Goal: Information Seeking & Learning: Check status

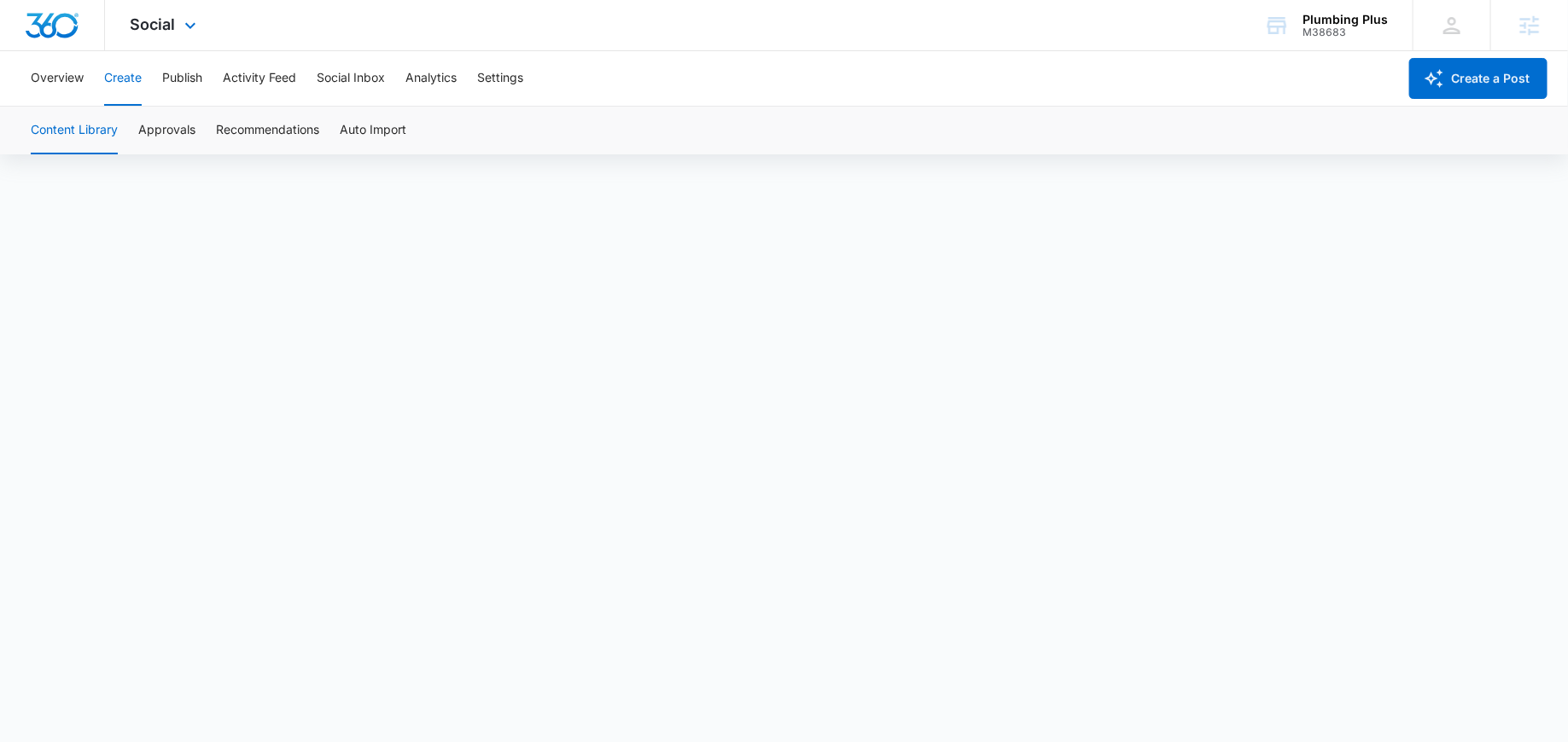
click at [166, 33] on div "Social Apps Reputation Websites Forms CRM Email Social Payments POS Content Ads…" at bounding box center [166, 25] width 121 height 50
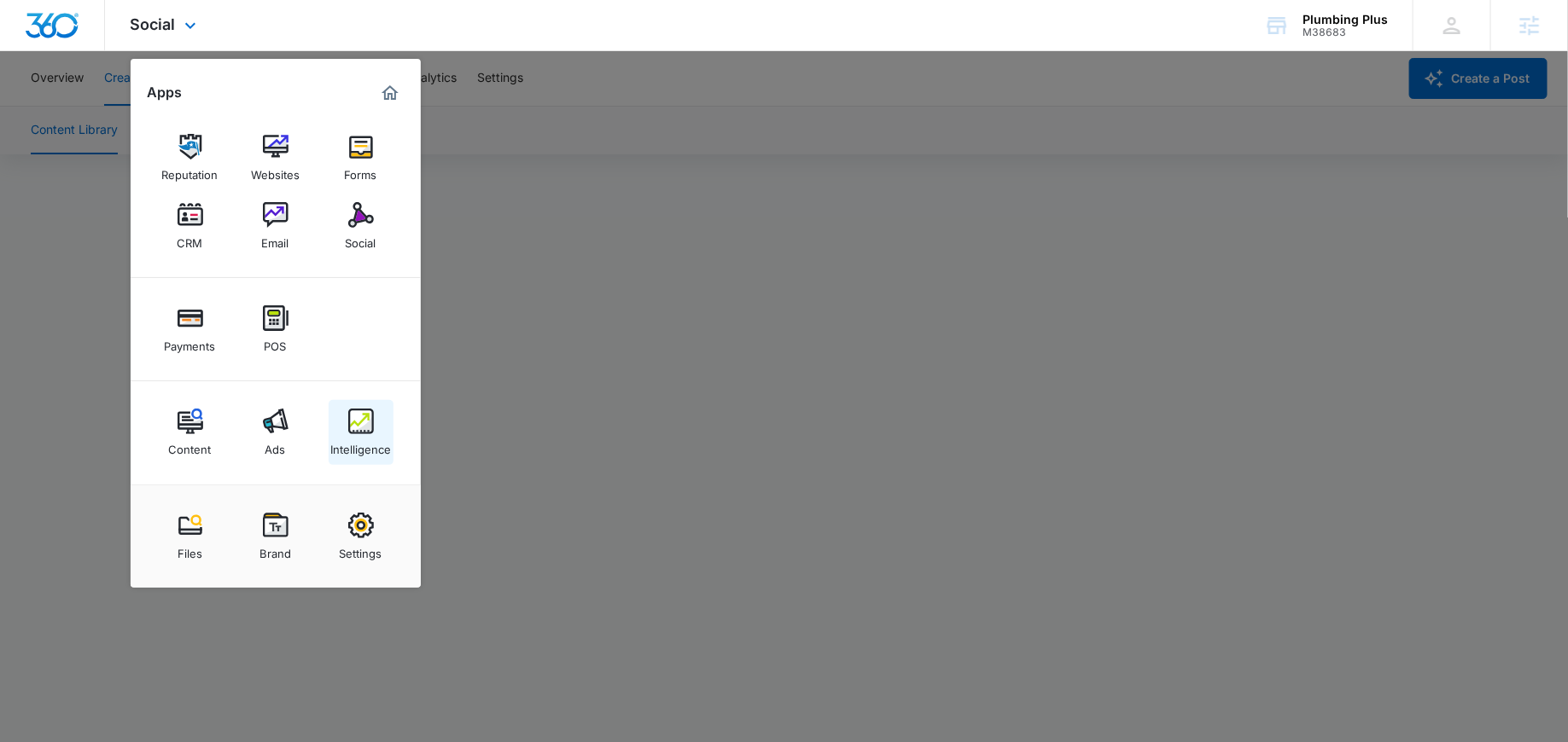
click at [360, 414] on img at bounding box center [361, 422] width 26 height 26
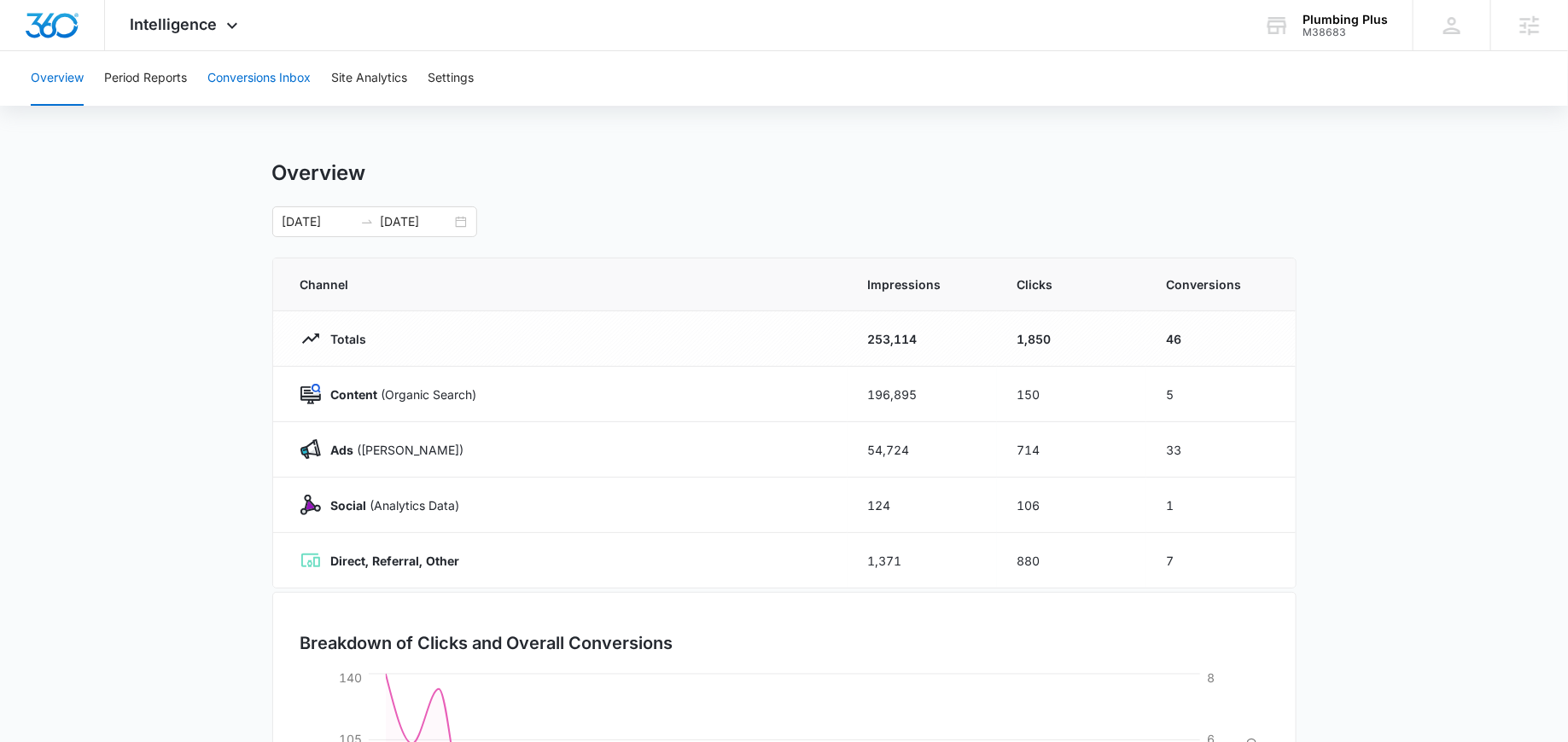
click at [230, 62] on button "Conversions Inbox" at bounding box center [259, 79] width 103 height 55
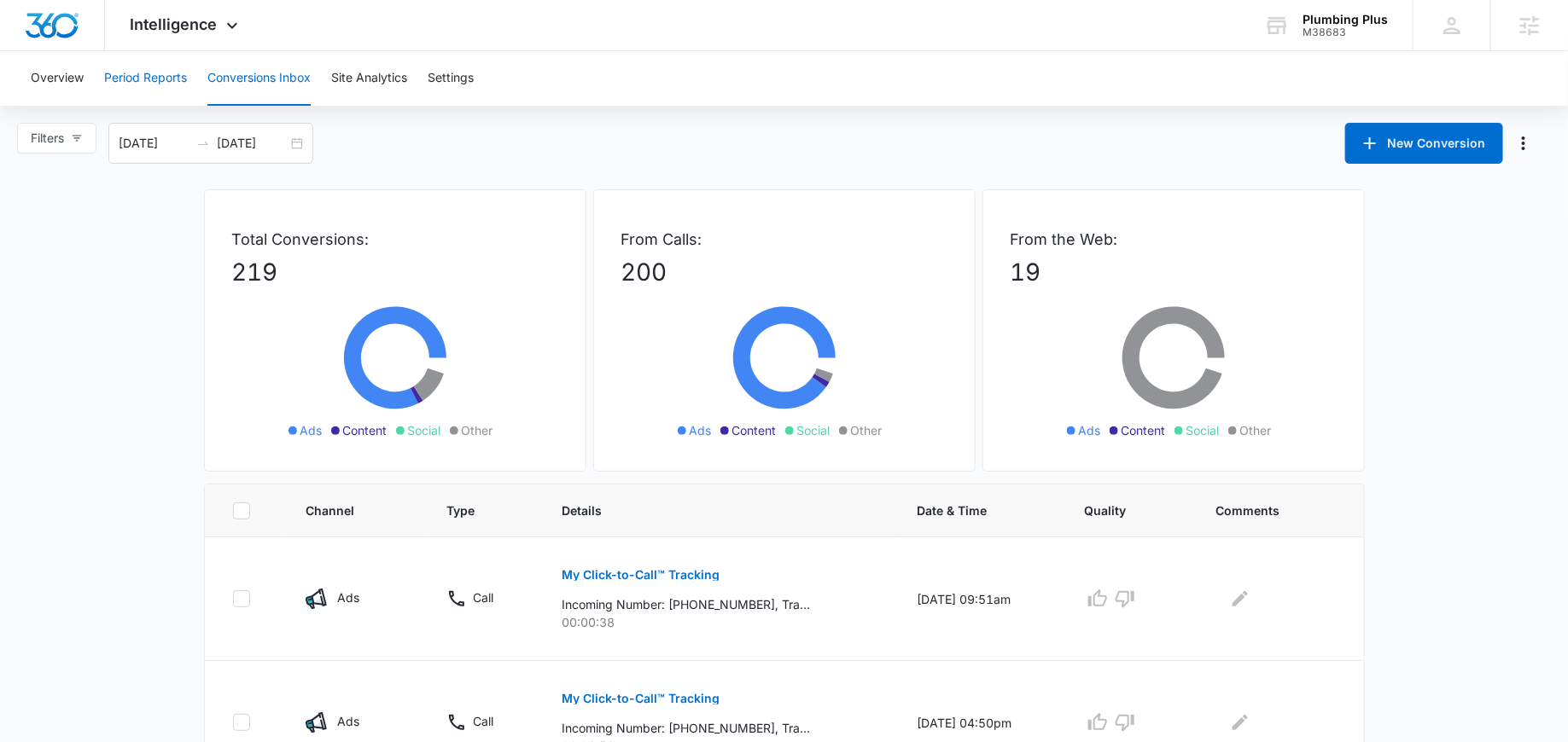
click at [136, 81] on button "Period Reports" at bounding box center [146, 79] width 82 height 55
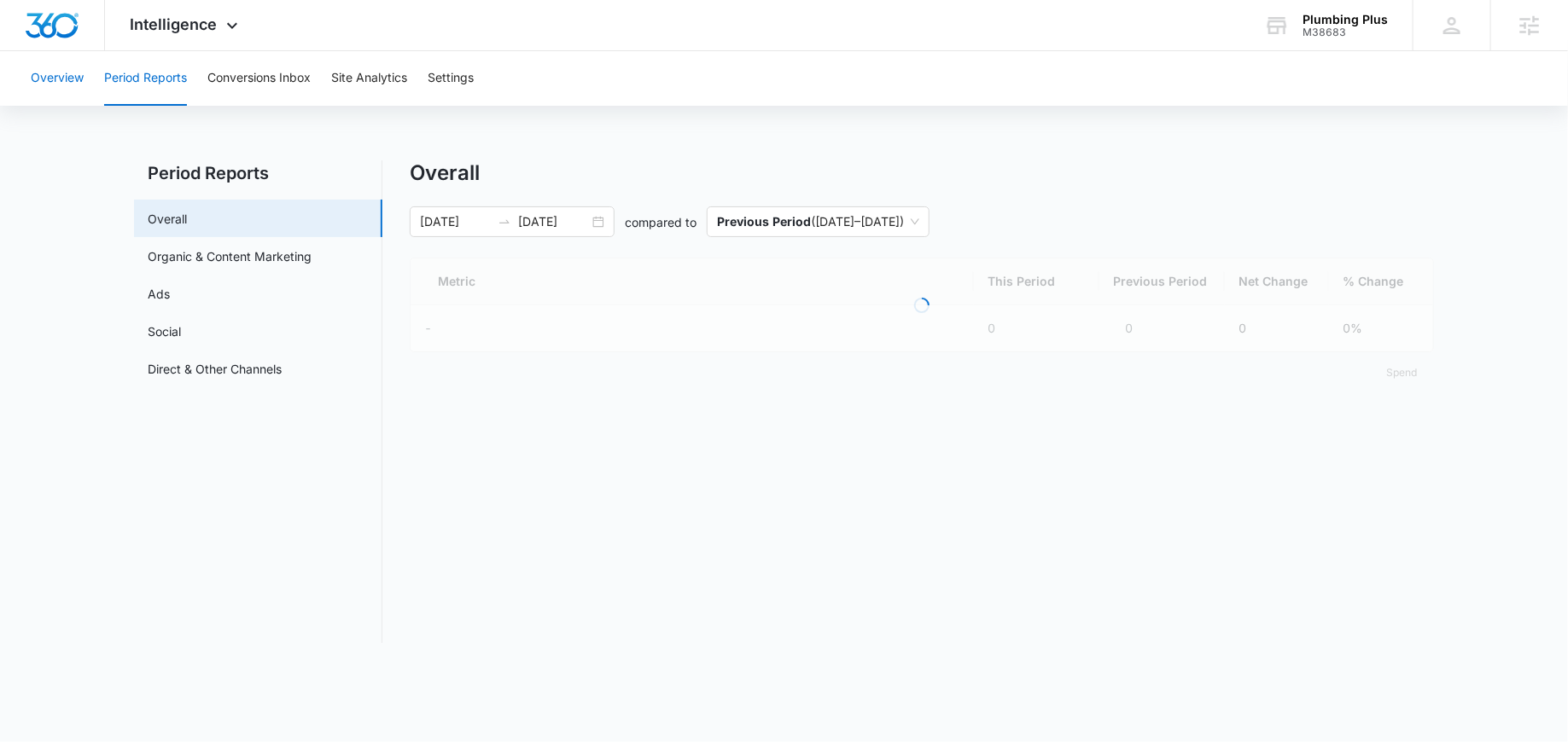
click at [64, 83] on button "Overview" at bounding box center [58, 79] width 53 height 55
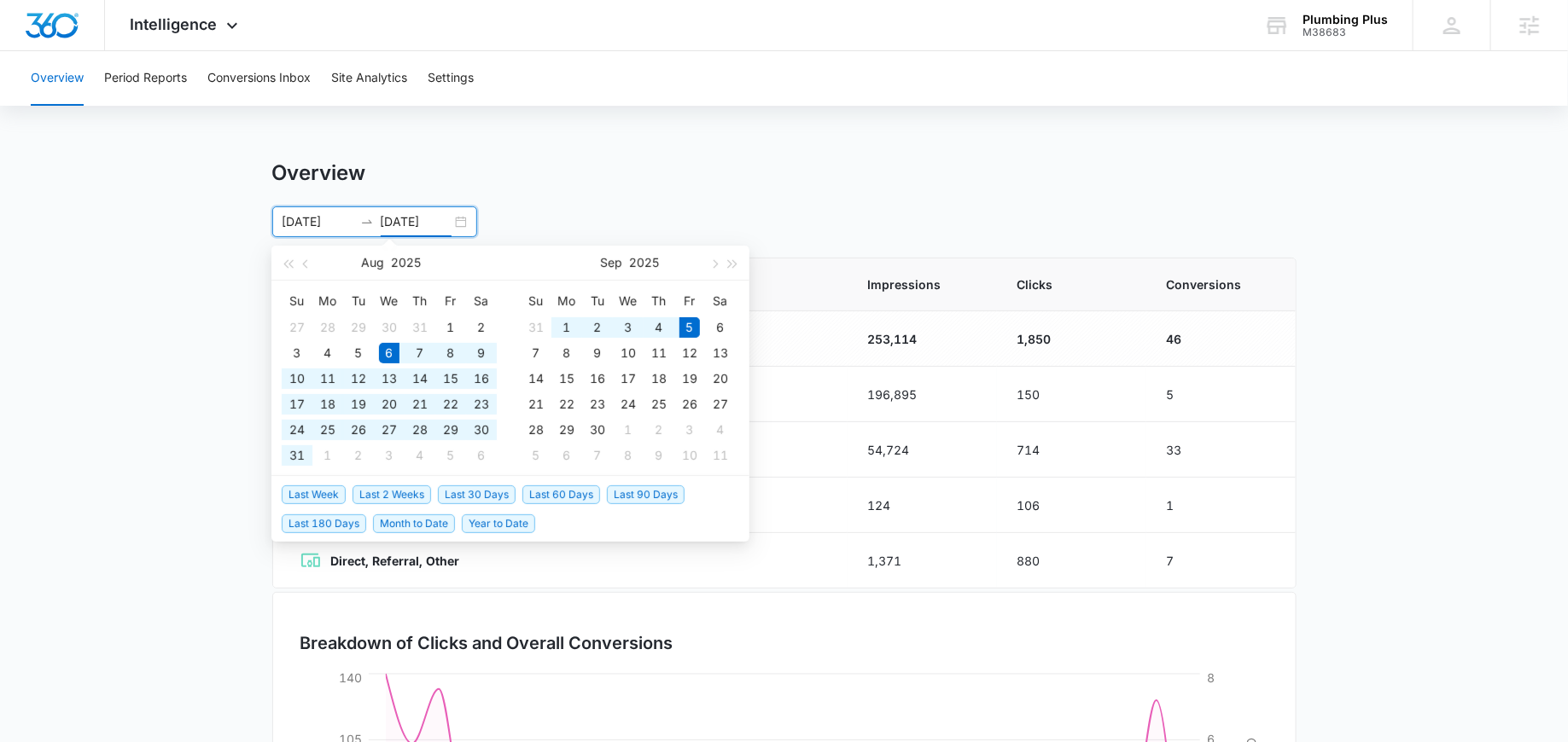
click at [448, 223] on input "[DATE]" at bounding box center [416, 221] width 70 height 19
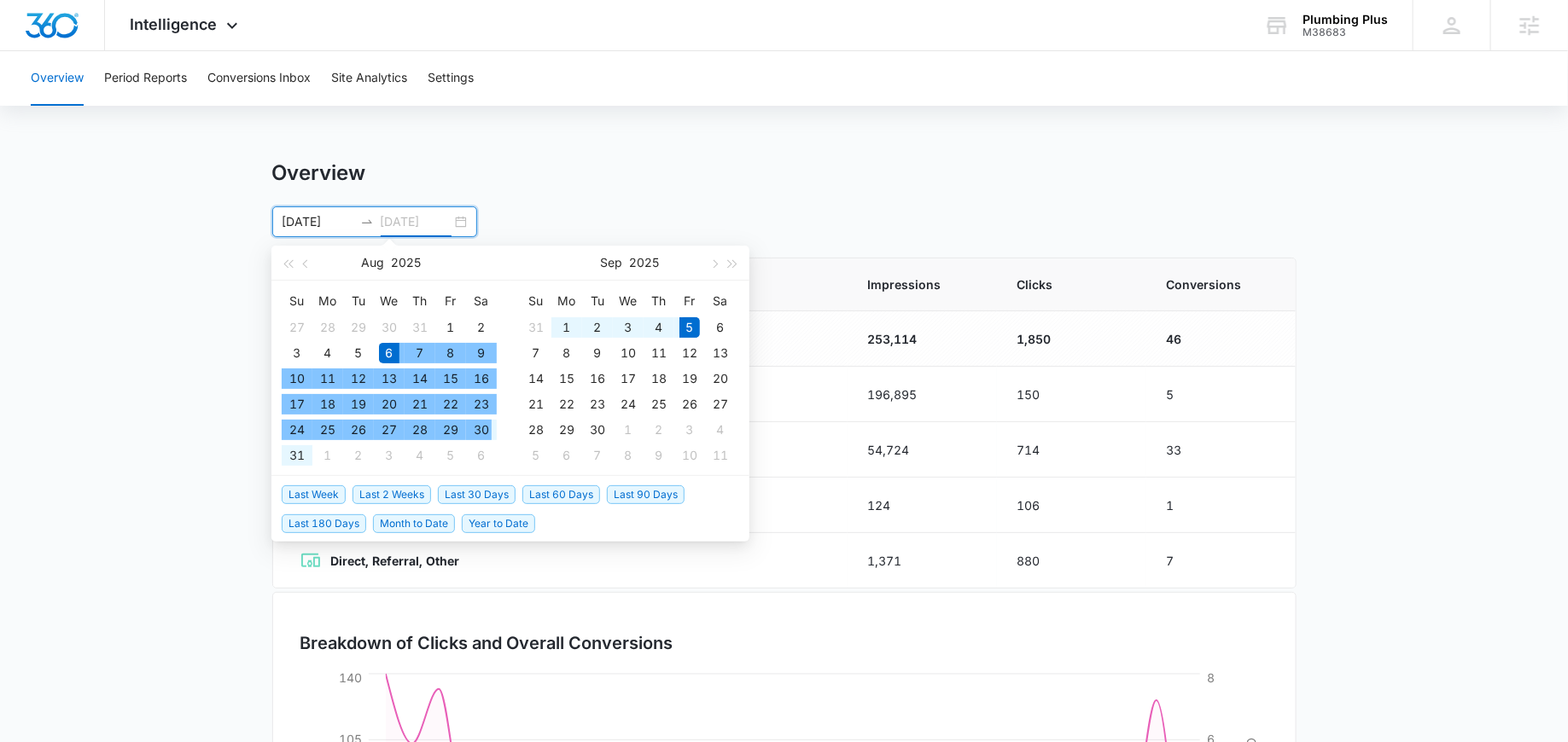
type input "[DATE]"
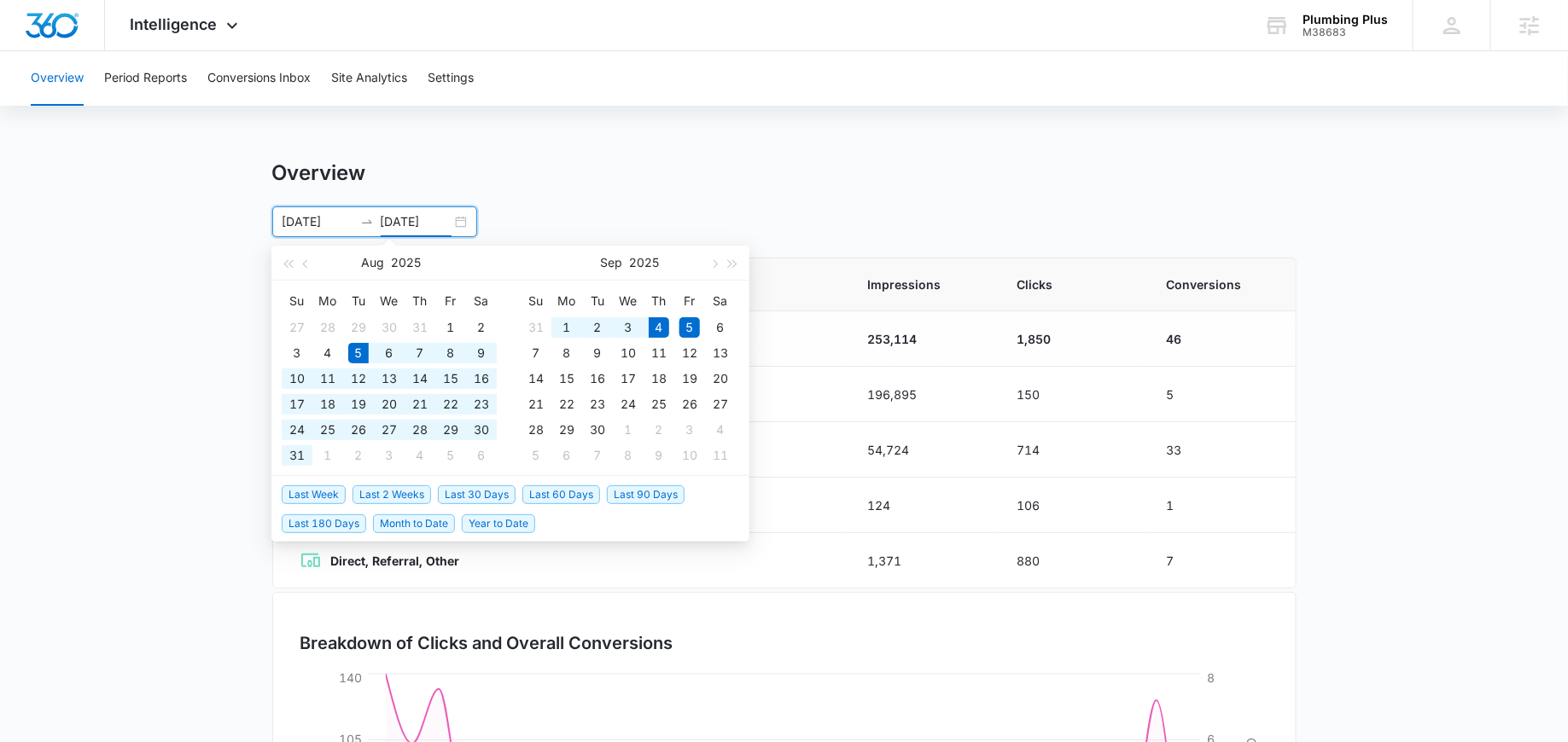
click at [471, 488] on span "Last 30 Days" at bounding box center [476, 494] width 78 height 19
type input "[DATE]"
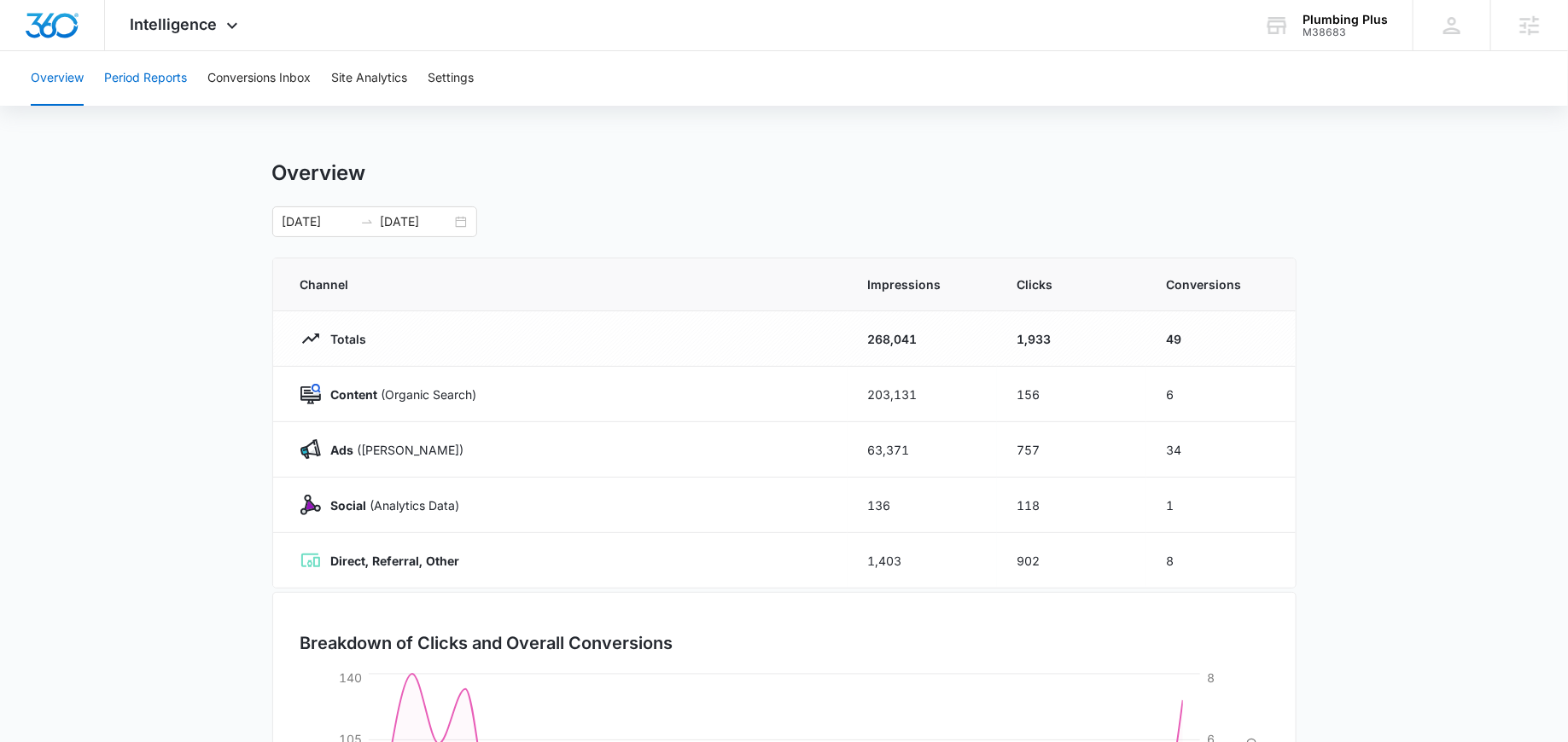
click at [146, 84] on button "Period Reports" at bounding box center [146, 79] width 82 height 55
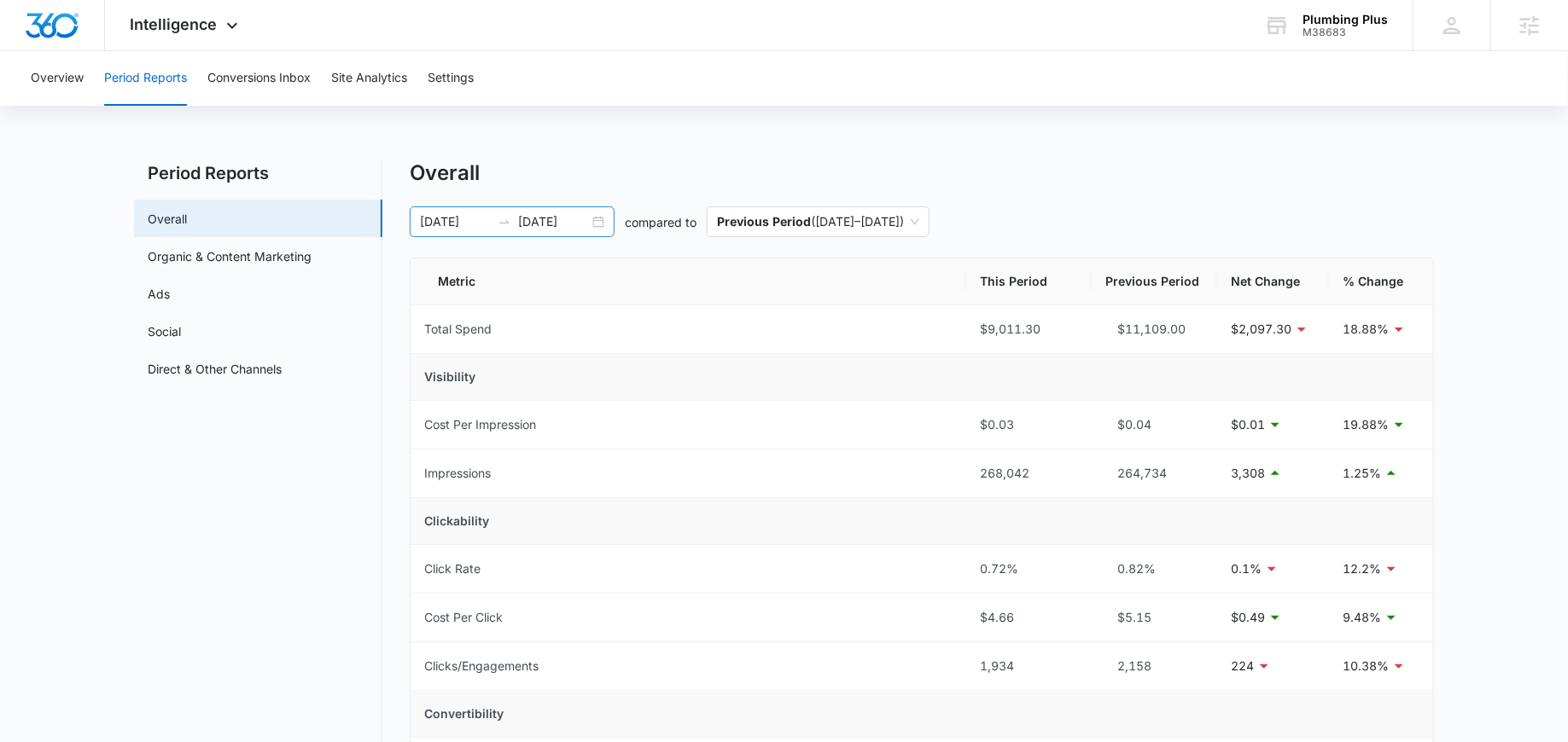
click at [590, 220] on div "08/05/2025 09/04/2025" at bounding box center [512, 222] width 205 height 31
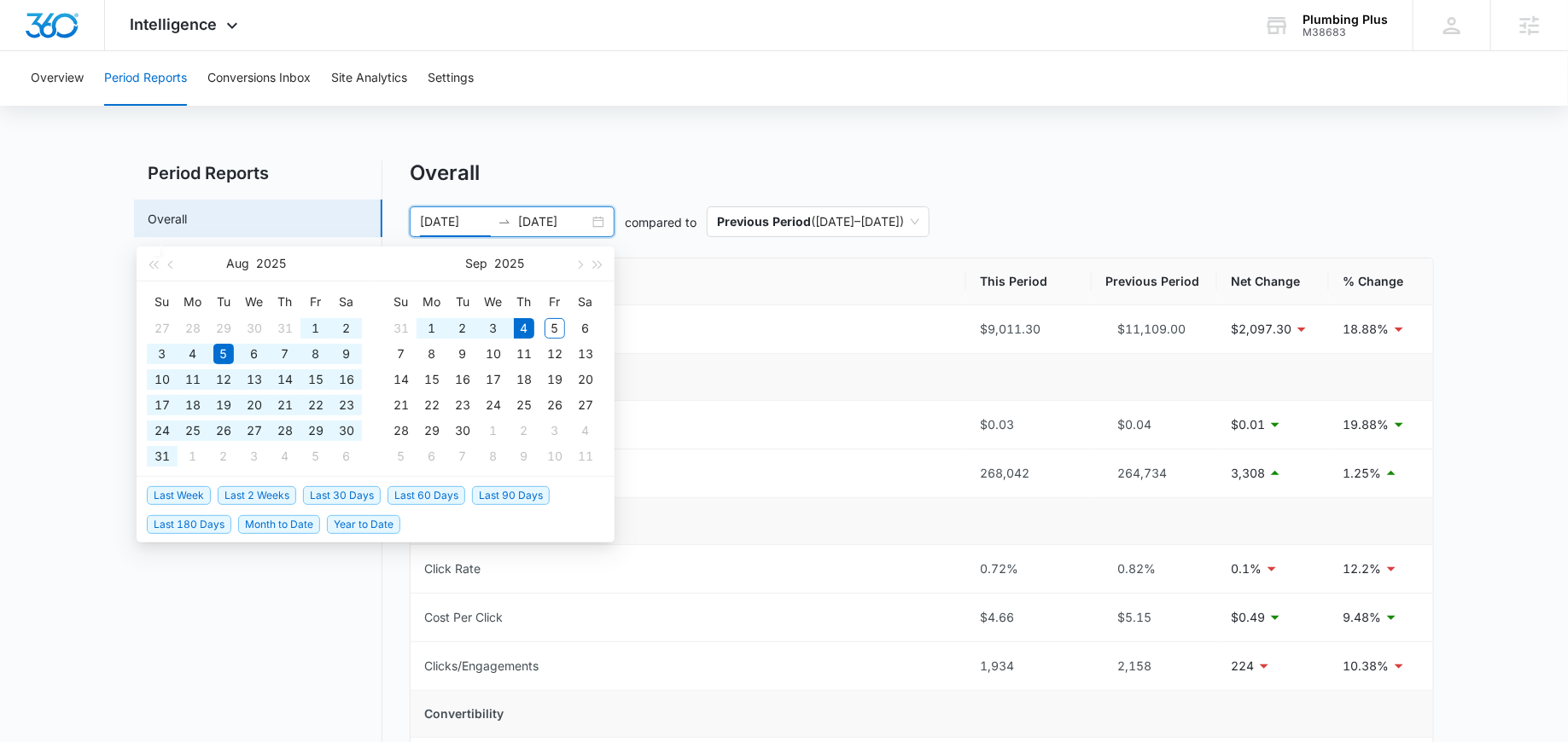
click at [412, 493] on span "Last 60 Days" at bounding box center [426, 495] width 78 height 19
type input "07/06/2025"
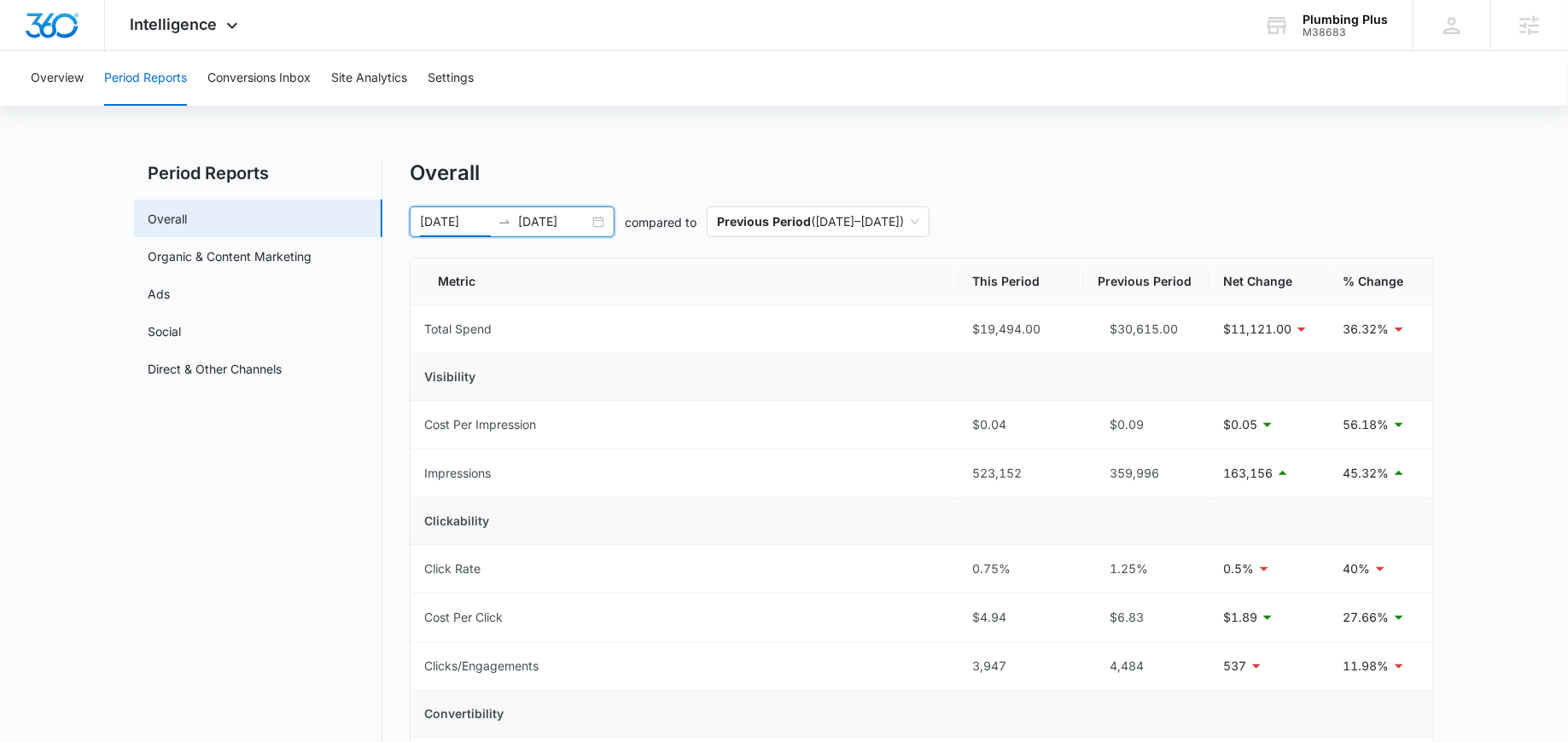
click at [540, 220] on div "07/06/2025 09/04/2025" at bounding box center [512, 222] width 205 height 31
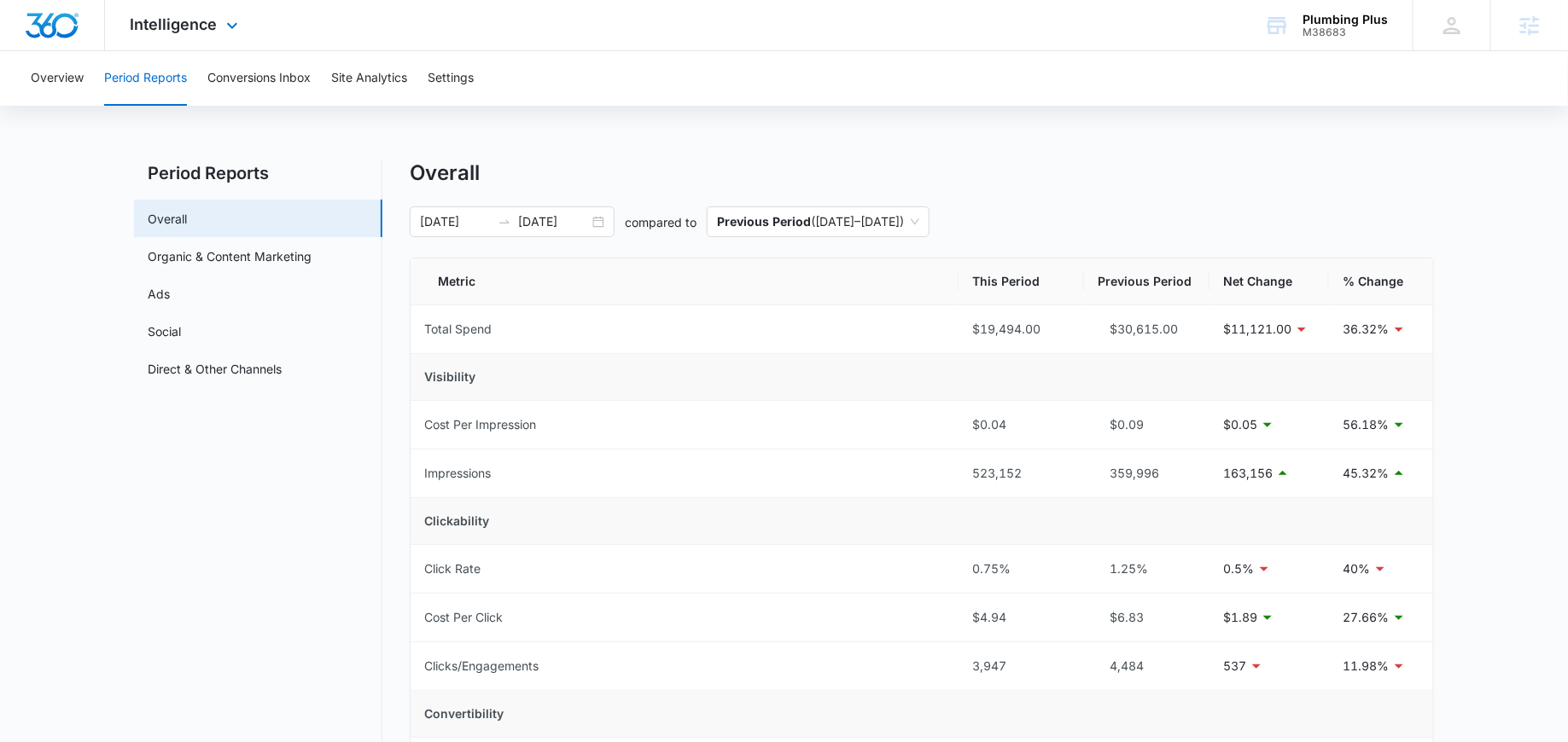
click at [176, 11] on div "Intelligence Apps Reputation Websites Forms CRM Email Social Payments POS Conte…" at bounding box center [187, 25] width 163 height 50
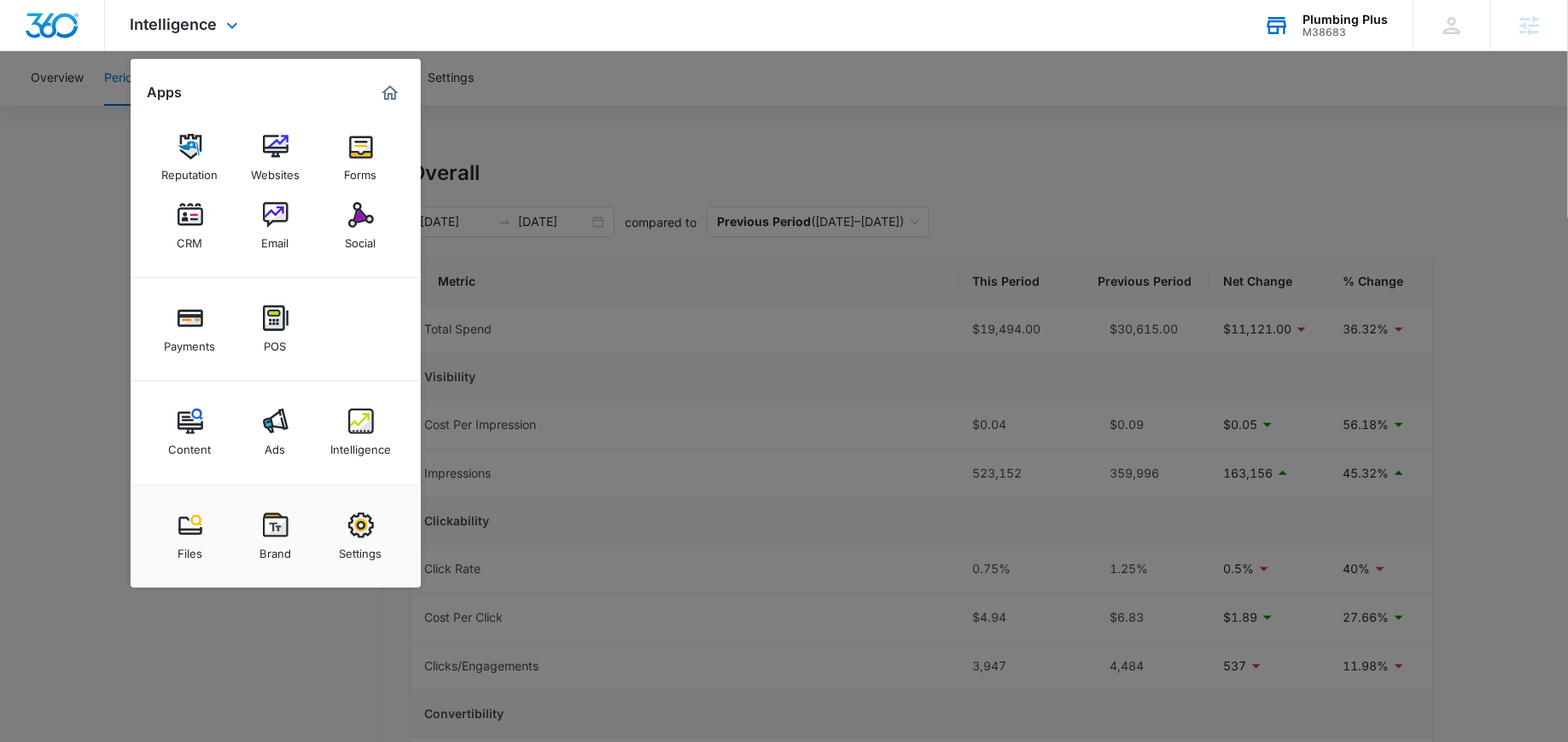
click at [1303, 31] on div "Plumbing Plus M38683 Your Accounts View All" at bounding box center [1325, 25] width 174 height 50
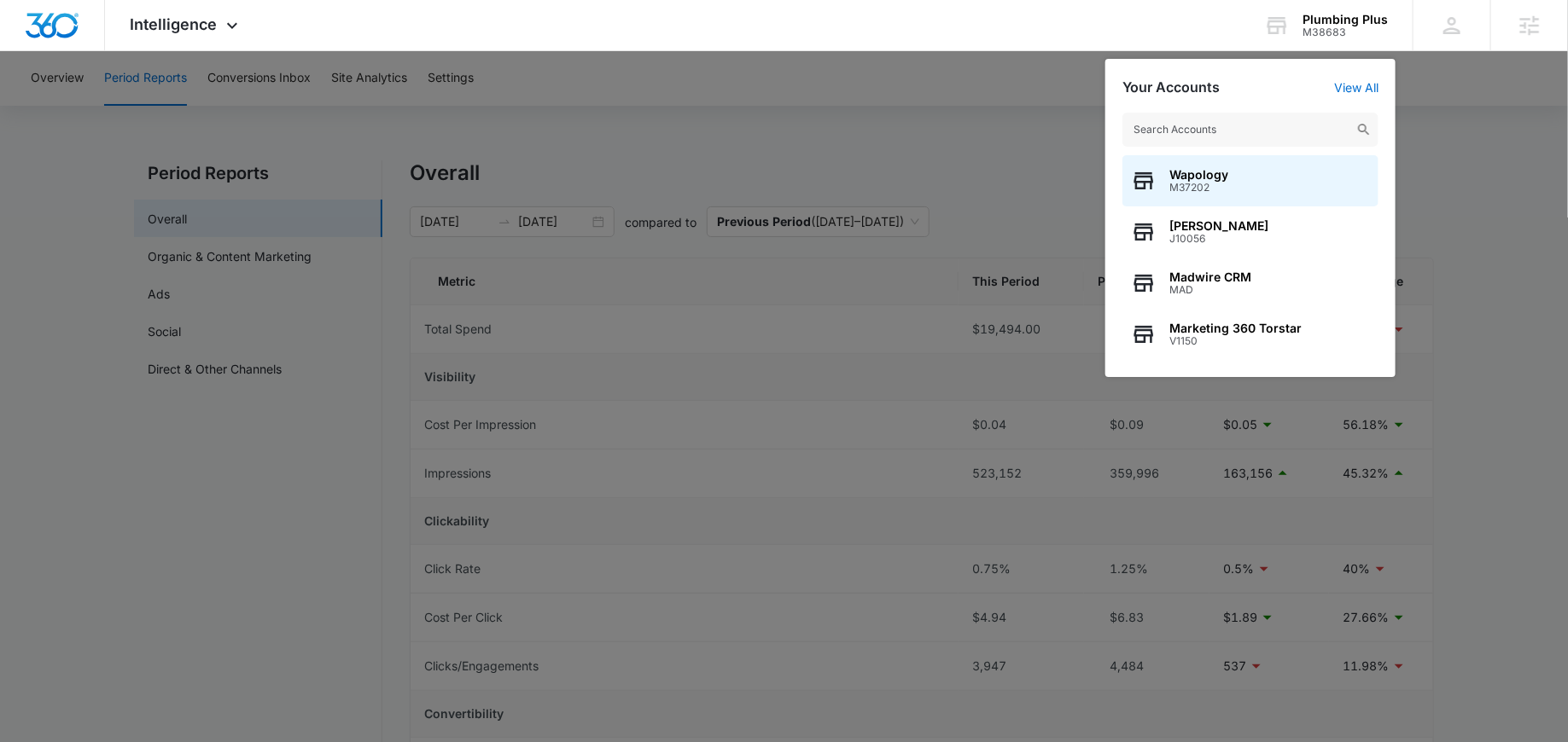
click at [957, 138] on div at bounding box center [784, 371] width 1568 height 742
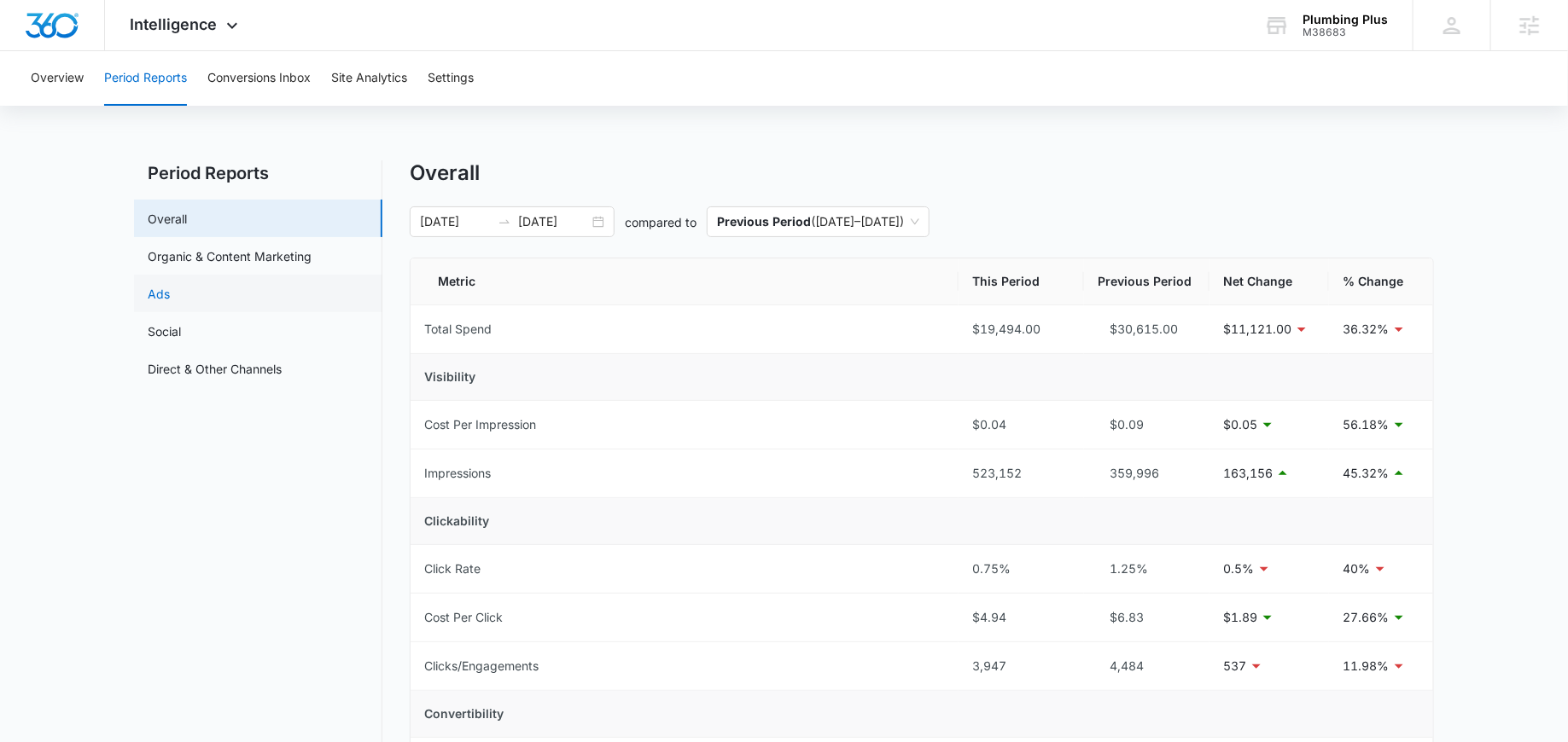
click at [165, 291] on link "Ads" at bounding box center [158, 294] width 22 height 18
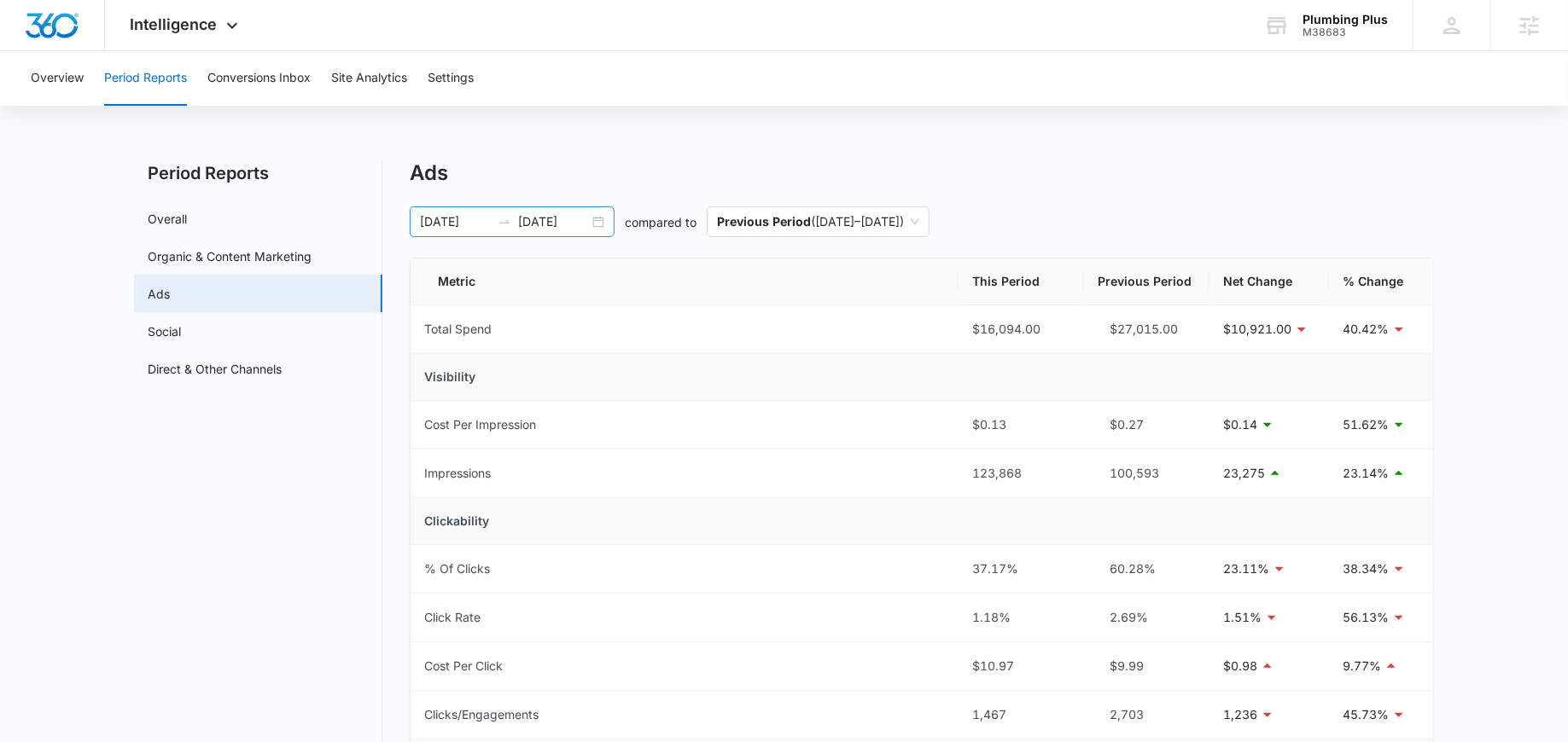
click at [588, 223] on input "[DATE]" at bounding box center [553, 221] width 70 height 19
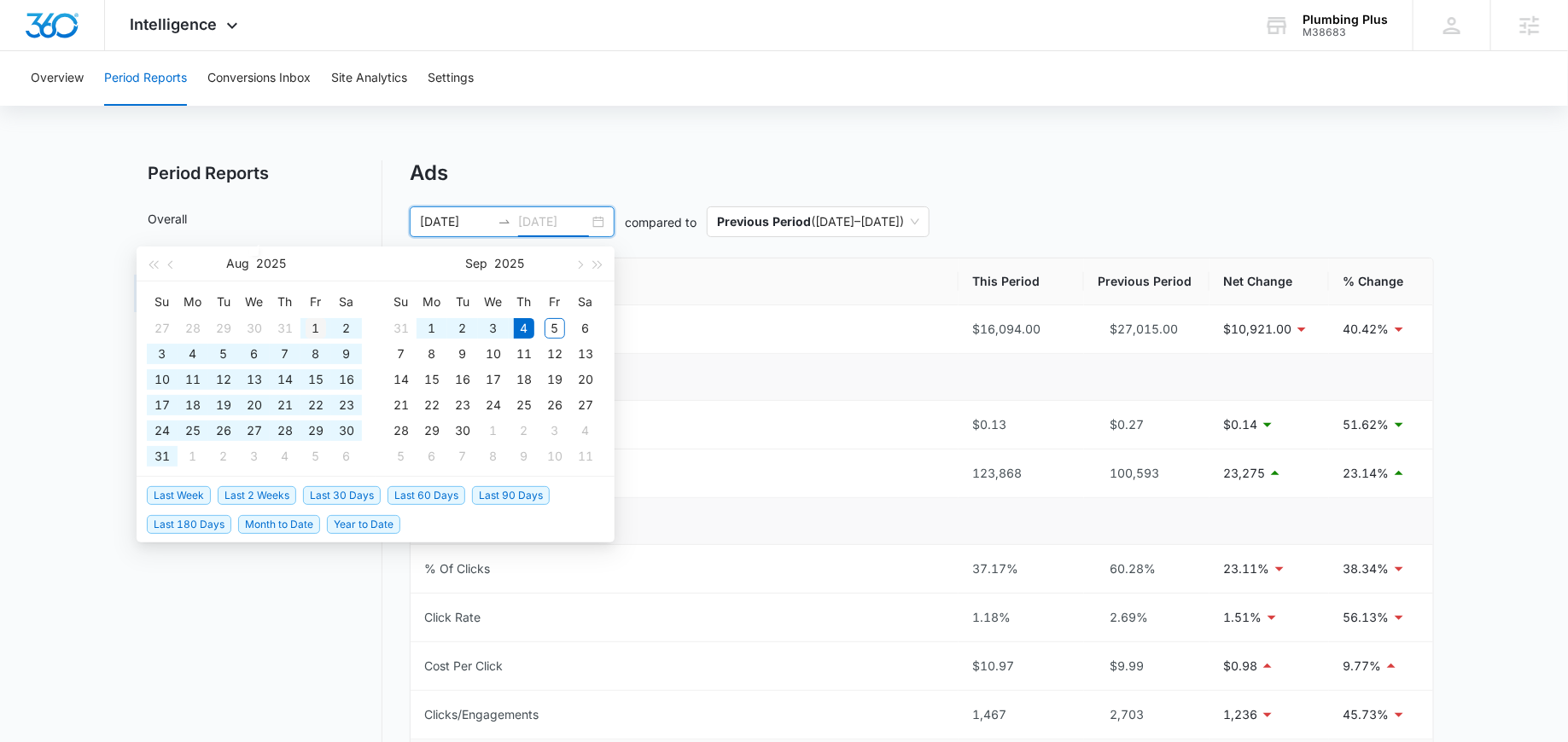
type input "08/01/2025"
click at [315, 325] on div "1" at bounding box center [316, 328] width 20 height 20
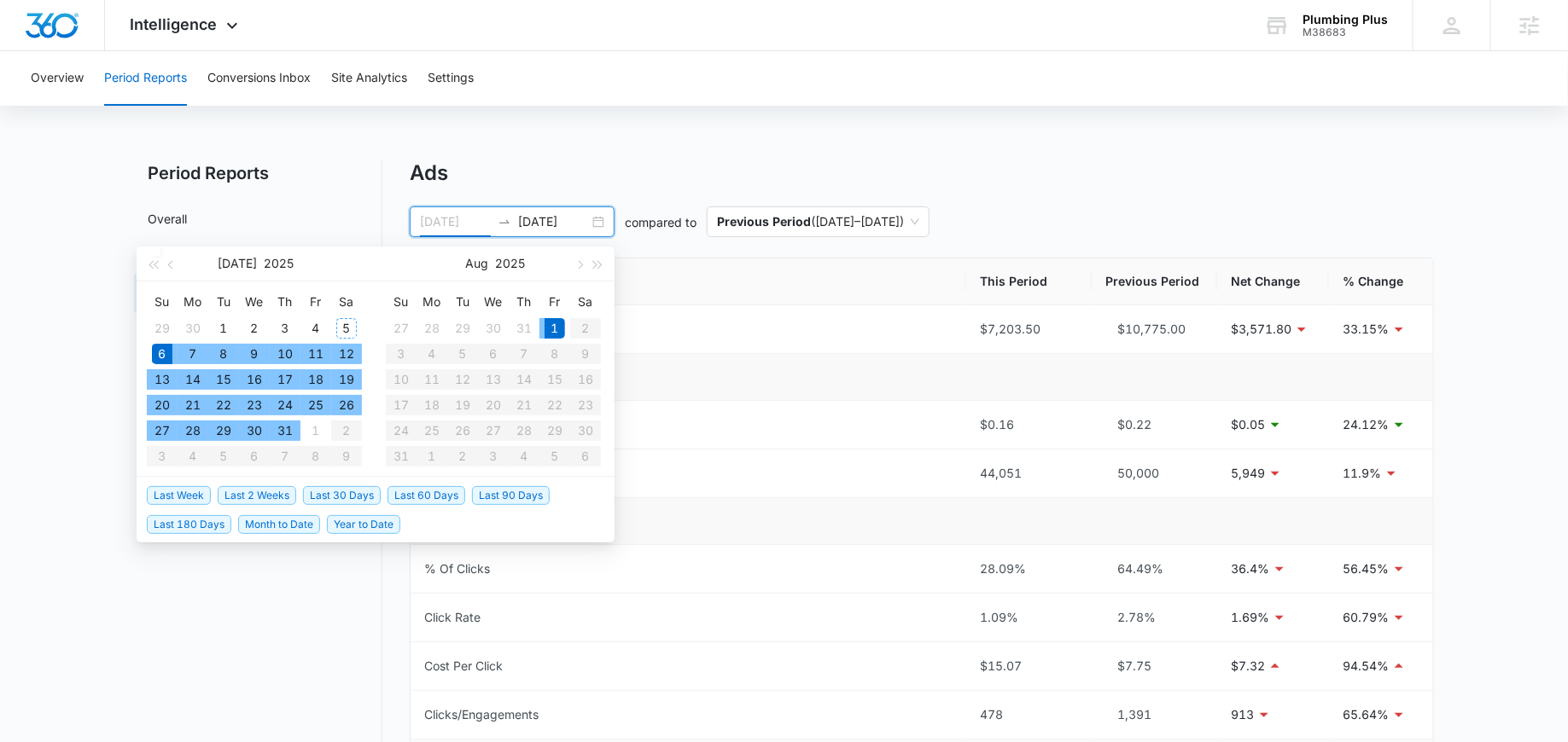
click at [347, 332] on div "5" at bounding box center [346, 328] width 20 height 20
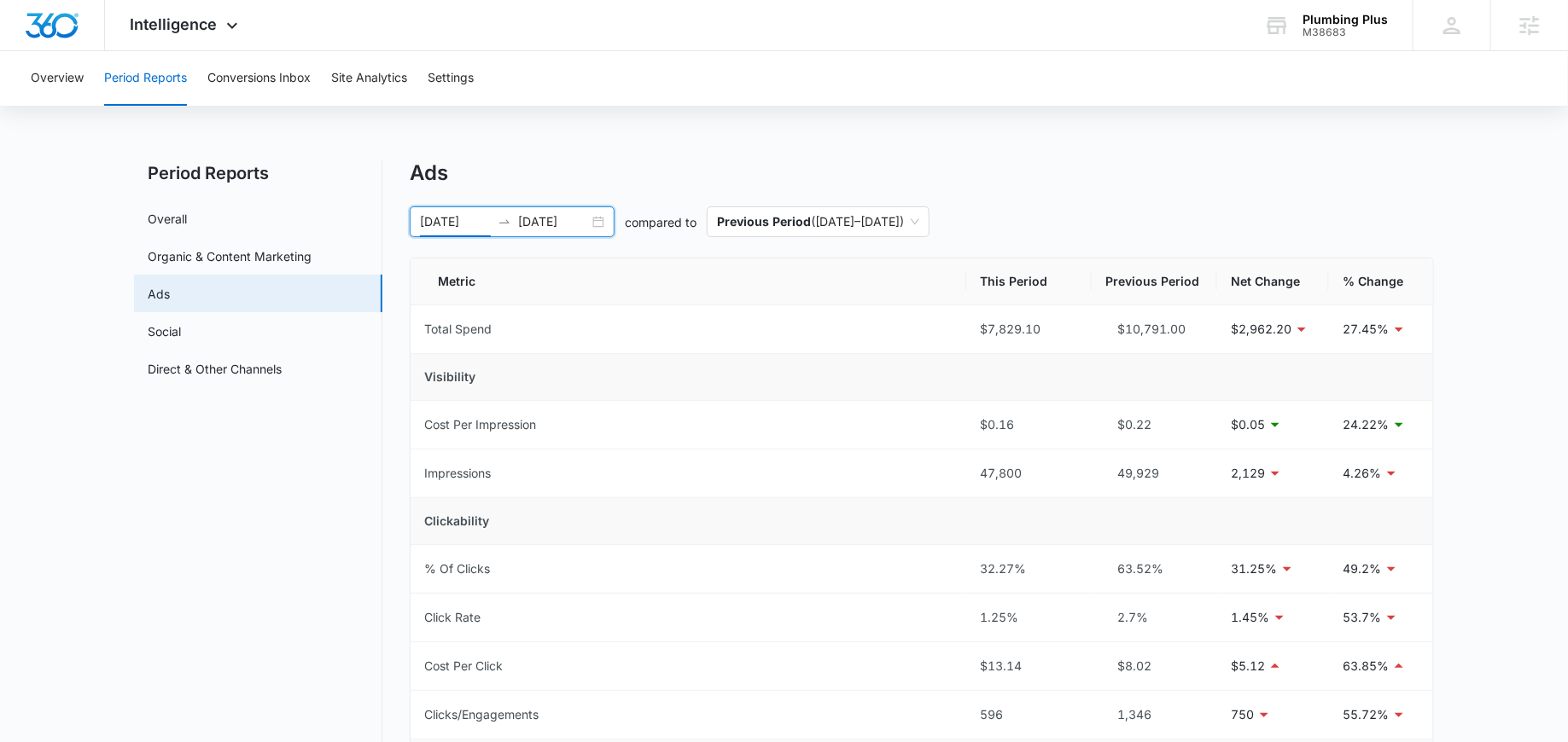
click at [474, 224] on input "07/05/2025" at bounding box center [455, 221] width 70 height 19
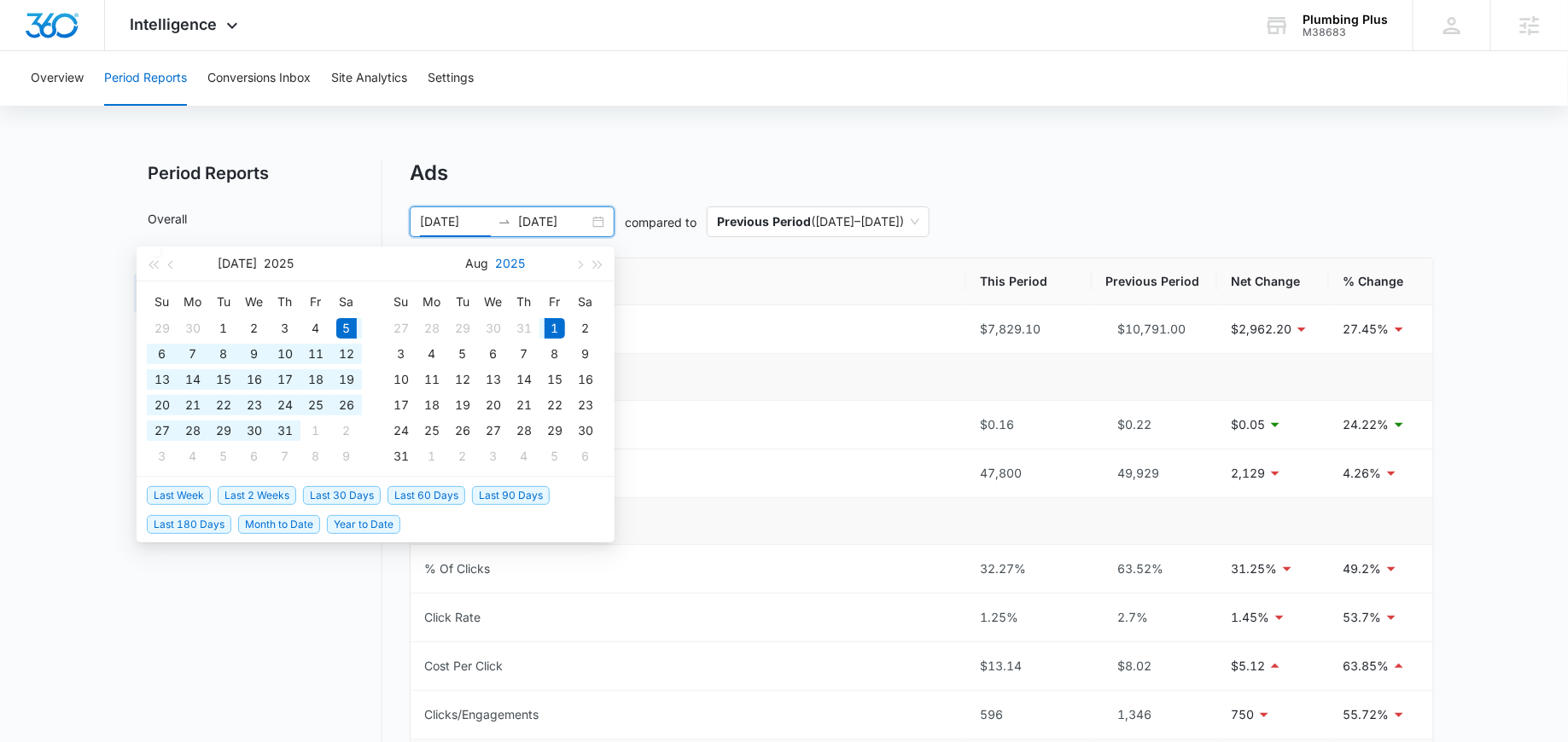
type input "07/05/2025"
click at [582, 146] on div "Overview Period Reports Conversions Inbox Site Analytics Settings Period Report…" at bounding box center [784, 651] width 1568 height 1201
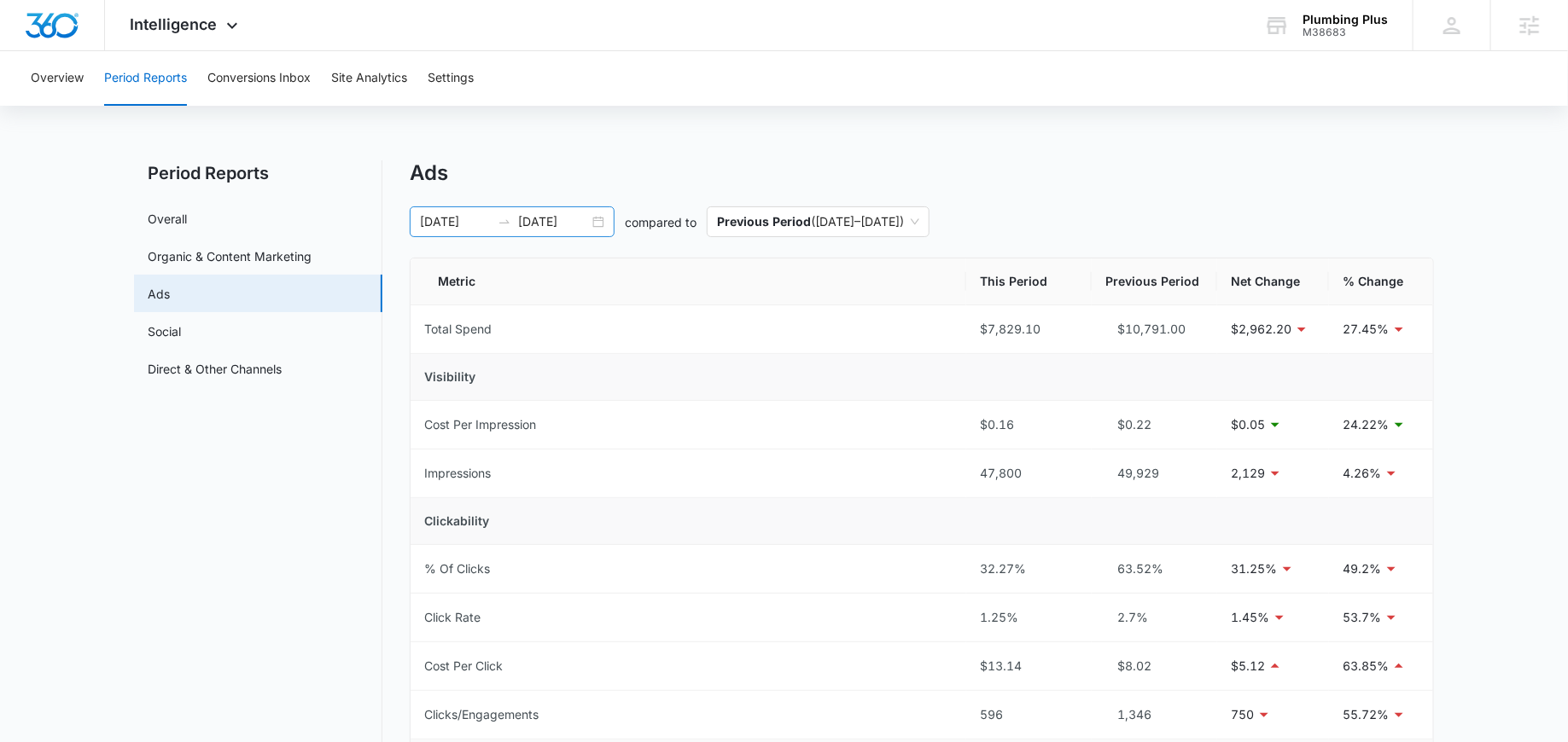
click at [592, 221] on div "07/05/2025 08/01/2025" at bounding box center [512, 222] width 205 height 31
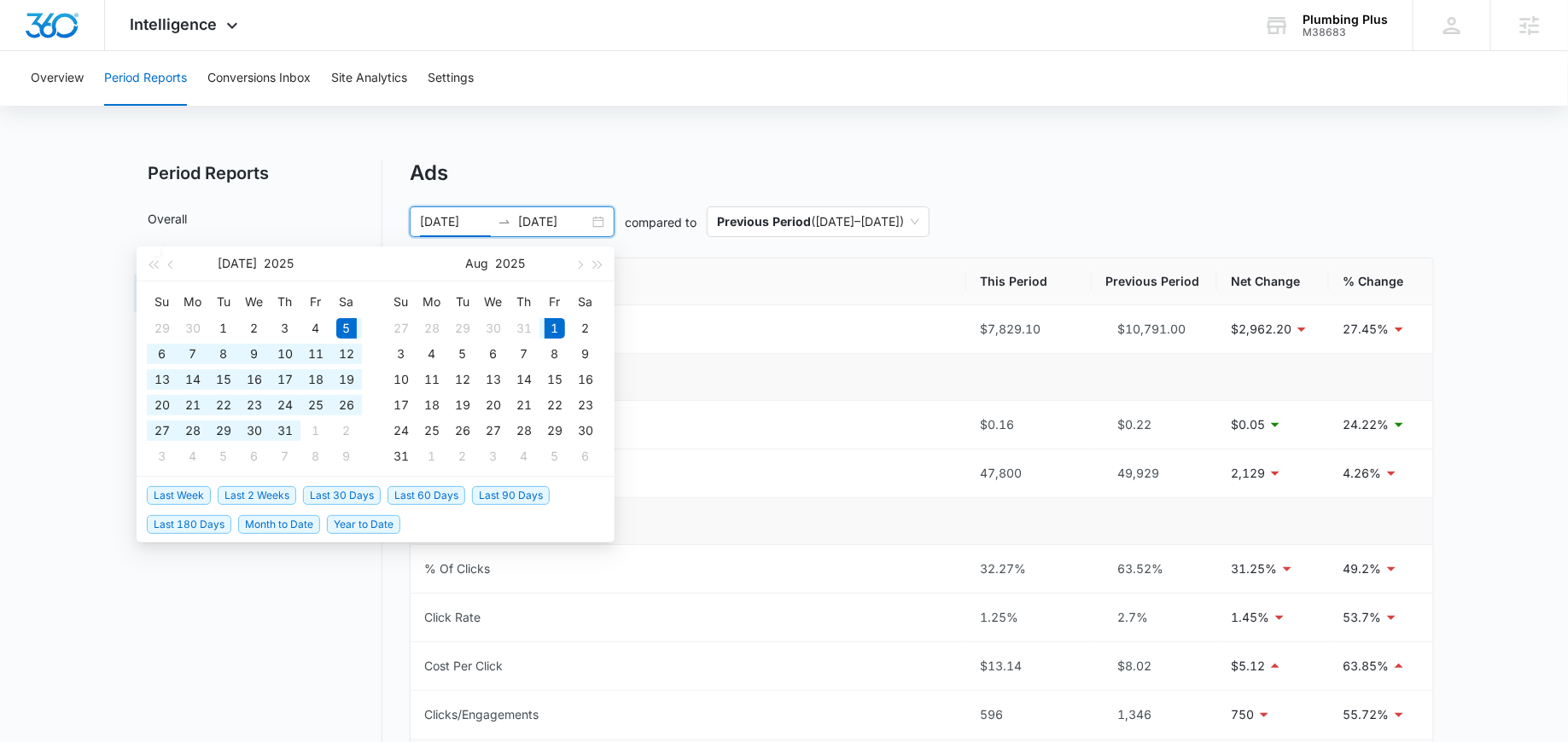
click at [691, 138] on div "Overview Period Reports Conversions Inbox Site Analytics Settings Period Report…" at bounding box center [784, 651] width 1568 height 1201
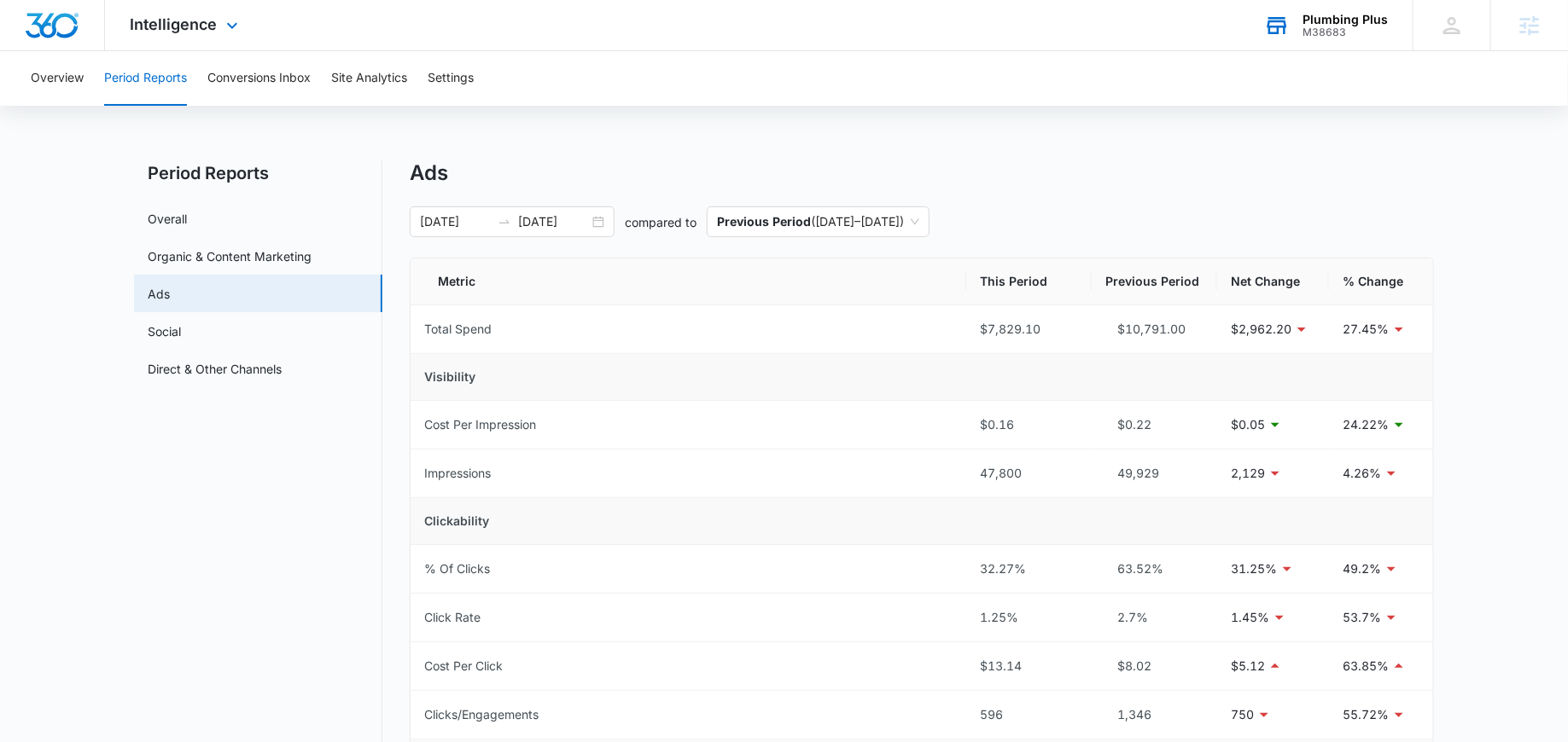
click at [1346, 16] on div "Plumbing Plus" at bounding box center [1345, 19] width 85 height 14
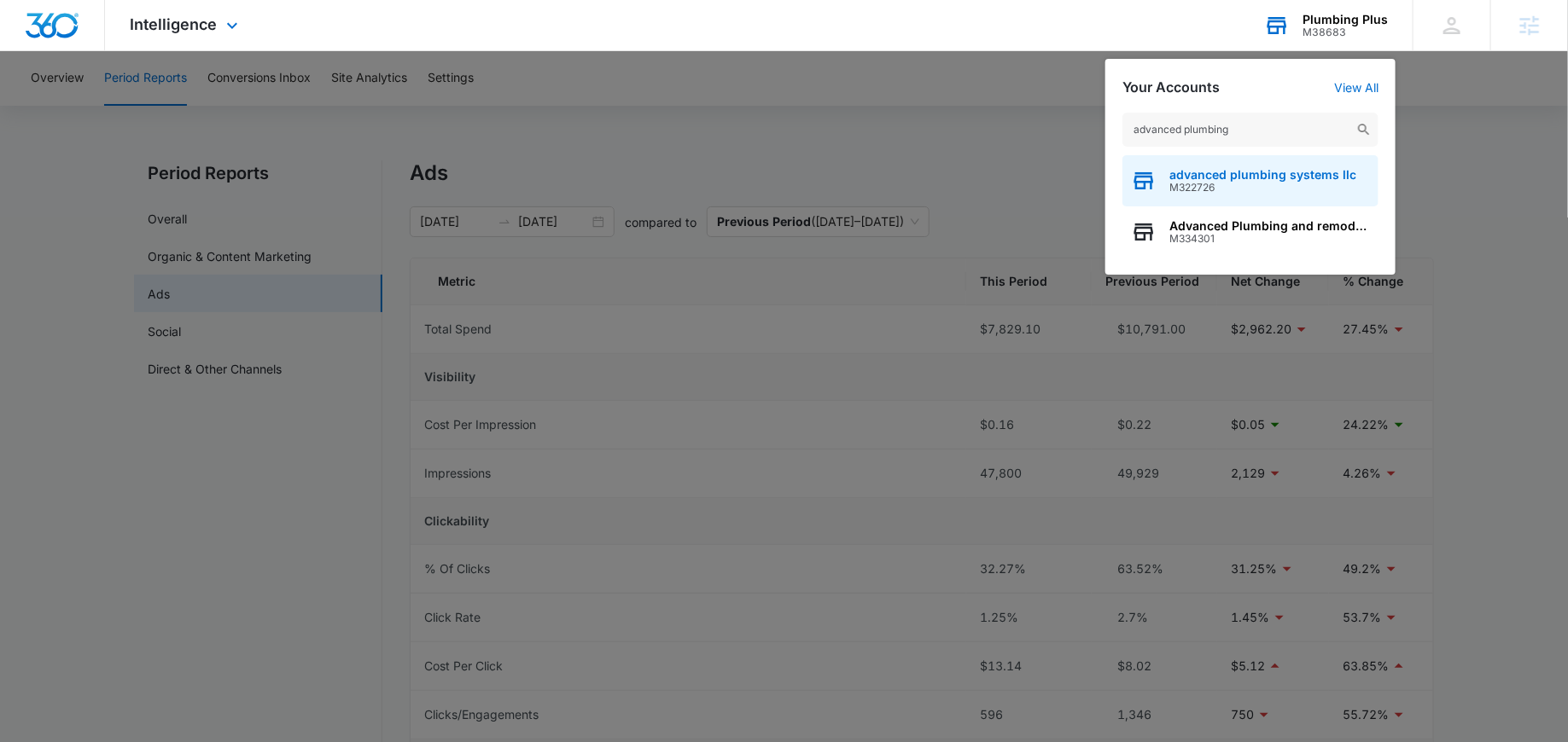
type input "advanced plumbing"
click at [1214, 179] on span "advanced plumbing systems llc" at bounding box center [1262, 175] width 187 height 14
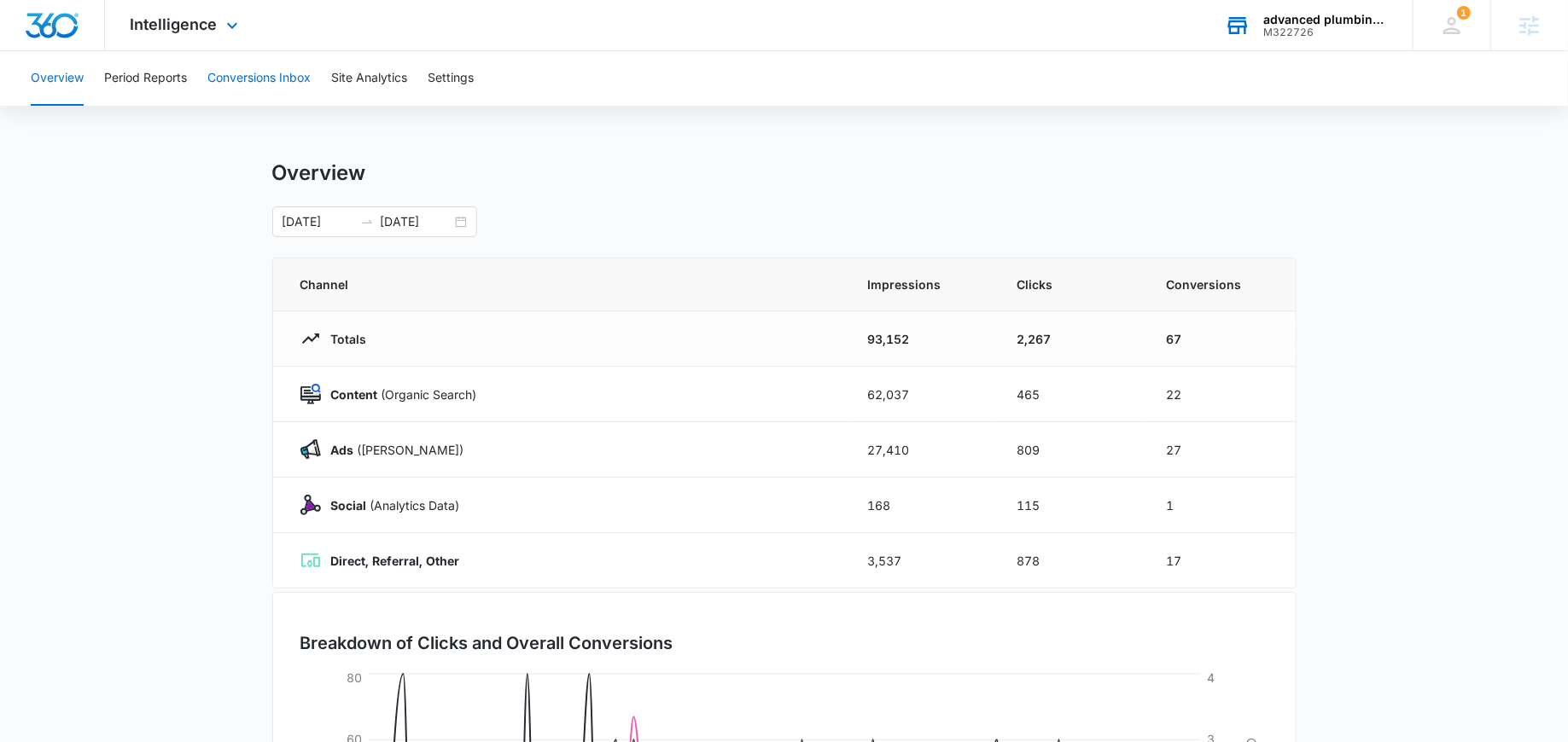
click at [243, 77] on button "Conversions Inbox" at bounding box center [259, 79] width 103 height 55
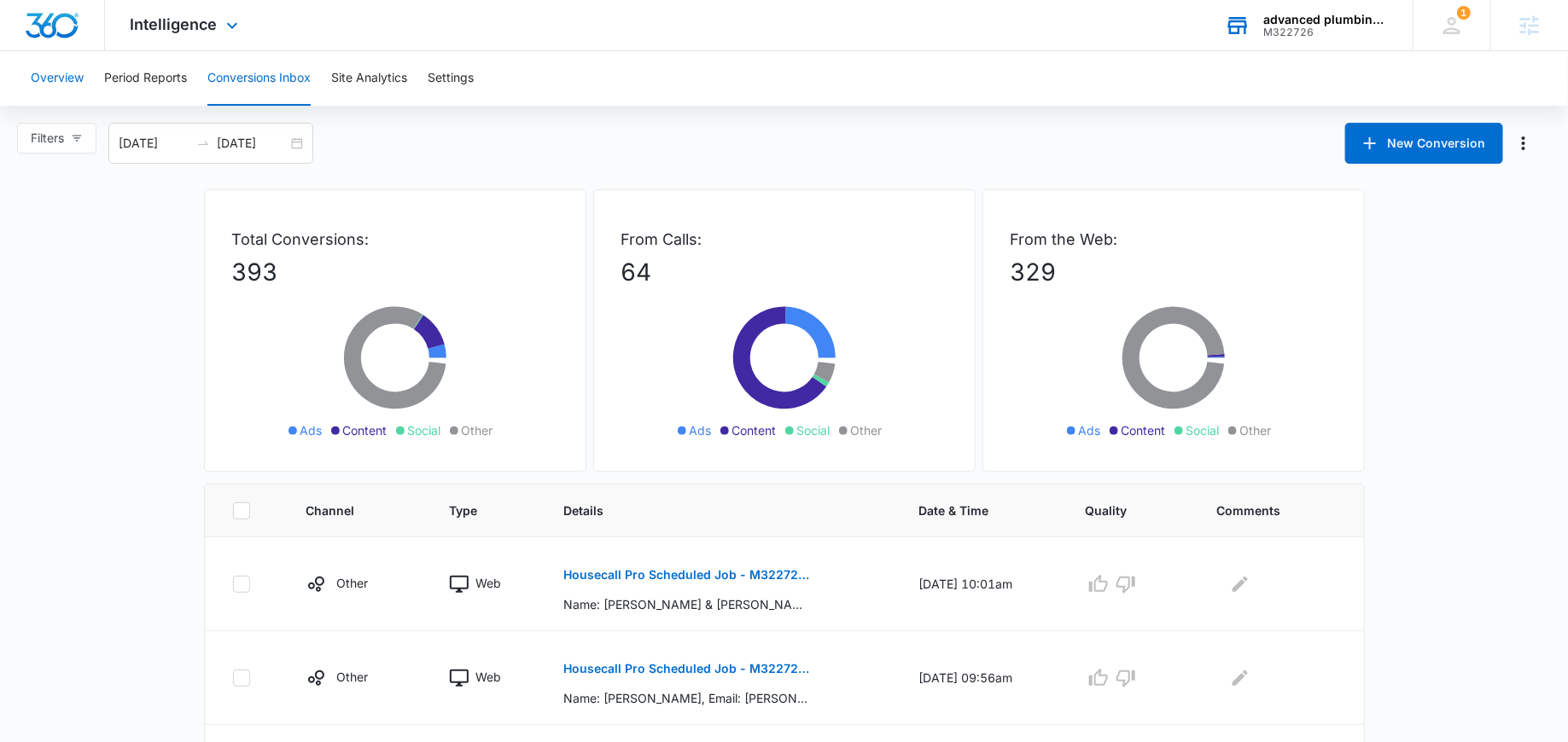
click at [70, 86] on button "Overview" at bounding box center [58, 79] width 53 height 55
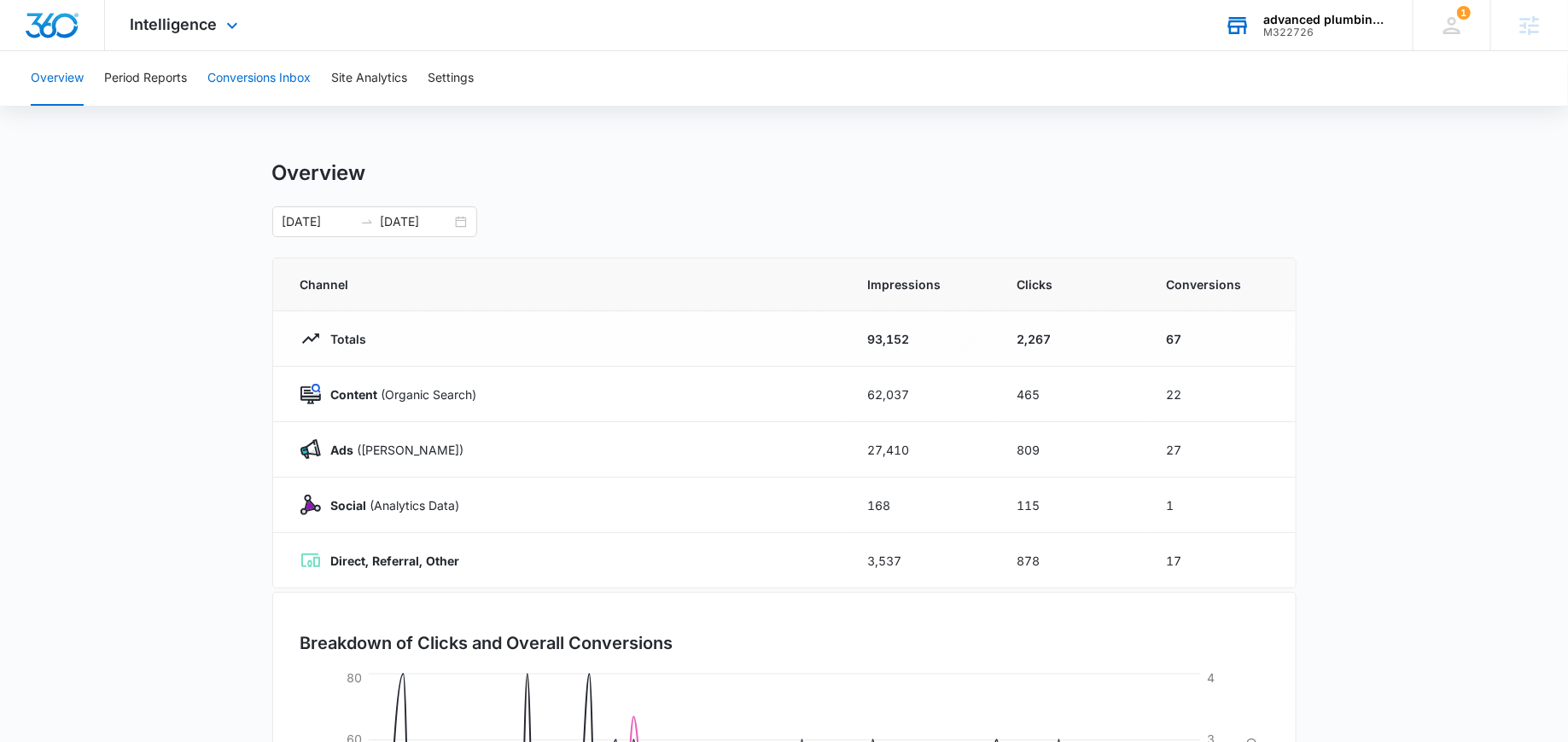
click at [261, 82] on button "Conversions Inbox" at bounding box center [259, 79] width 103 height 55
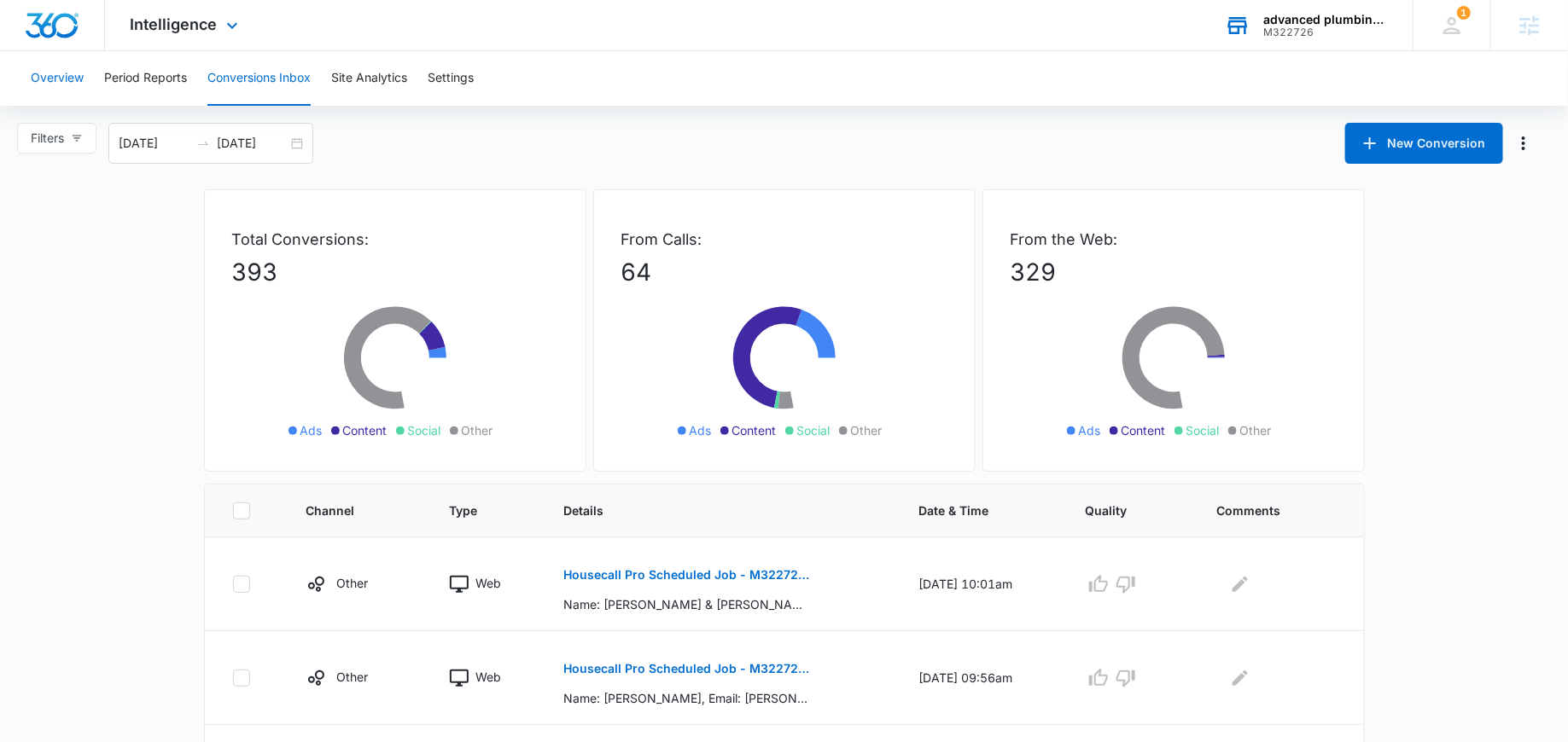
click at [48, 80] on button "Overview" at bounding box center [58, 79] width 53 height 55
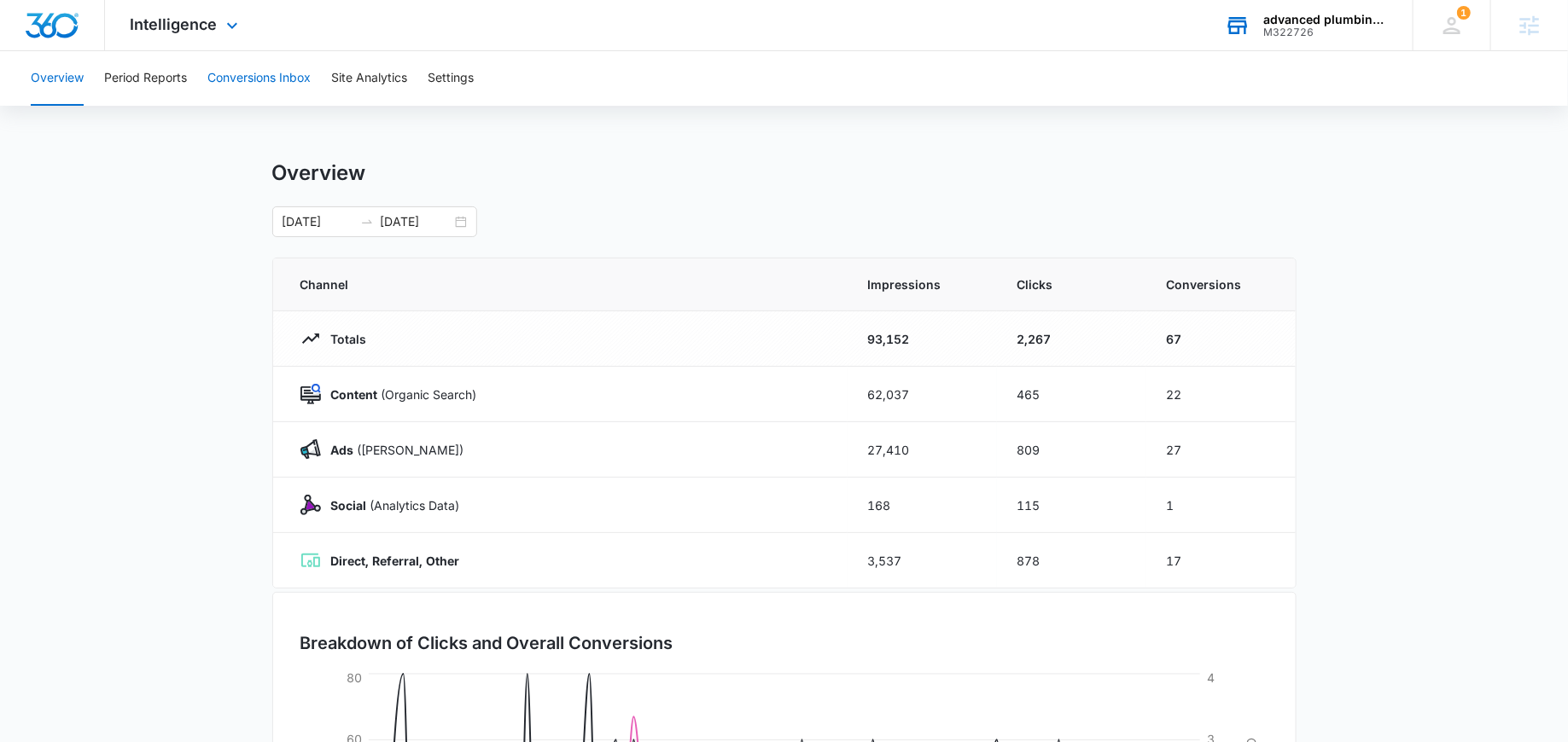
click at [243, 65] on button "Conversions Inbox" at bounding box center [259, 79] width 103 height 55
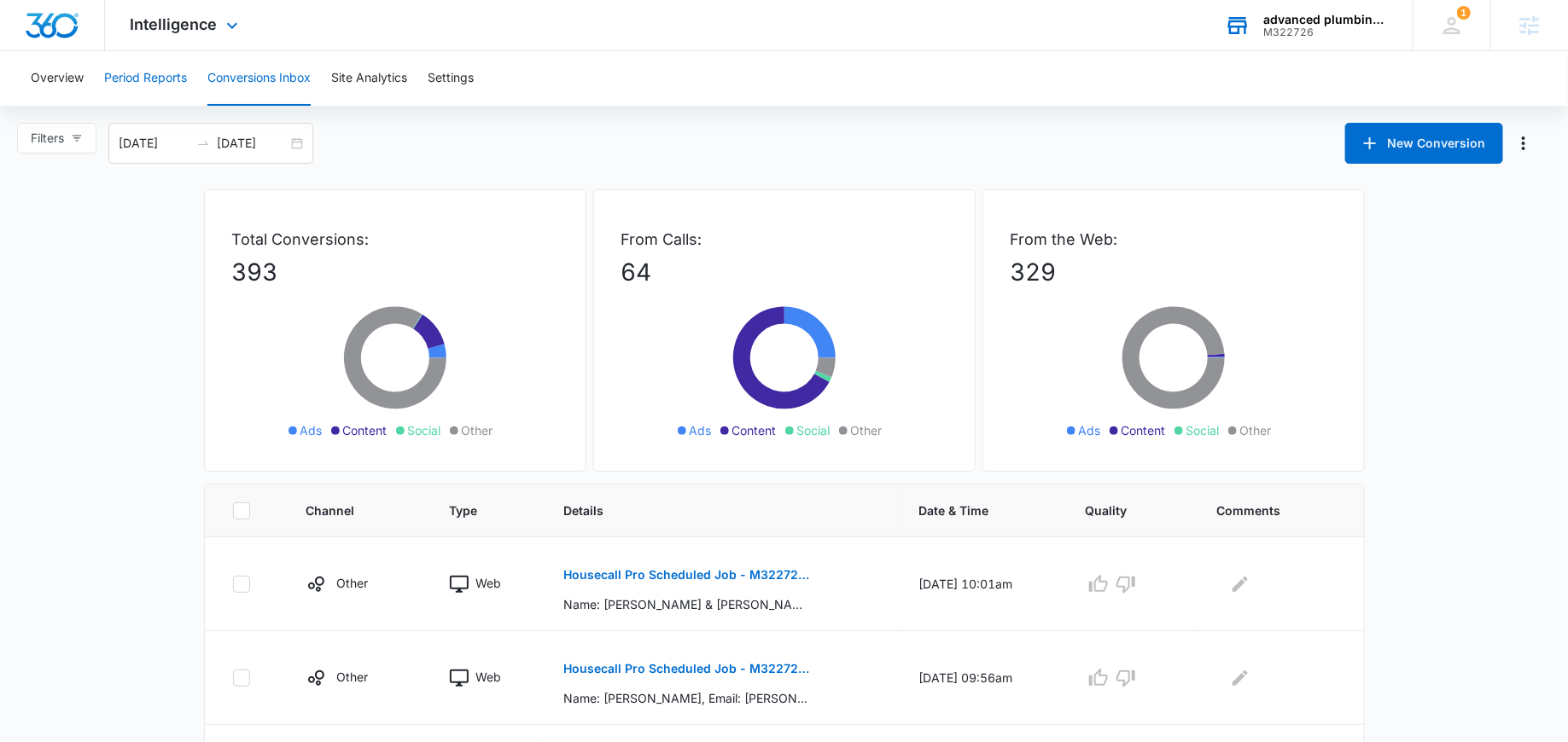
click at [158, 88] on button "Period Reports" at bounding box center [146, 79] width 82 height 55
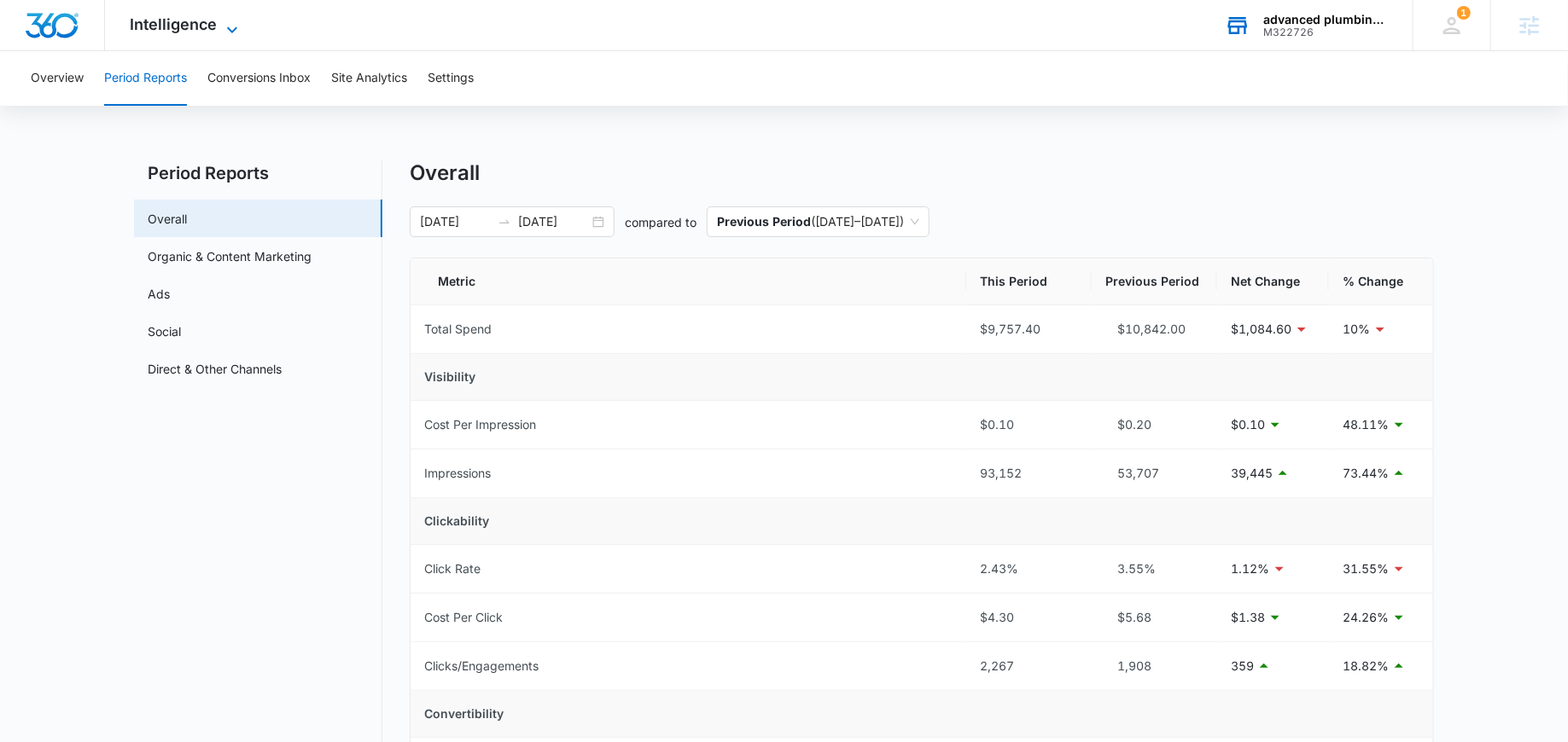
click at [171, 27] on span "Intelligence" at bounding box center [174, 25] width 87 height 18
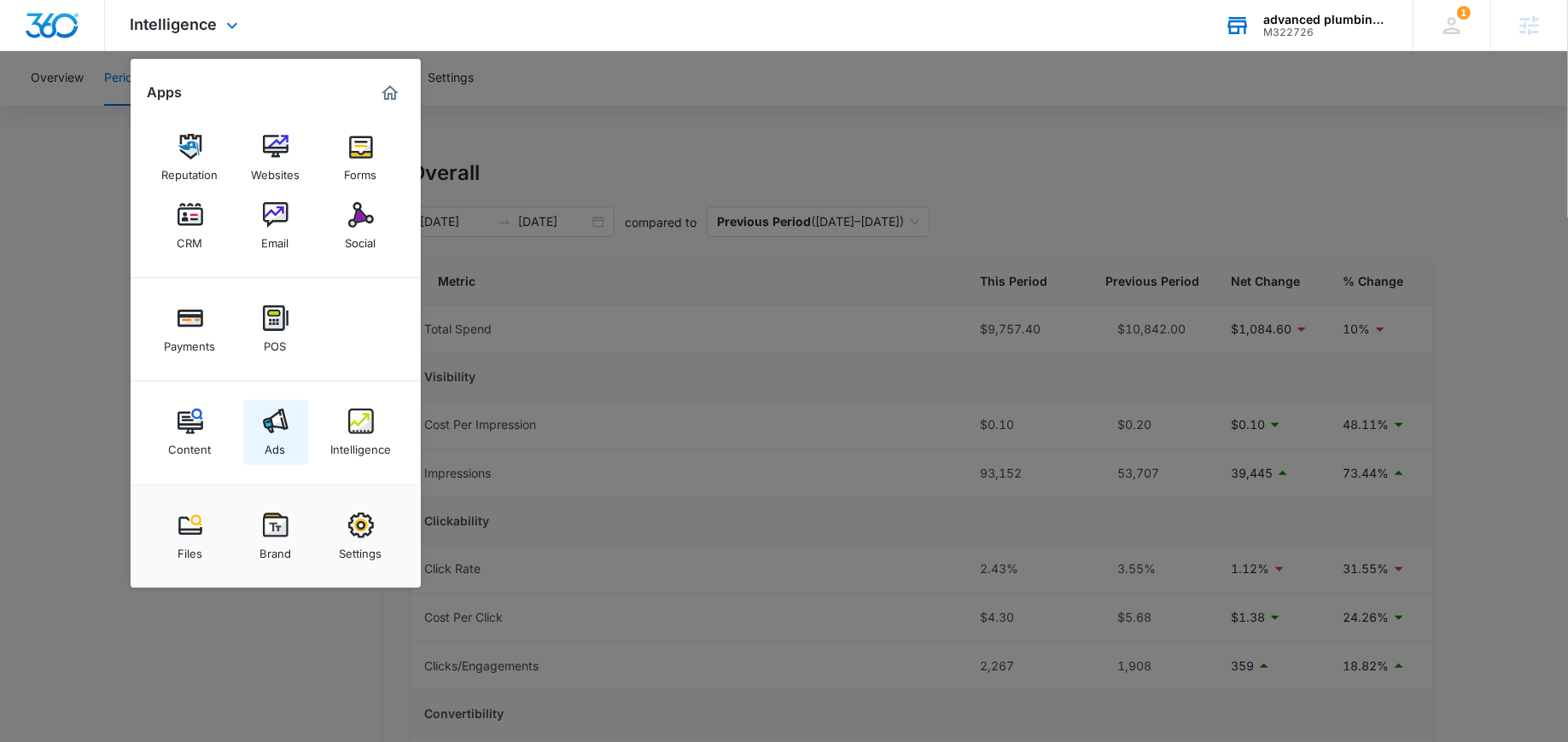
click at [279, 431] on img at bounding box center [276, 422] width 26 height 26
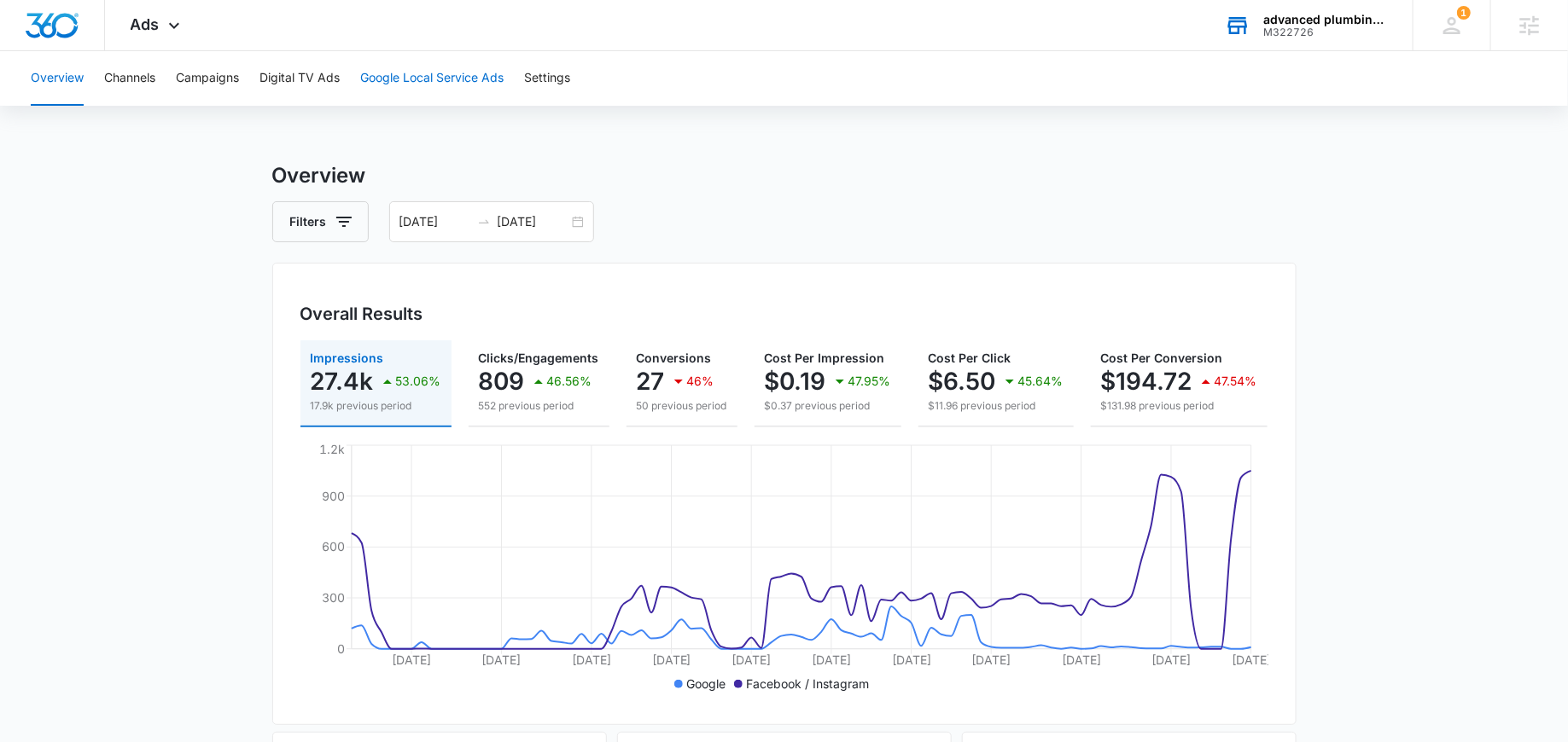
click at [430, 91] on button "Google Local Service Ads" at bounding box center [431, 79] width 144 height 55
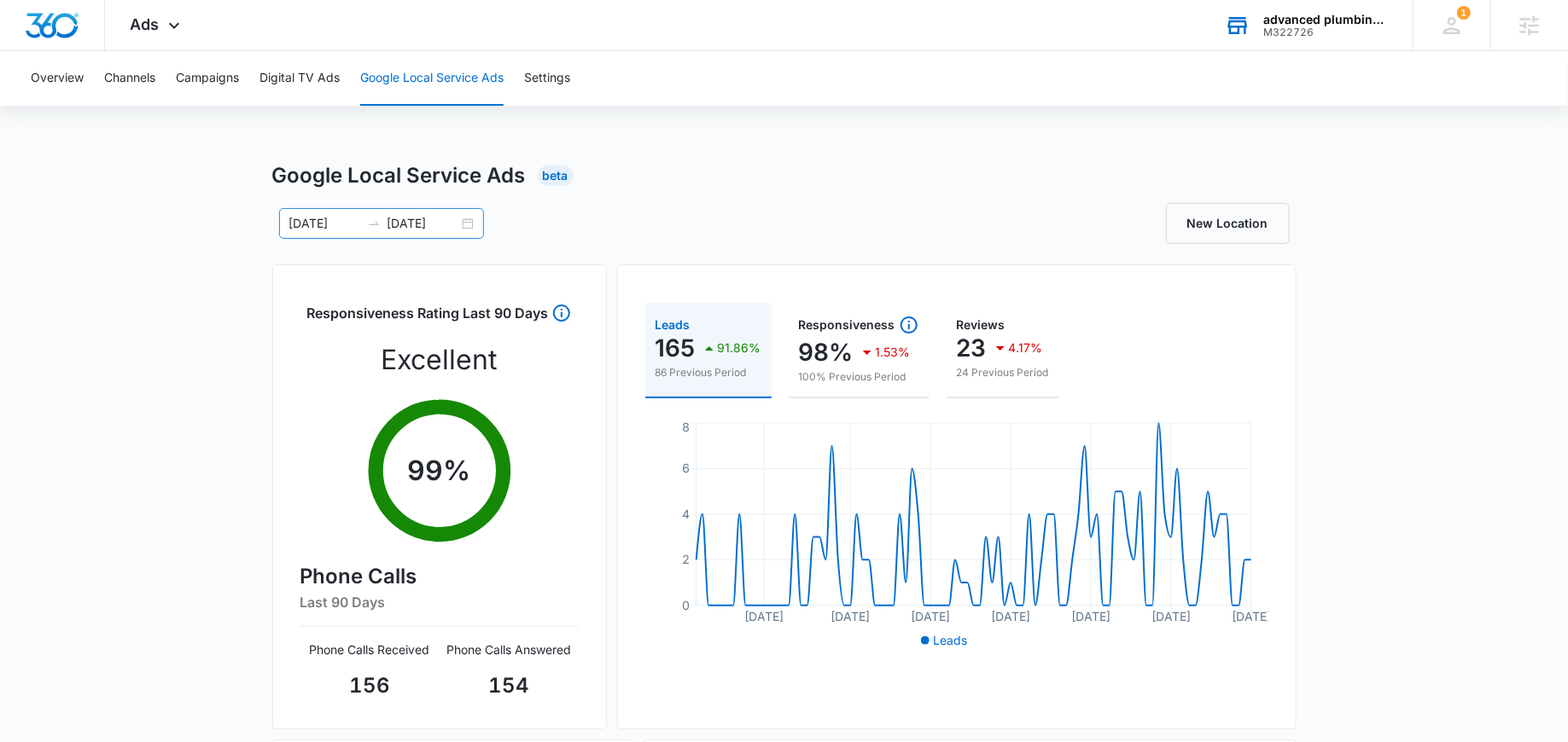
click at [455, 220] on input "09/02/2025" at bounding box center [422, 223] width 70 height 19
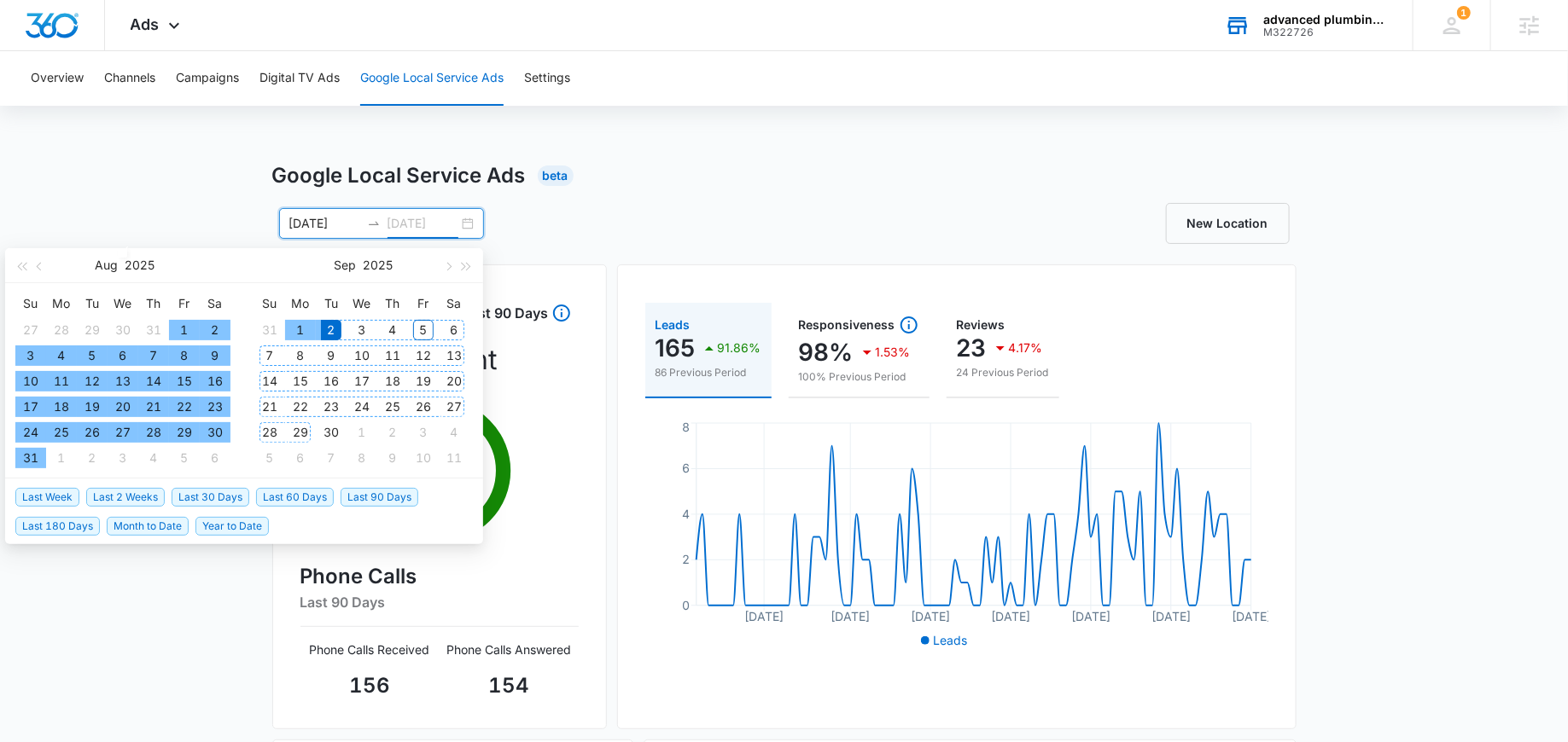
type input "09/02/2025"
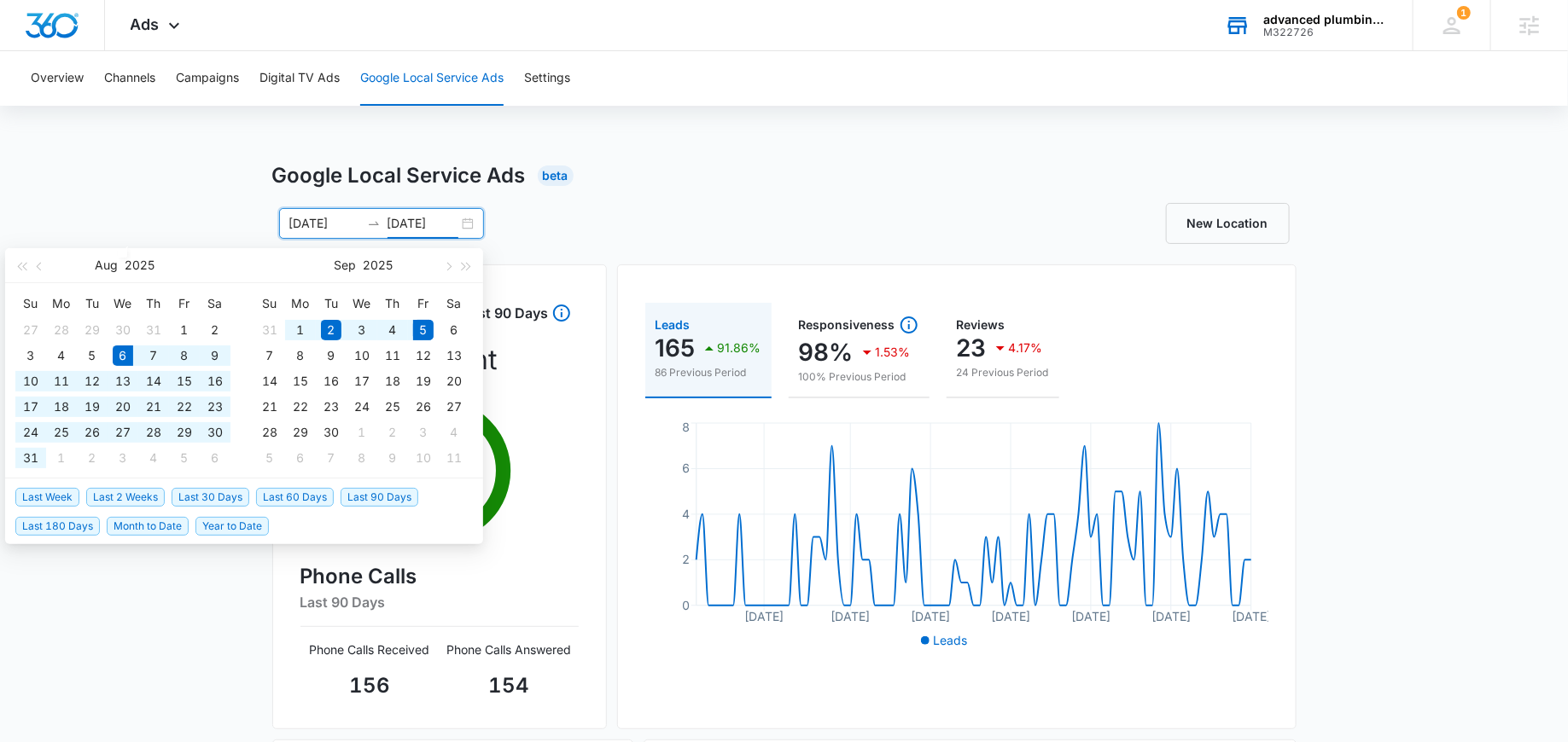
click at [231, 493] on span "Last 30 Days" at bounding box center [210, 497] width 78 height 19
type input "08/06/2025"
type input "[DATE]"
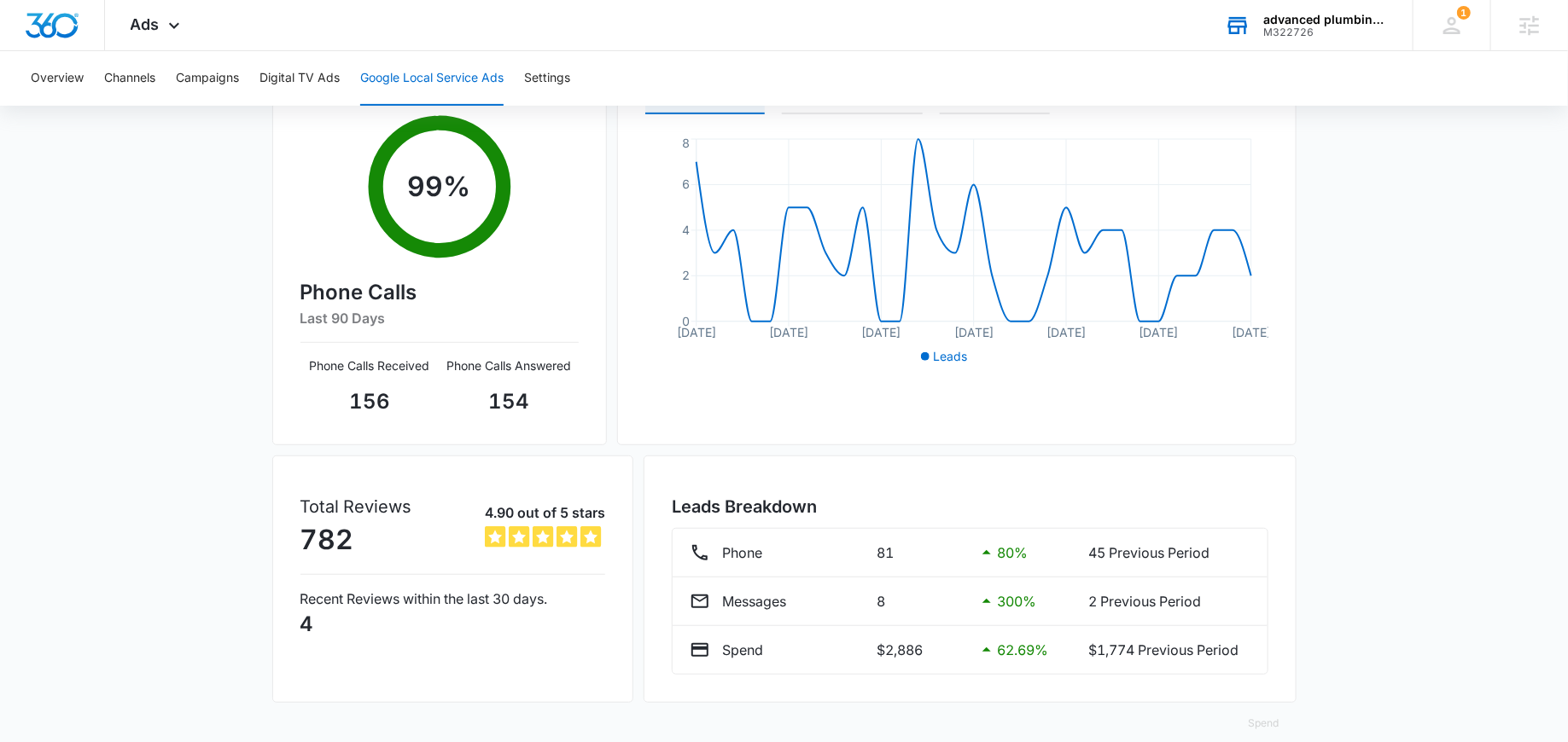
scroll to position [303, 0]
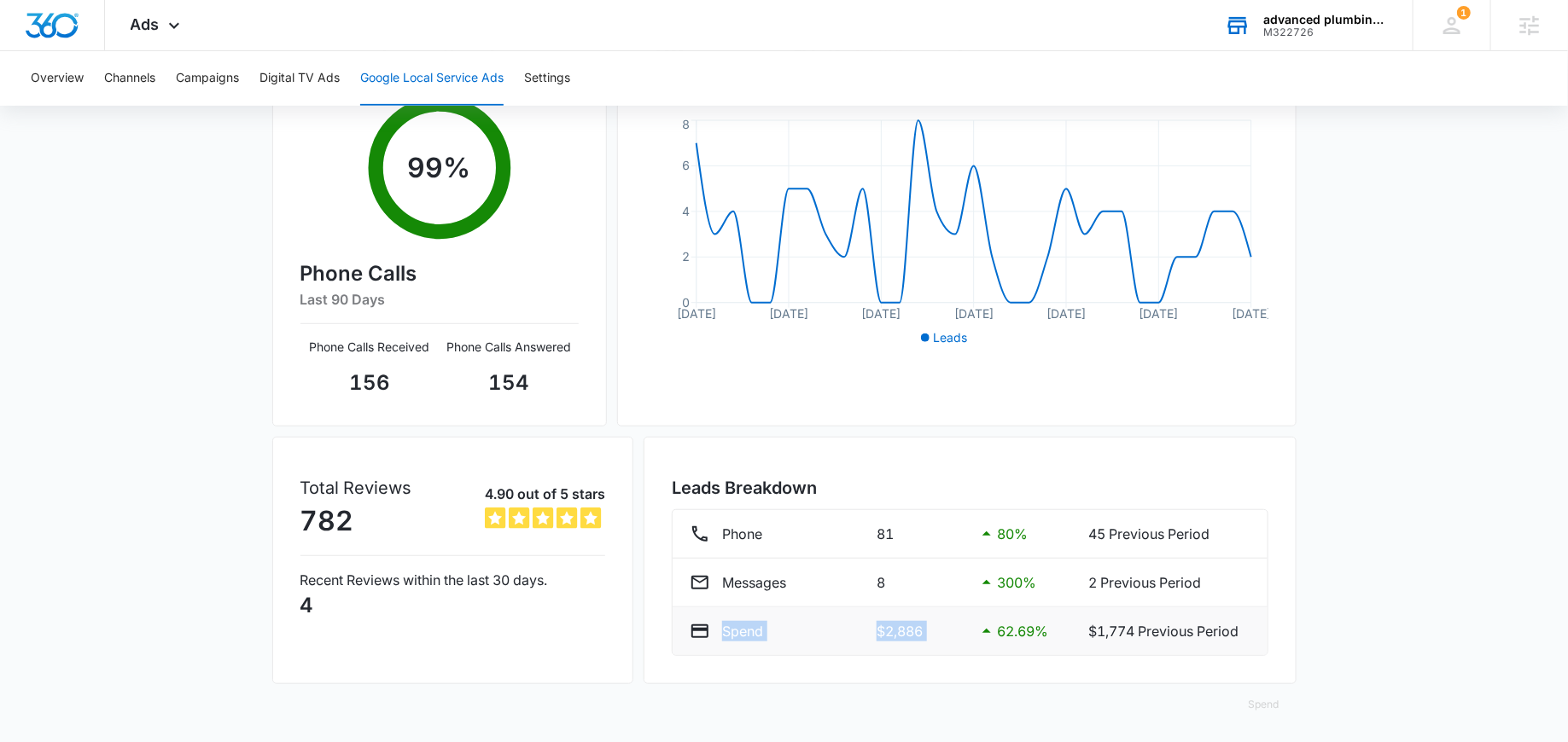
drag, startPoint x: 682, startPoint y: 625, endPoint x: 985, endPoint y: 623, distance: 303.0
click at [985, 623] on li "Spend $2,886 62.69 % $1,774 Previous Period" at bounding box center [969, 631] width 594 height 48
click at [934, 630] on p "$2,886" at bounding box center [919, 631] width 86 height 20
drag, startPoint x: 927, startPoint y: 638, endPoint x: 817, endPoint y: 634, distance: 110.1
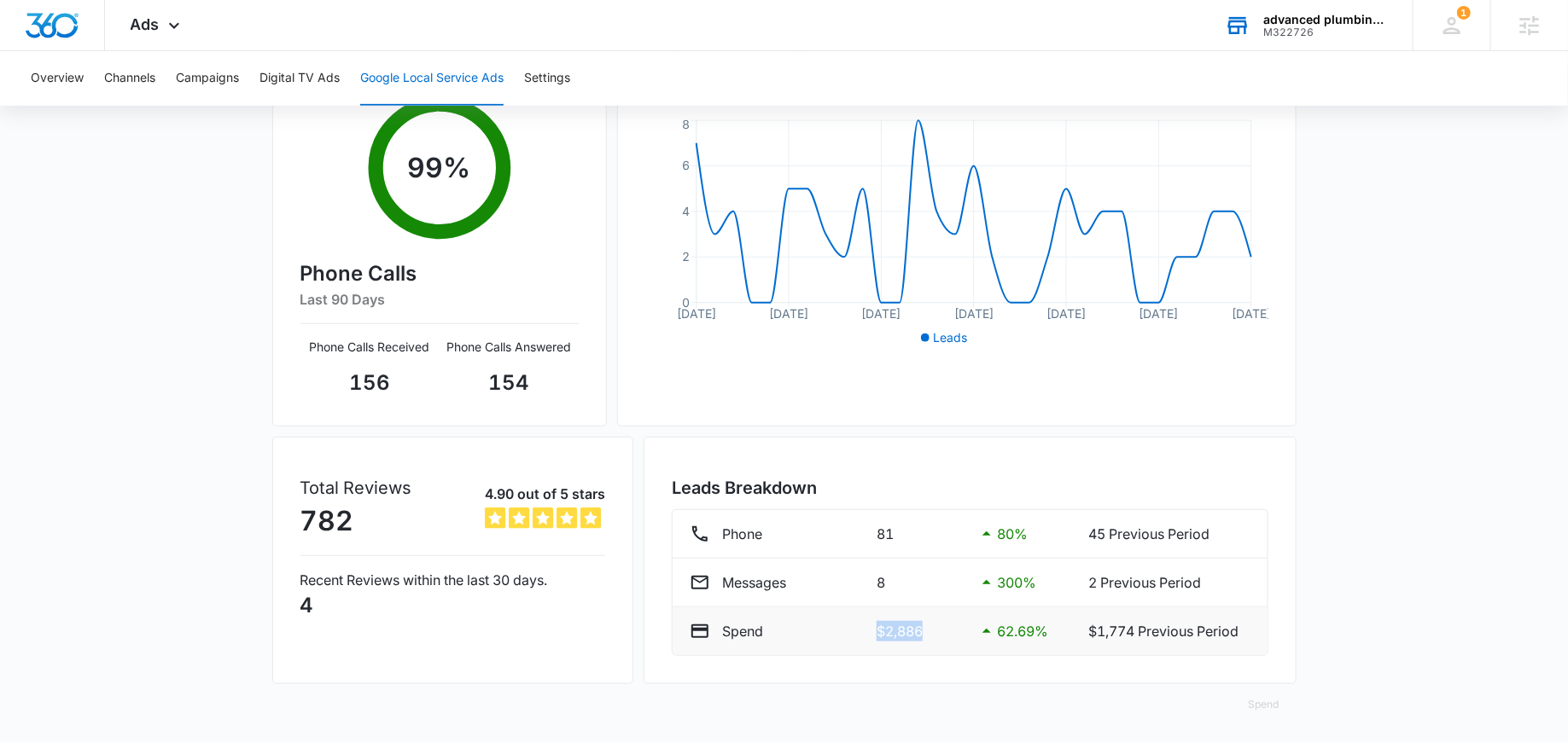
click at [819, 634] on div "Spend $2,886 62.69 % $1,774 Previous Period" at bounding box center [969, 631] width 560 height 20
click at [817, 634] on div "Spend" at bounding box center [775, 631] width 173 height 20
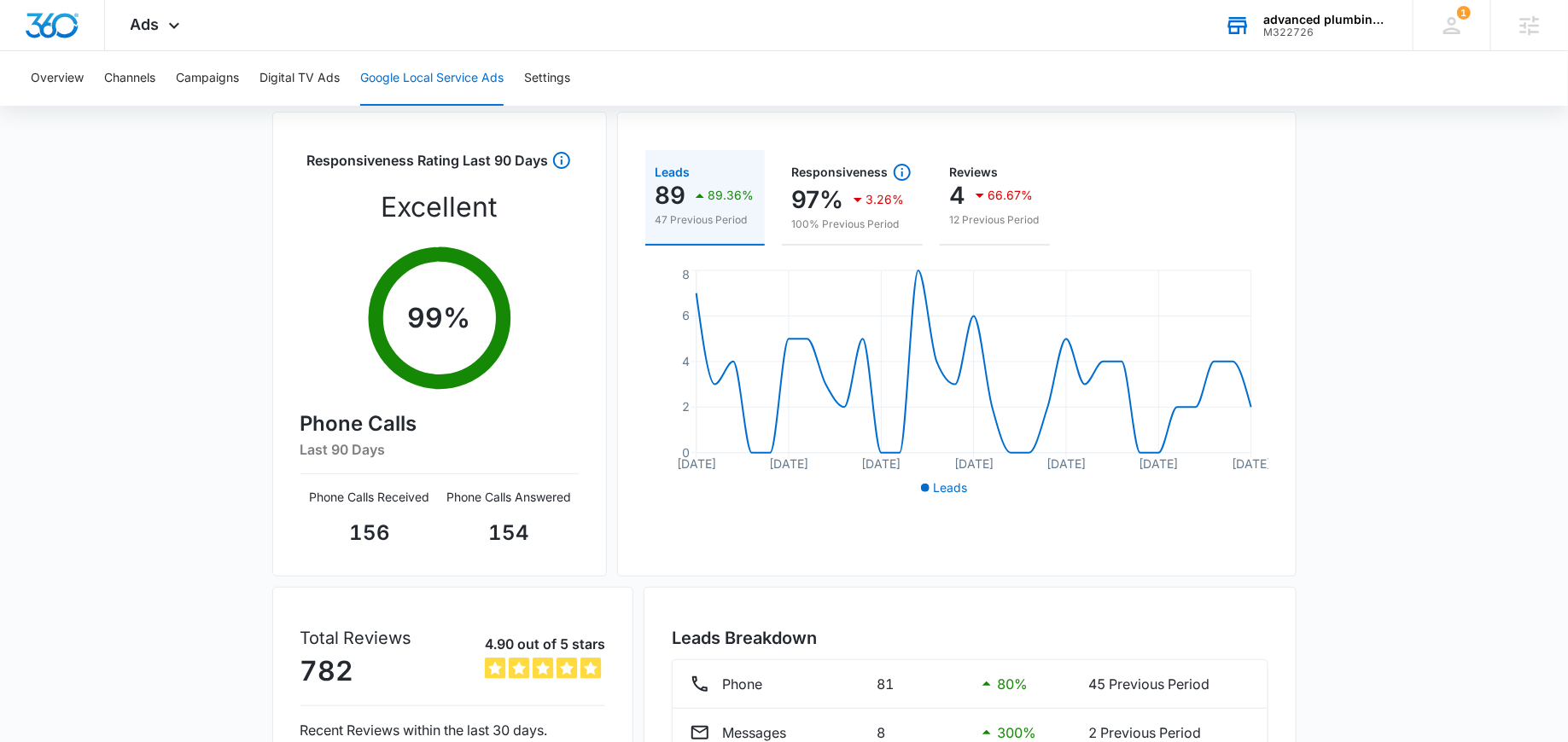
scroll to position [0, 0]
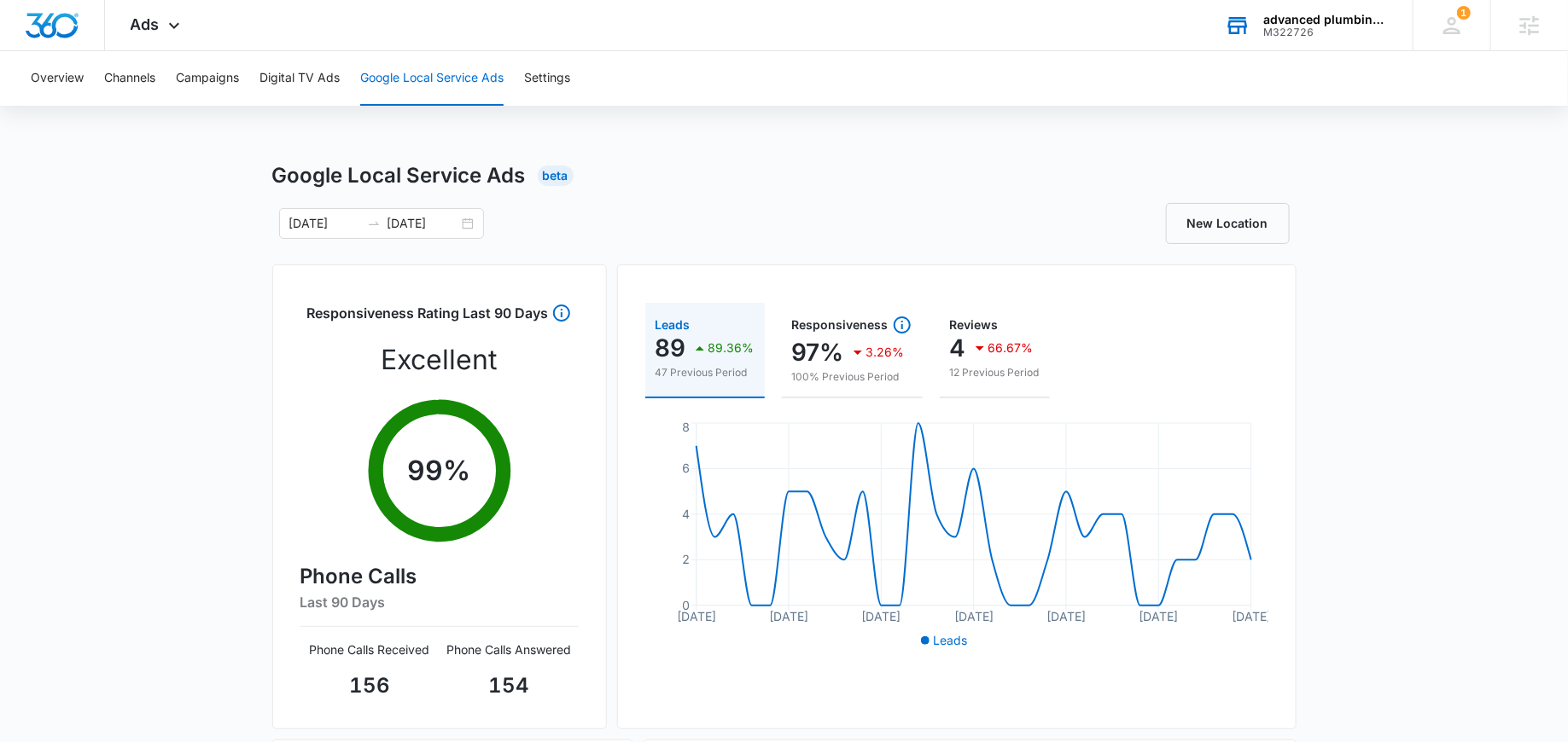
click at [1297, 27] on div "M322726" at bounding box center [1325, 32] width 124 height 12
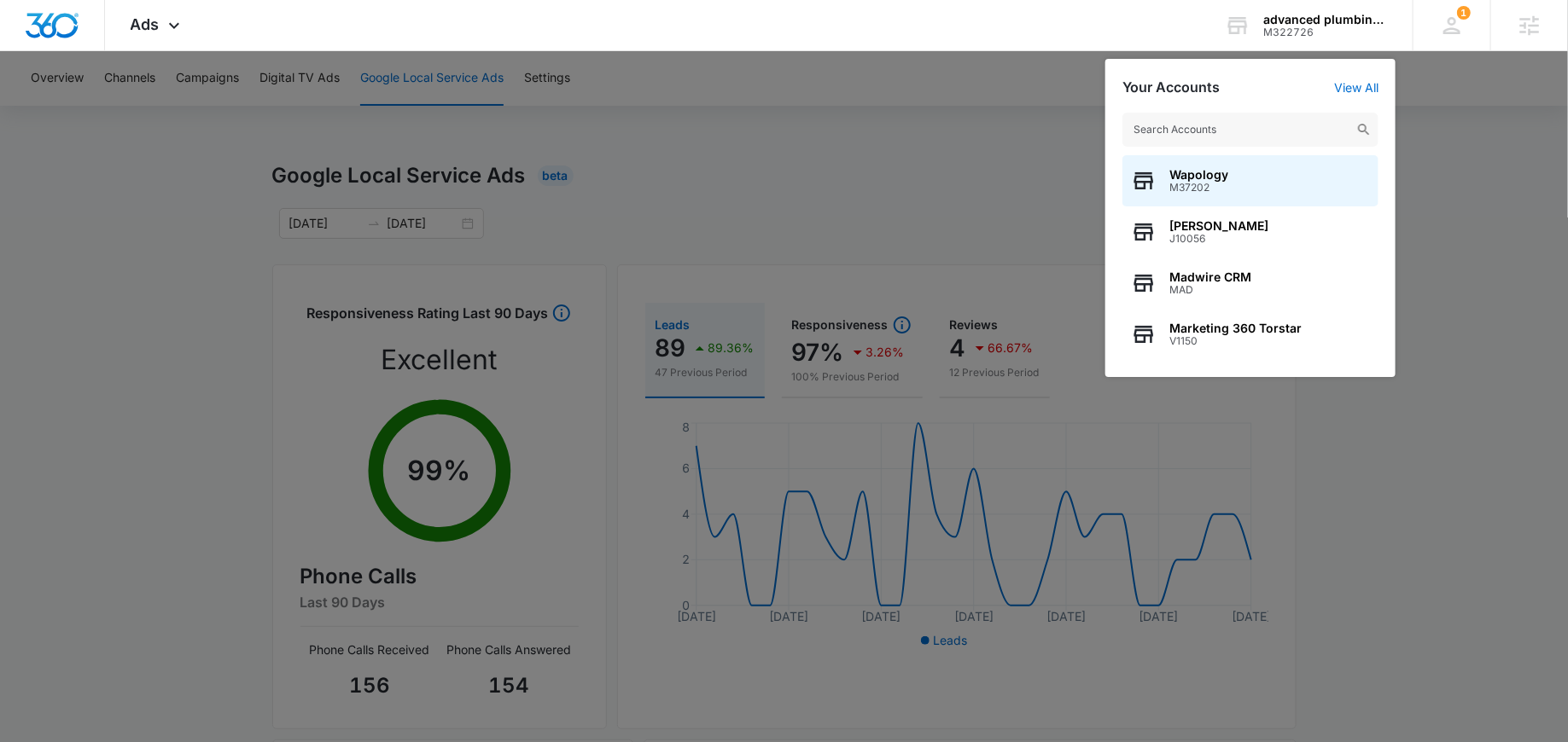
click at [1252, 128] on input "text" at bounding box center [1250, 129] width 256 height 34
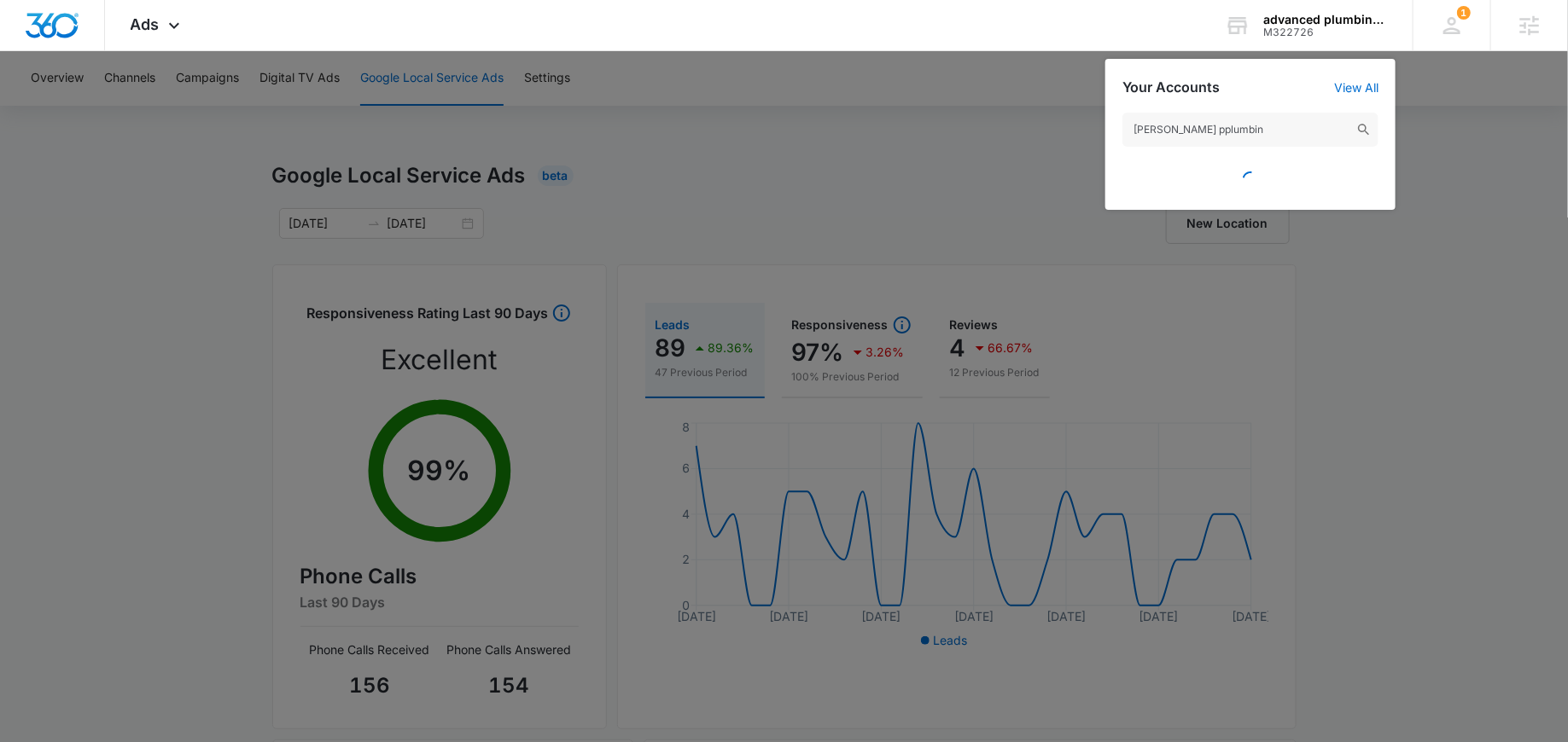
type input "eason pplumbing"
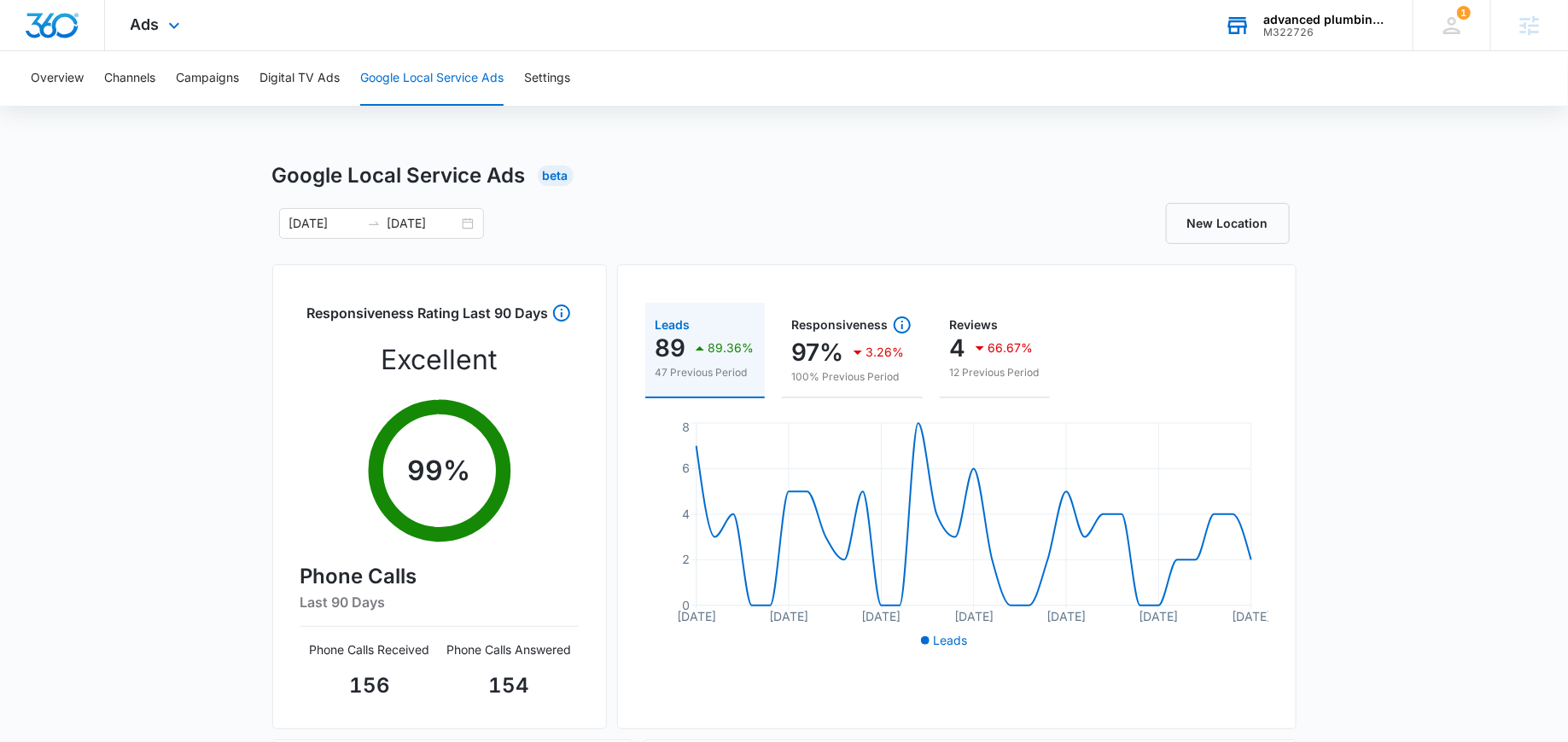
click at [1275, 32] on div "M322726" at bounding box center [1325, 32] width 124 height 12
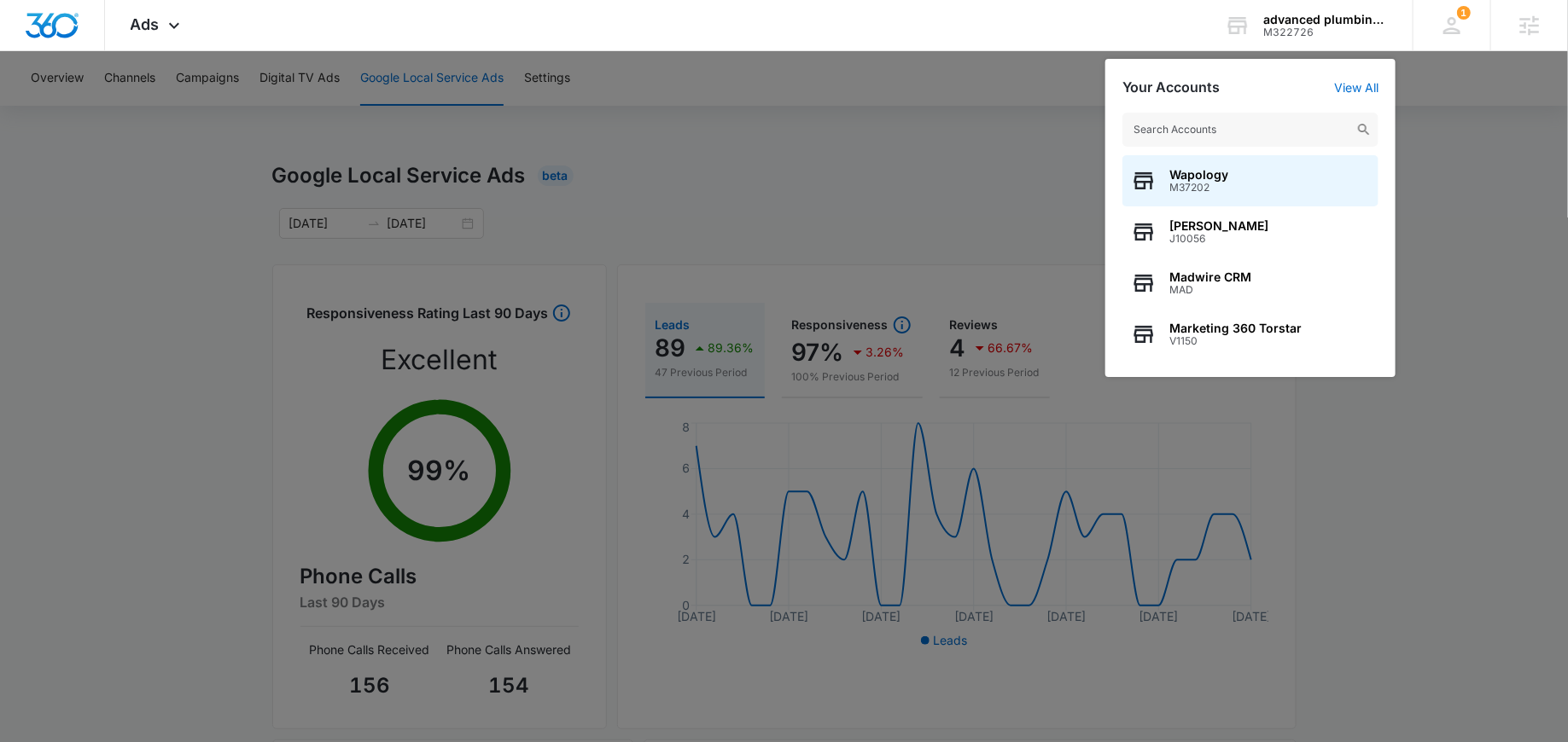
click at [1181, 142] on input "text" at bounding box center [1250, 129] width 256 height 34
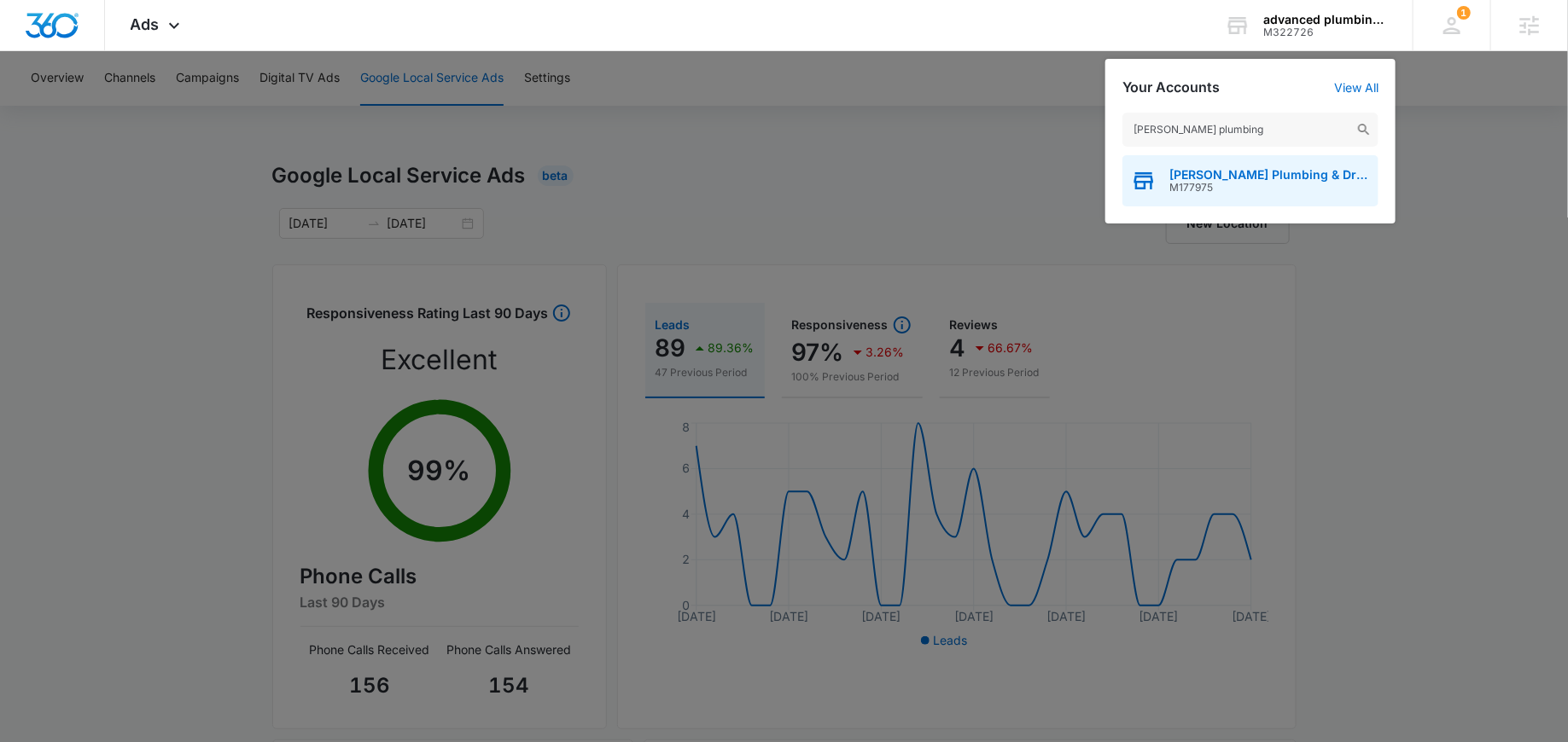
type input "eason plumbing"
click at [1217, 172] on span "Eason Plumbing & Drain Cleaning" at bounding box center [1269, 175] width 200 height 14
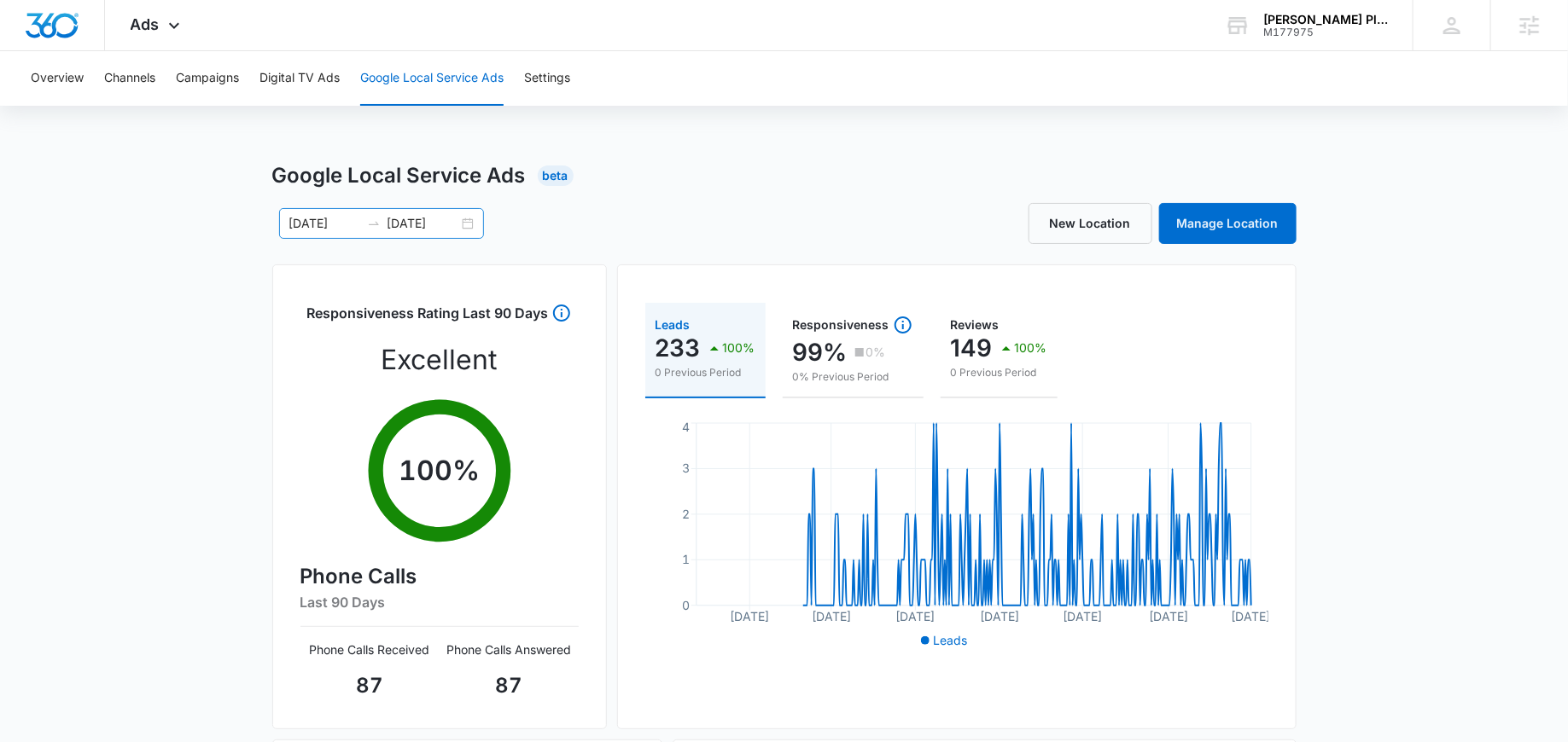
click at [468, 227] on div "06/18/2024 07/18/2025" at bounding box center [382, 223] width 205 height 31
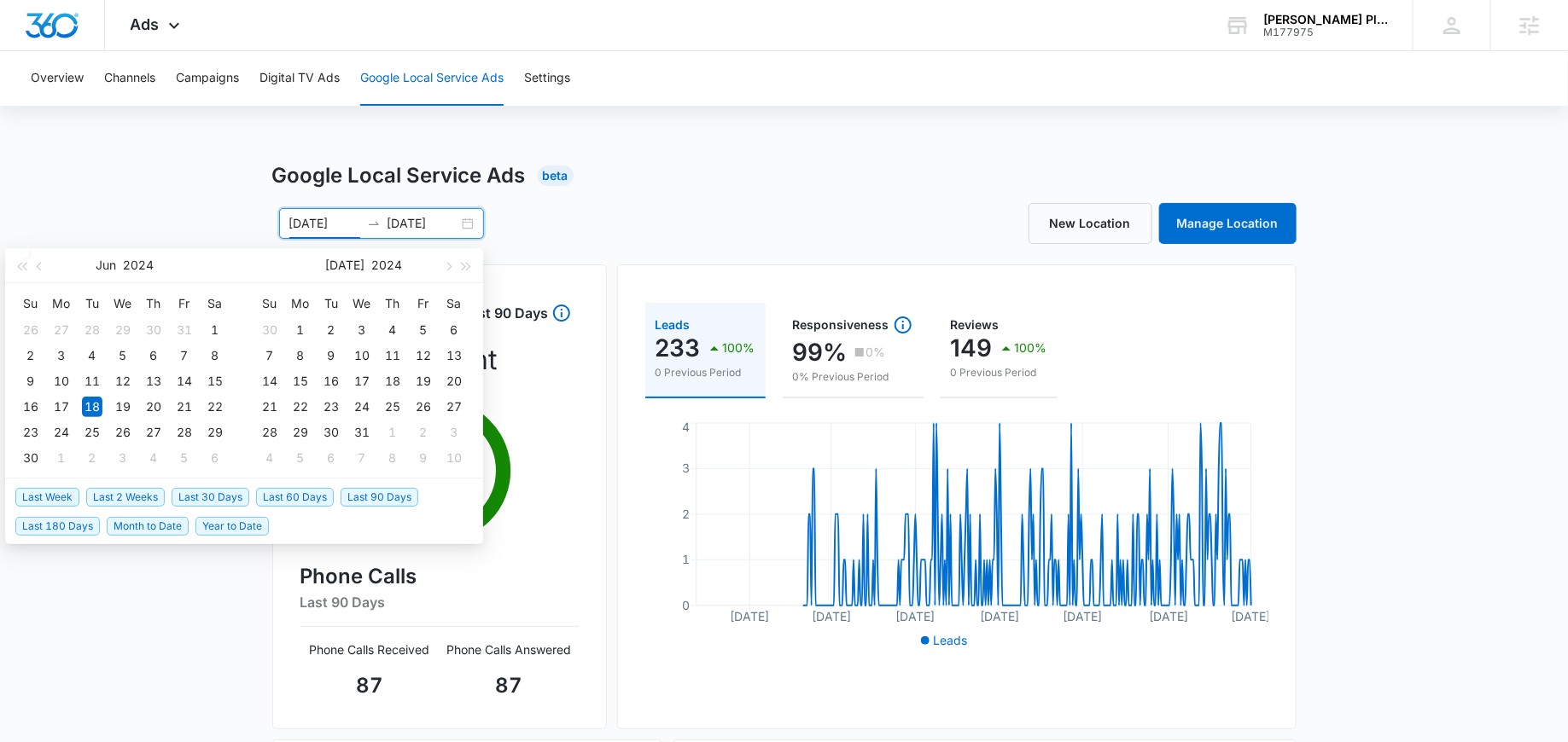
click at [203, 496] on span "Last 30 Days" at bounding box center [210, 497] width 78 height 19
type input "08/06/2025"
type input "[DATE]"
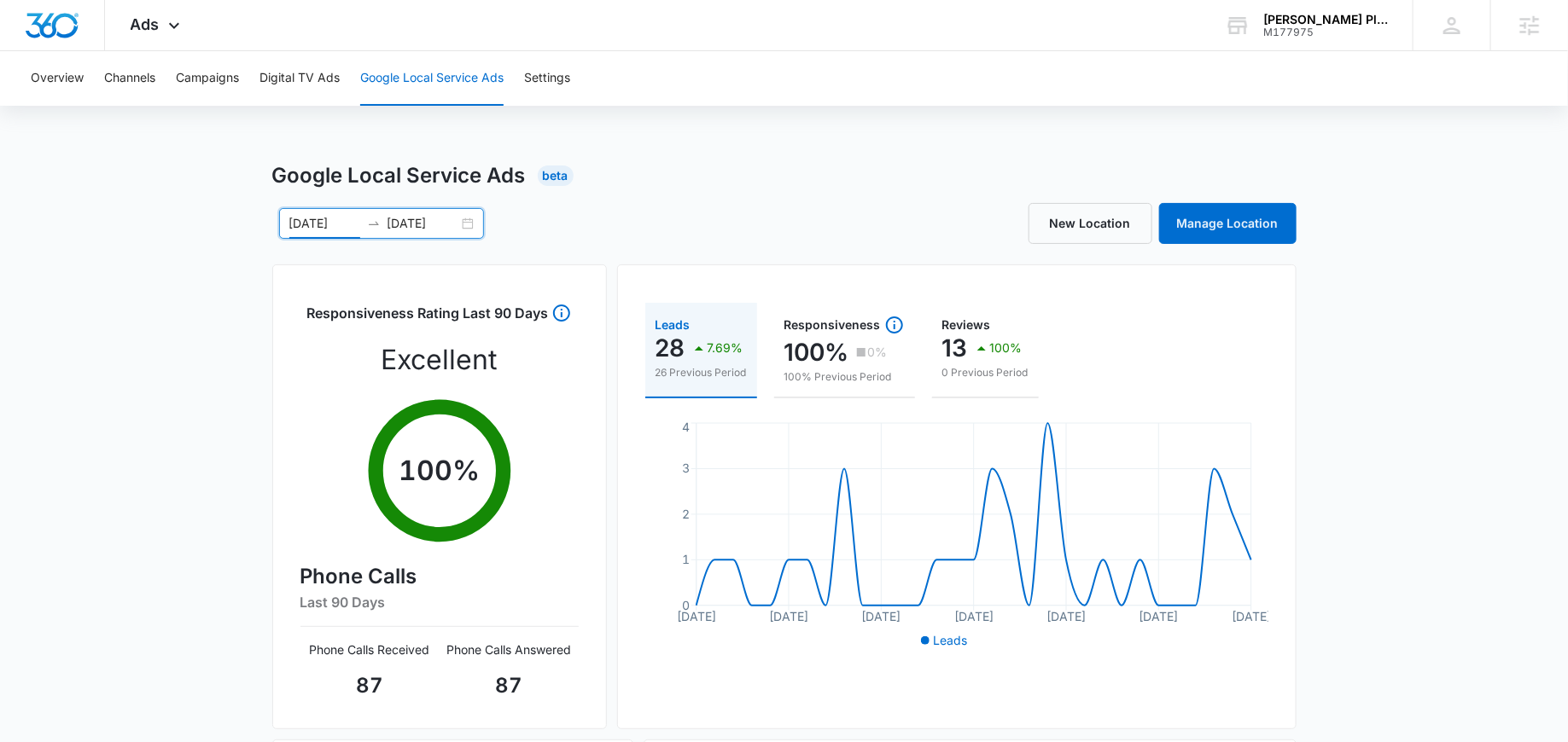
click at [470, 221] on div "08/06/2025 09/05/2025" at bounding box center [382, 223] width 205 height 31
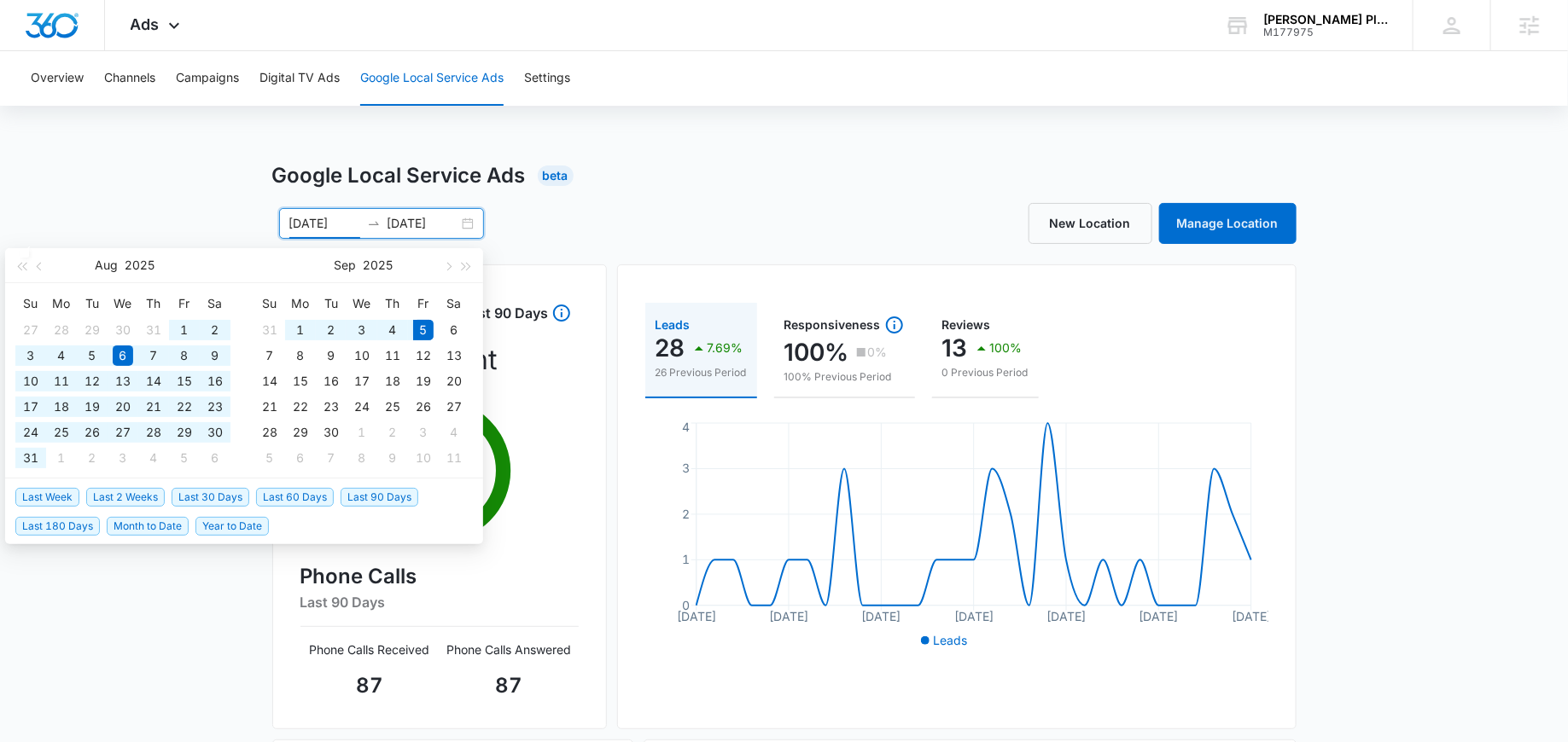
type input "08/06/2025"
click at [618, 132] on div "Overview Channels Campaigns Digital TV Ads Google Local Service Ads Settings Go…" at bounding box center [784, 550] width 1568 height 997
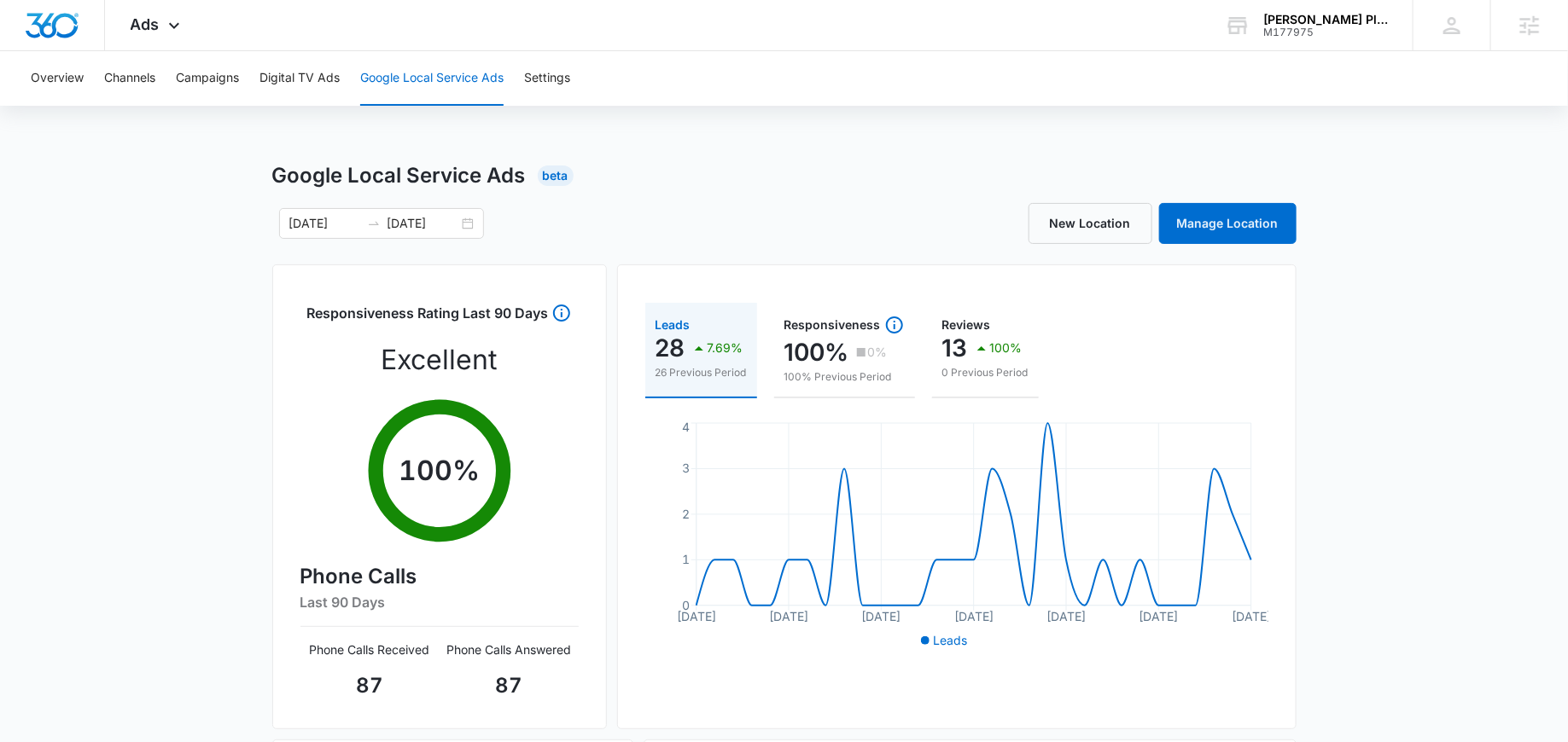
click at [683, 182] on div "Google Local Service Ads Beta" at bounding box center [784, 176] width 1024 height 31
click at [1260, 25] on div "Eason Plumbing & Drain Cleaning M177975 Your Accounts View All" at bounding box center [1305, 25] width 213 height 50
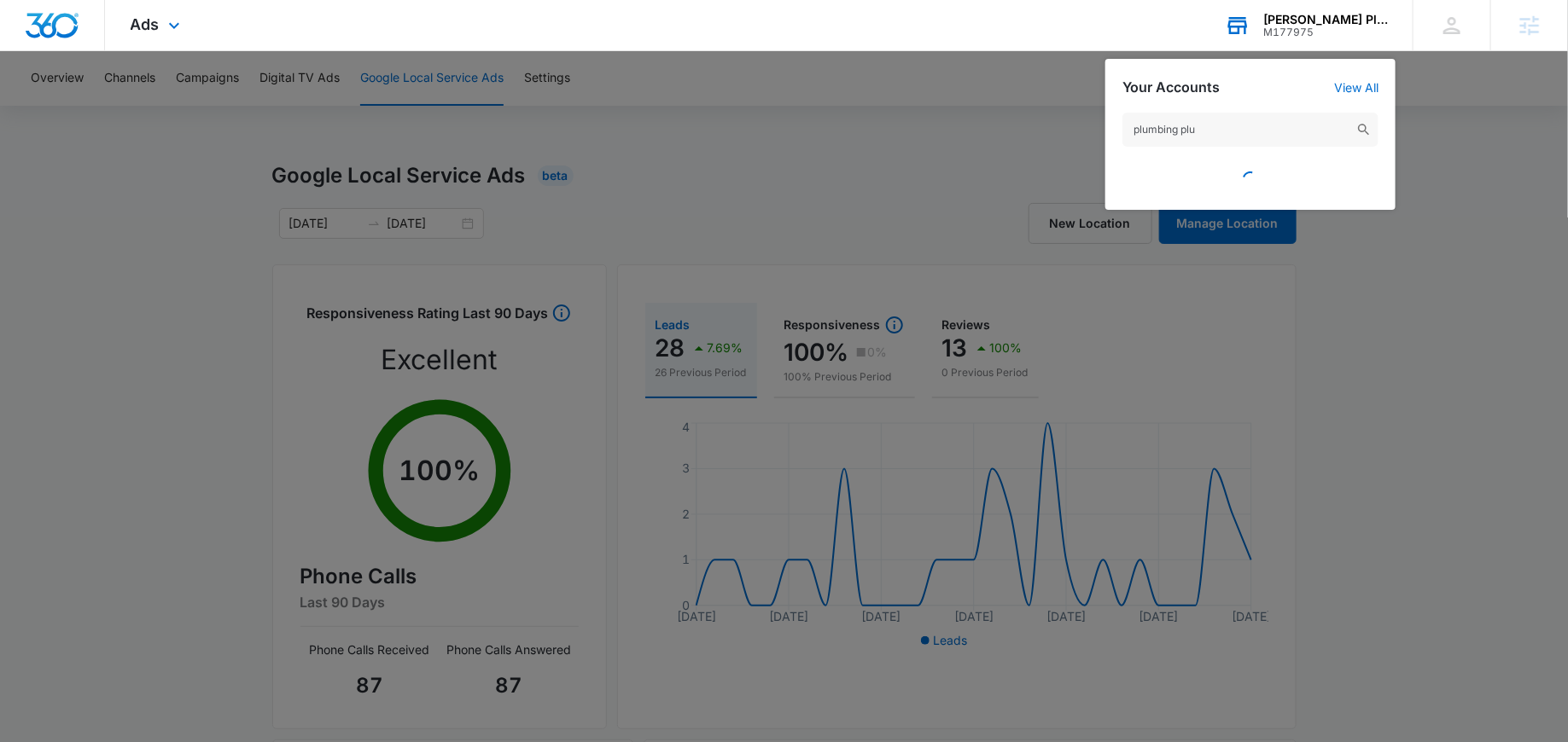
type input "plumbing plus"
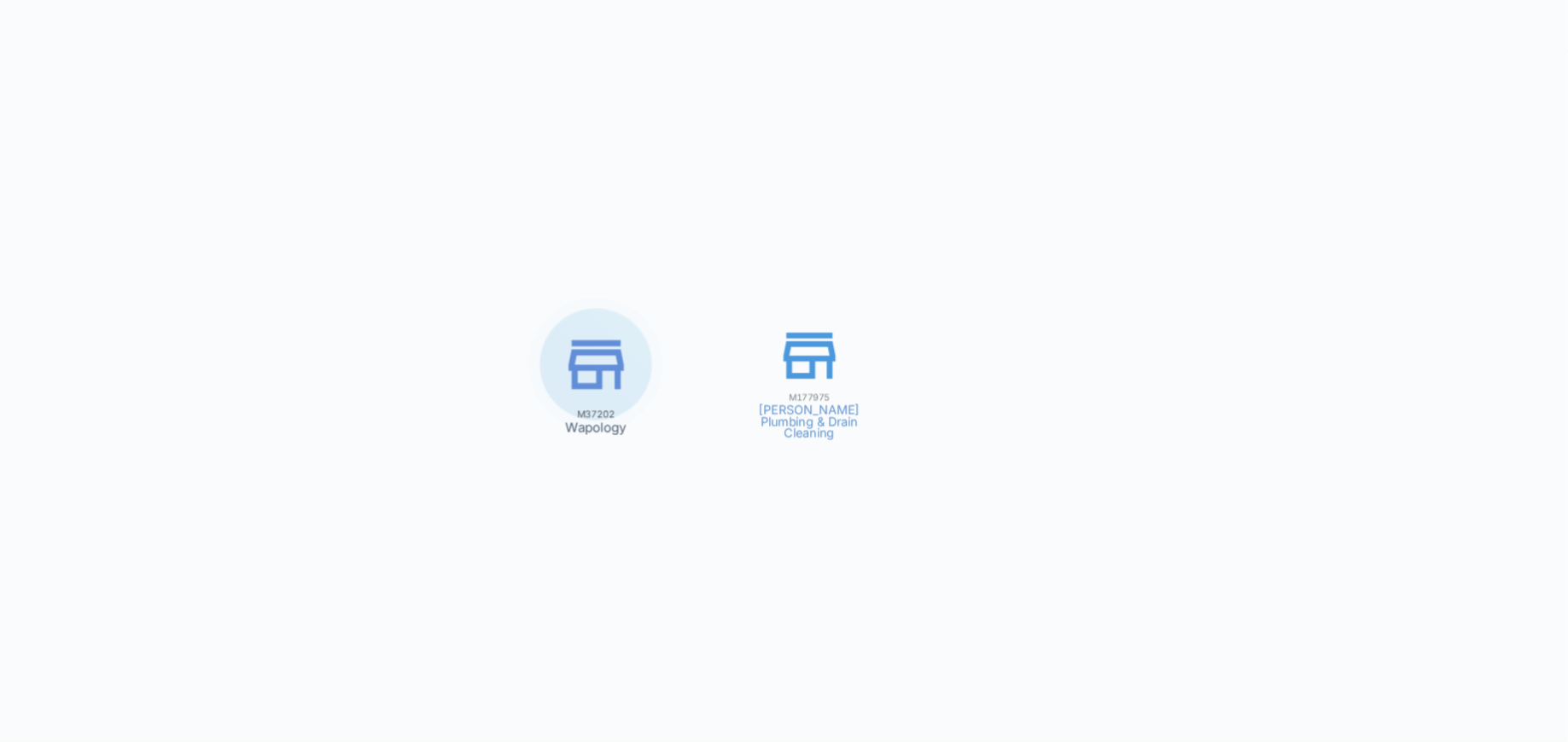
click at [1317, 25] on div "M177975 Eason Plumbing & Drain Cleaning M37202 Wapology" at bounding box center [784, 371] width 1568 height 742
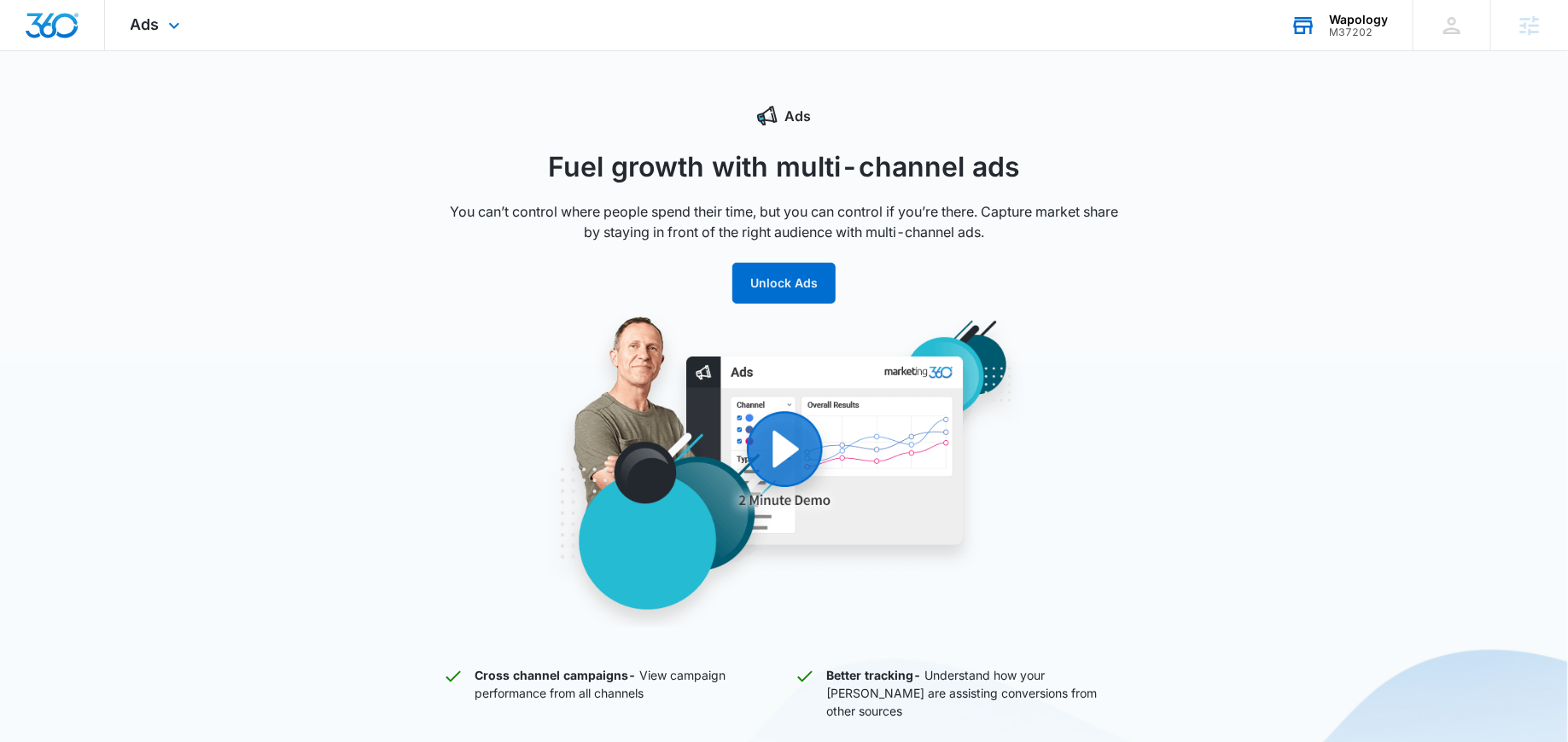
click at [1316, 19] on icon at bounding box center [1303, 26] width 26 height 26
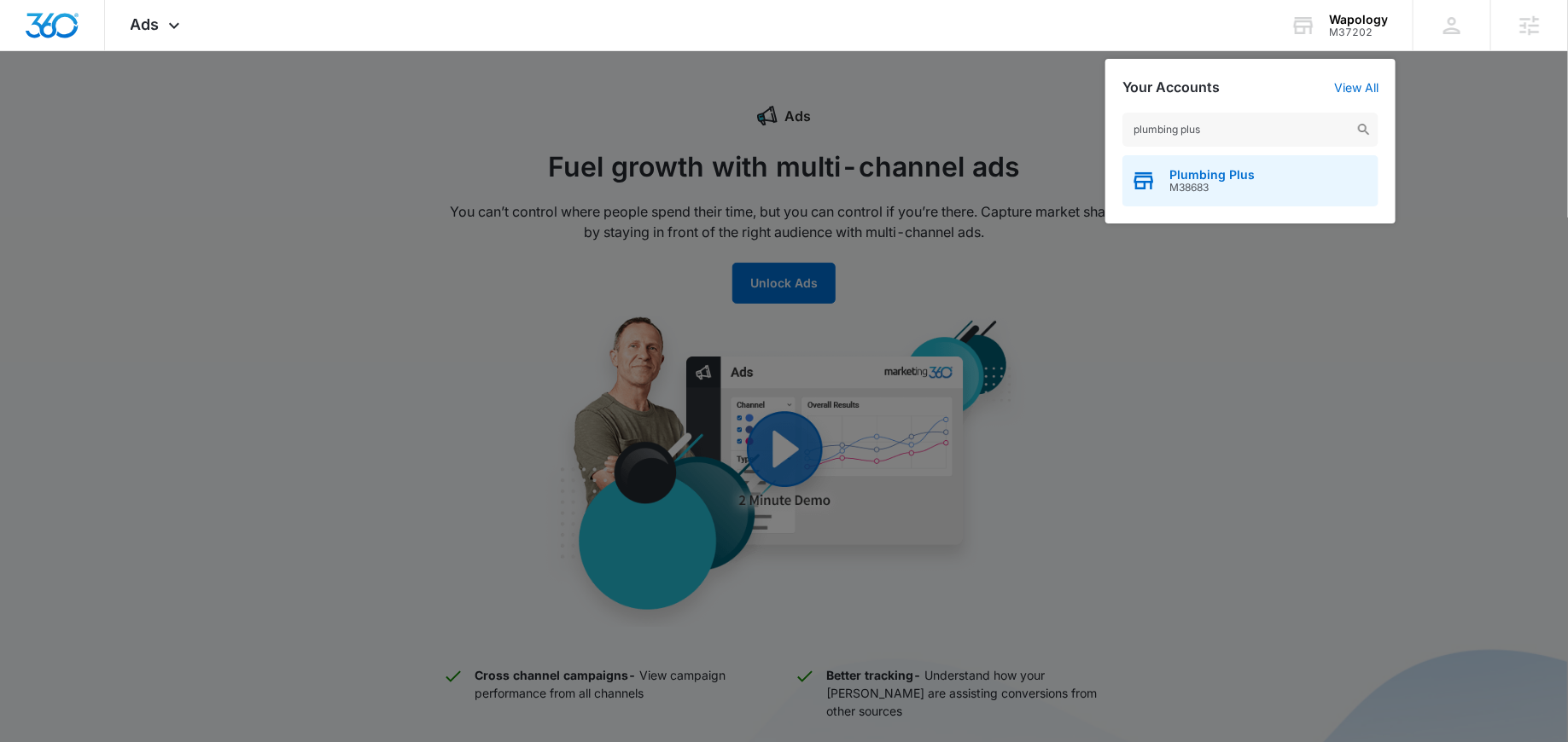
type input "plumbing plus"
click at [1198, 171] on span "Plumbing Plus" at bounding box center [1211, 175] width 85 height 14
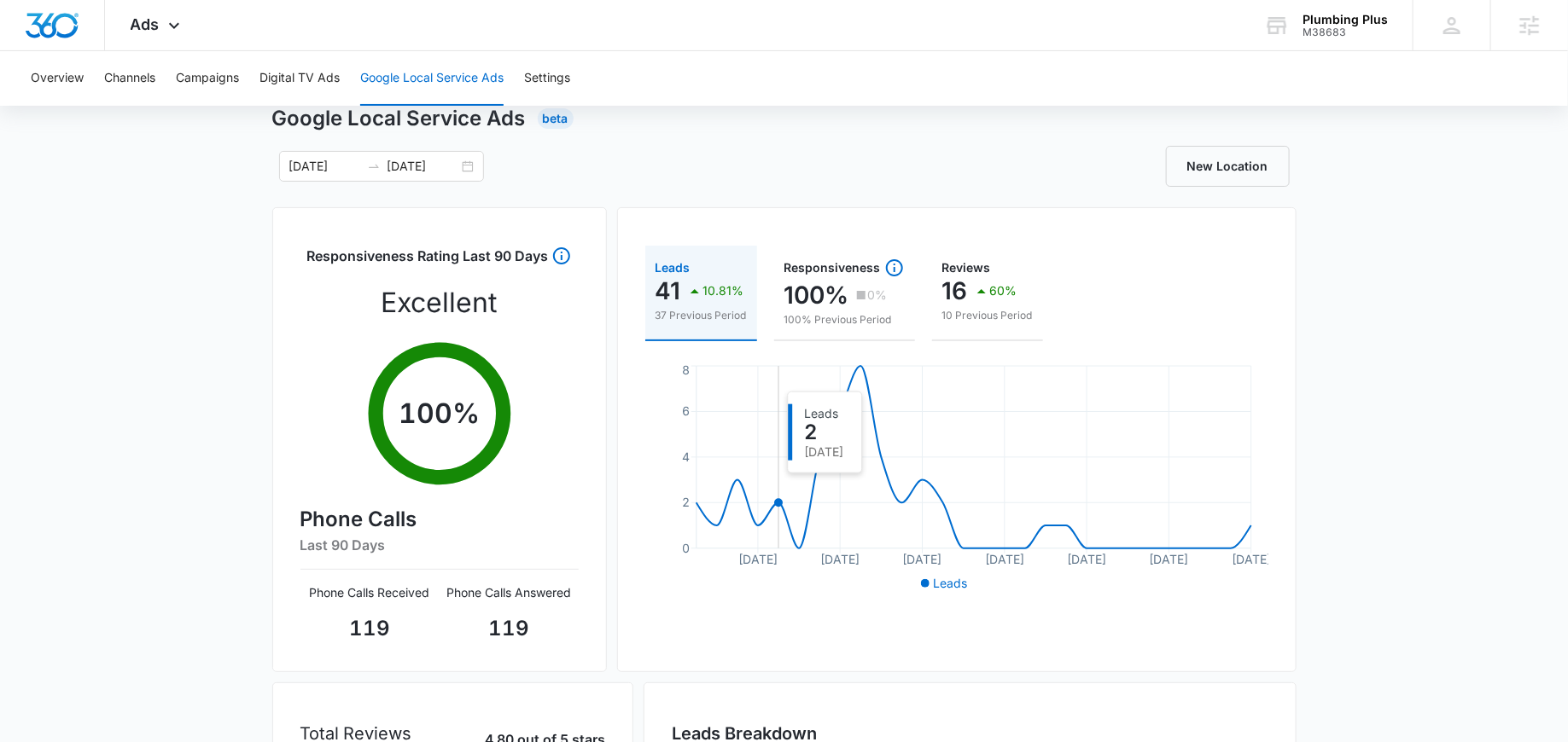
scroll to position [62, 0]
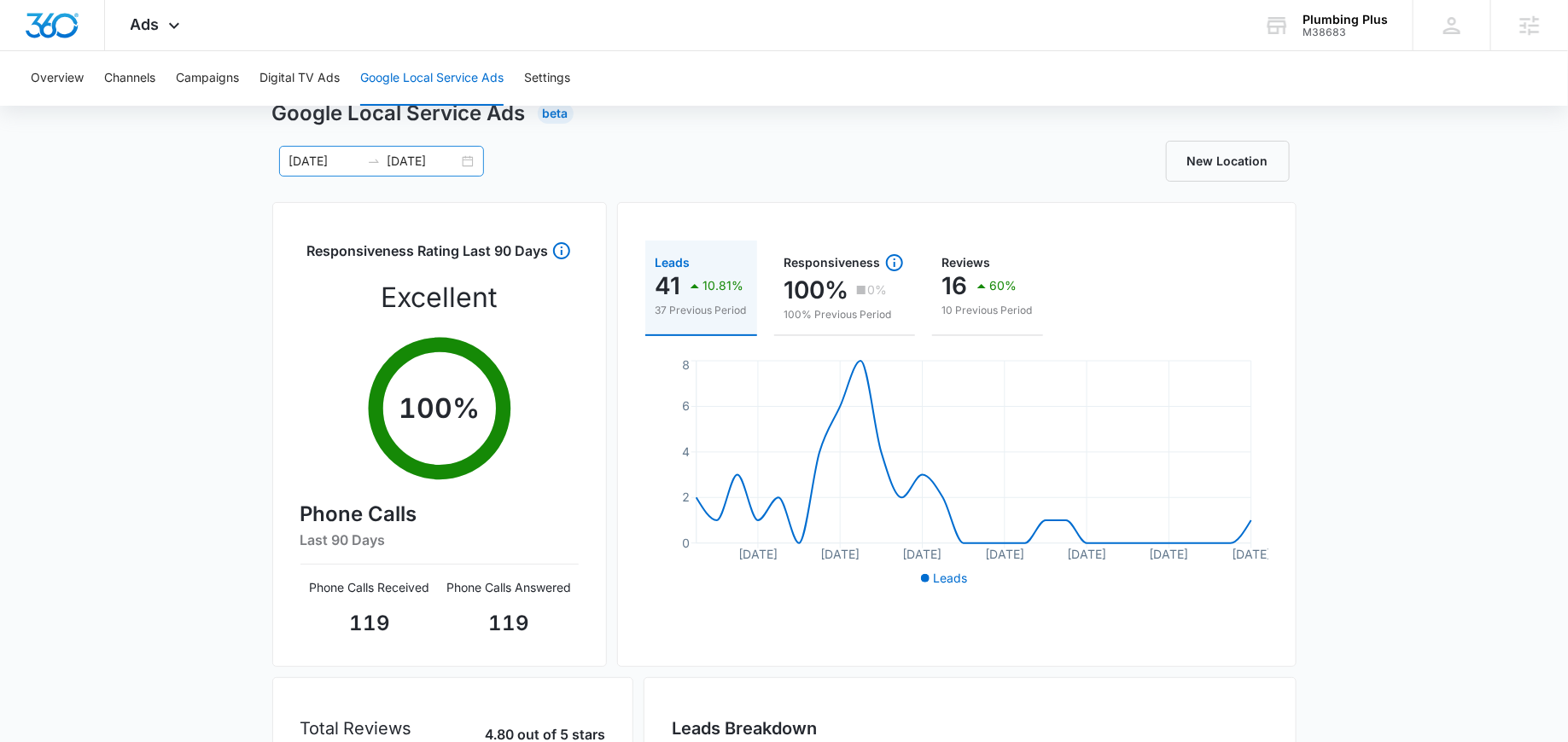
click at [467, 161] on div "07/05/2025 08/01/2025" at bounding box center [382, 161] width 205 height 31
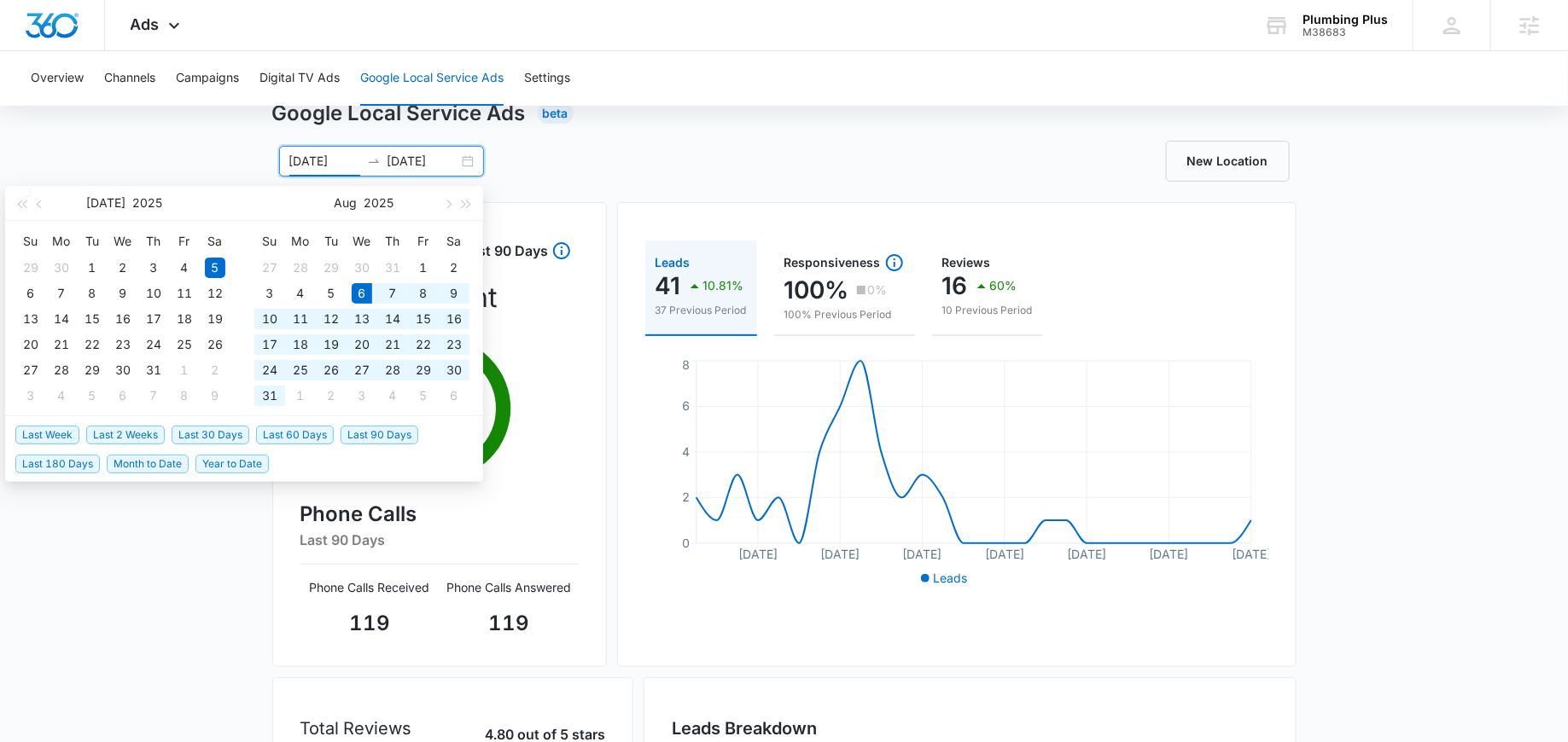
click at [178, 425] on span "Last 30 Days" at bounding box center [210, 435] width 78 height 19
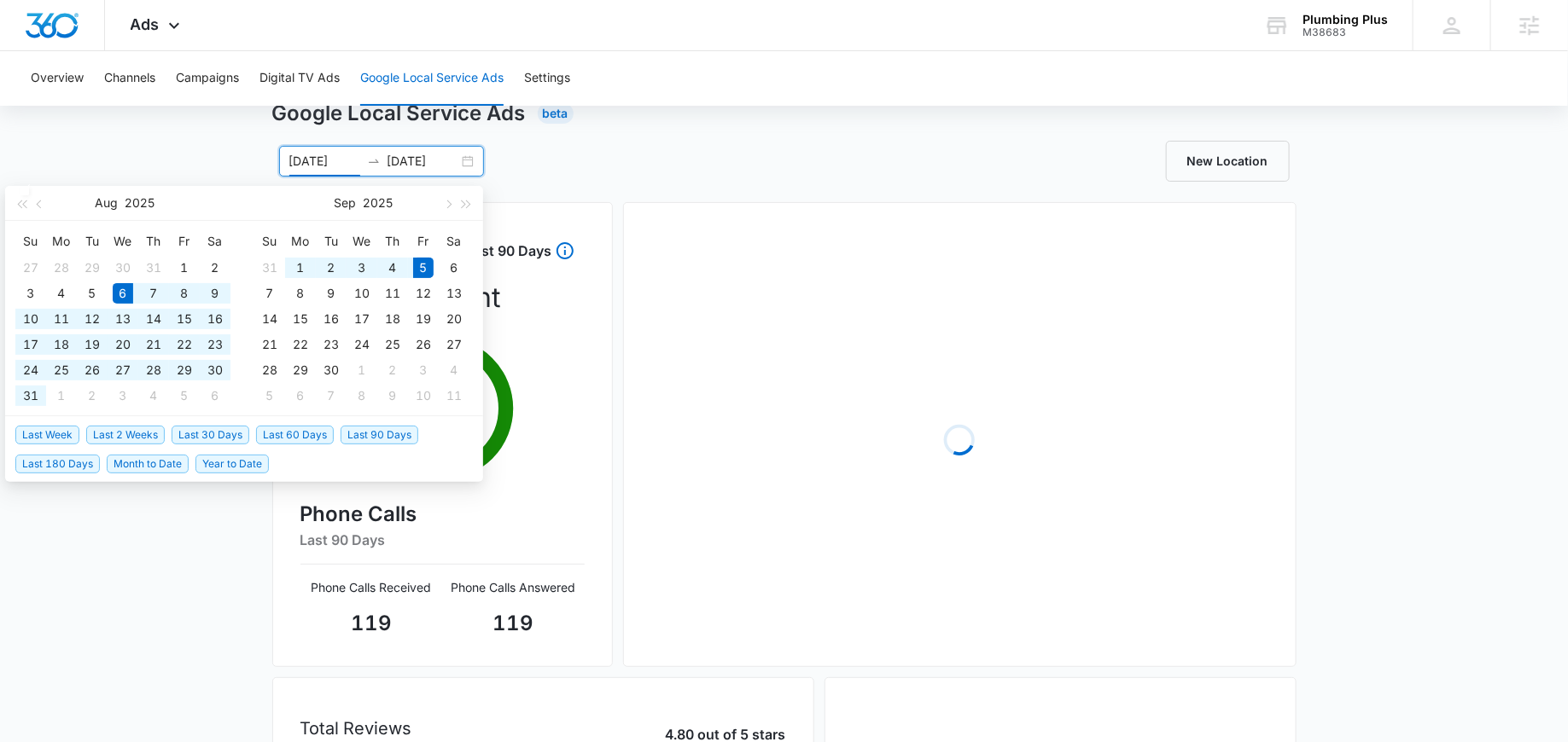
type input "08/06/2025"
type input "[DATE]"
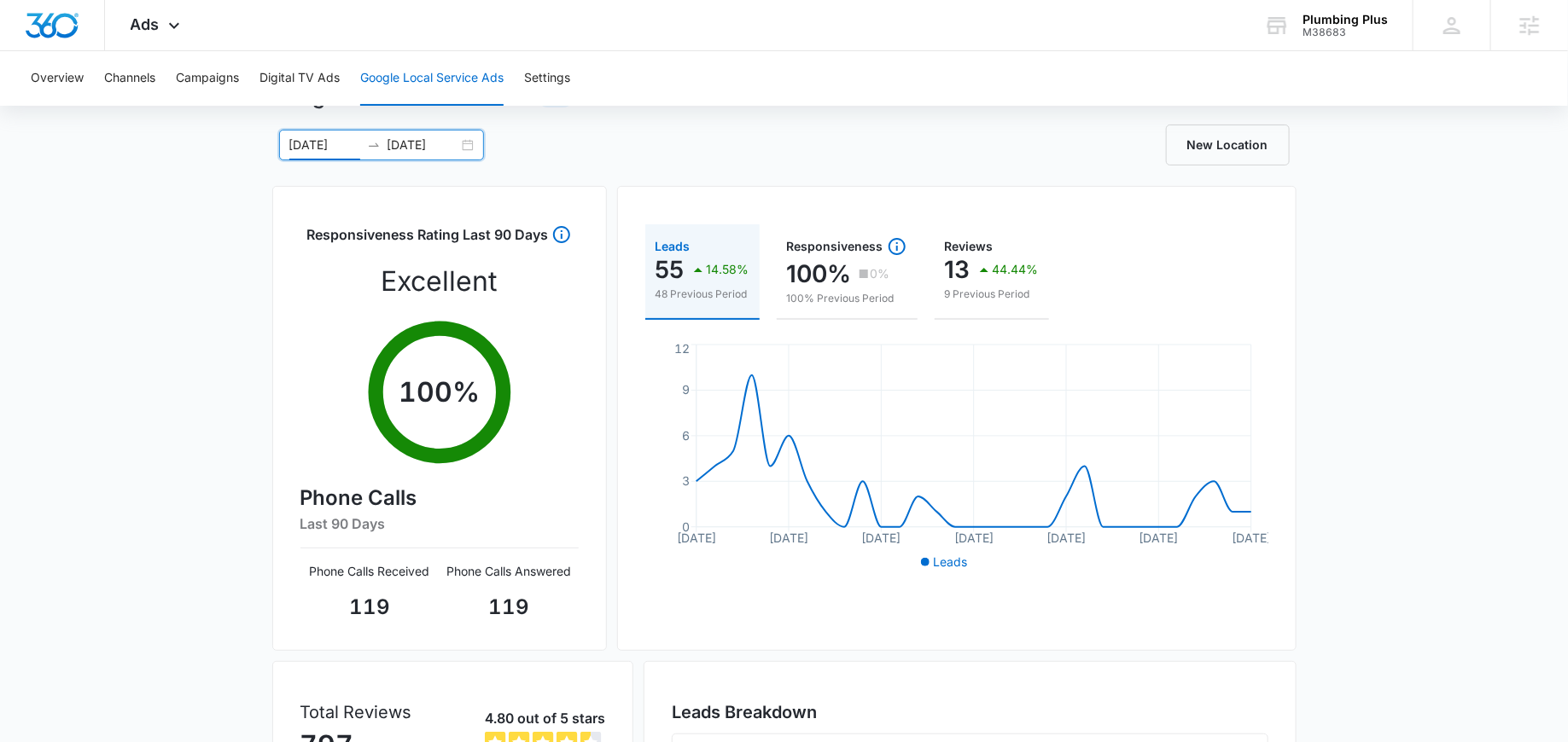
scroll to position [81, 0]
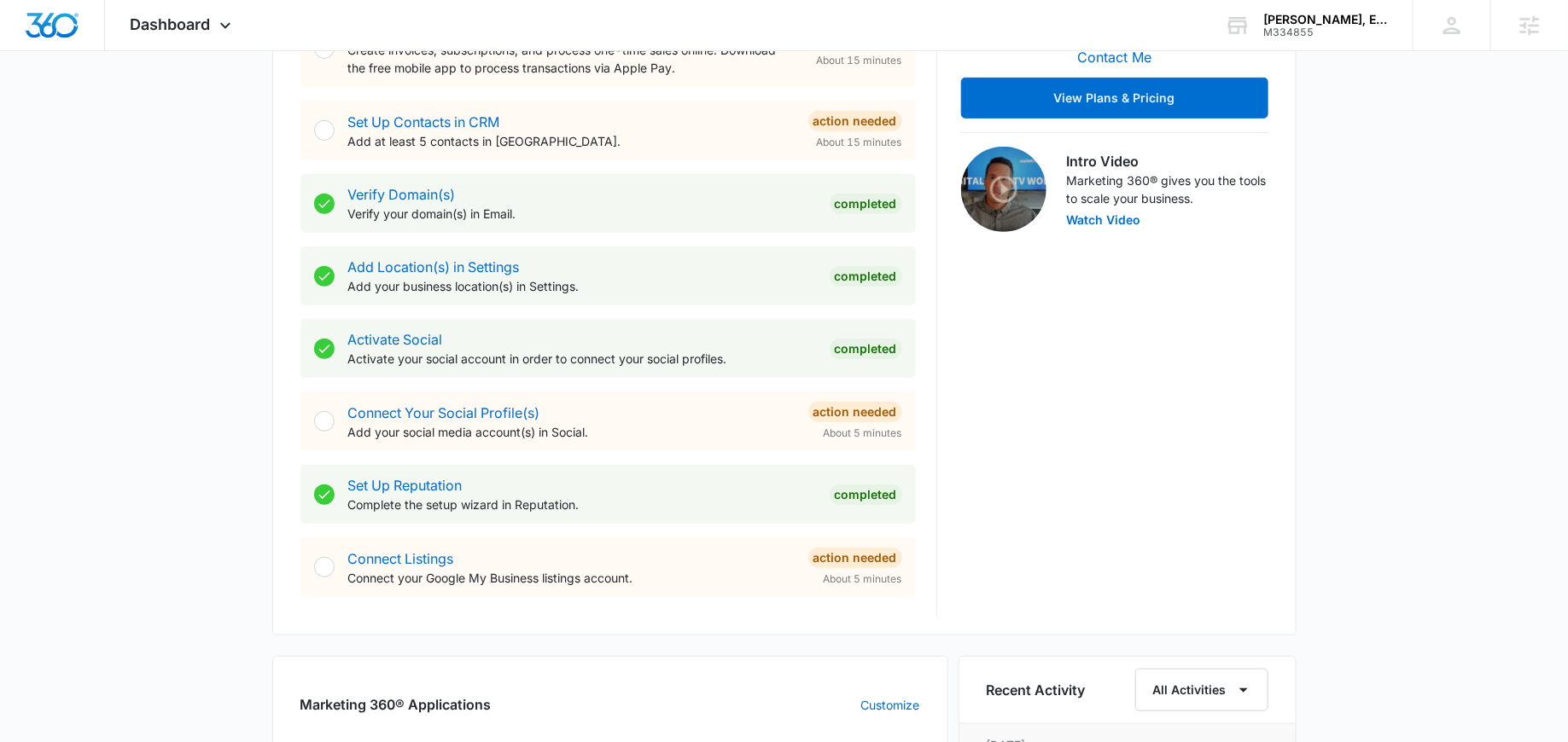
scroll to position [466, 0]
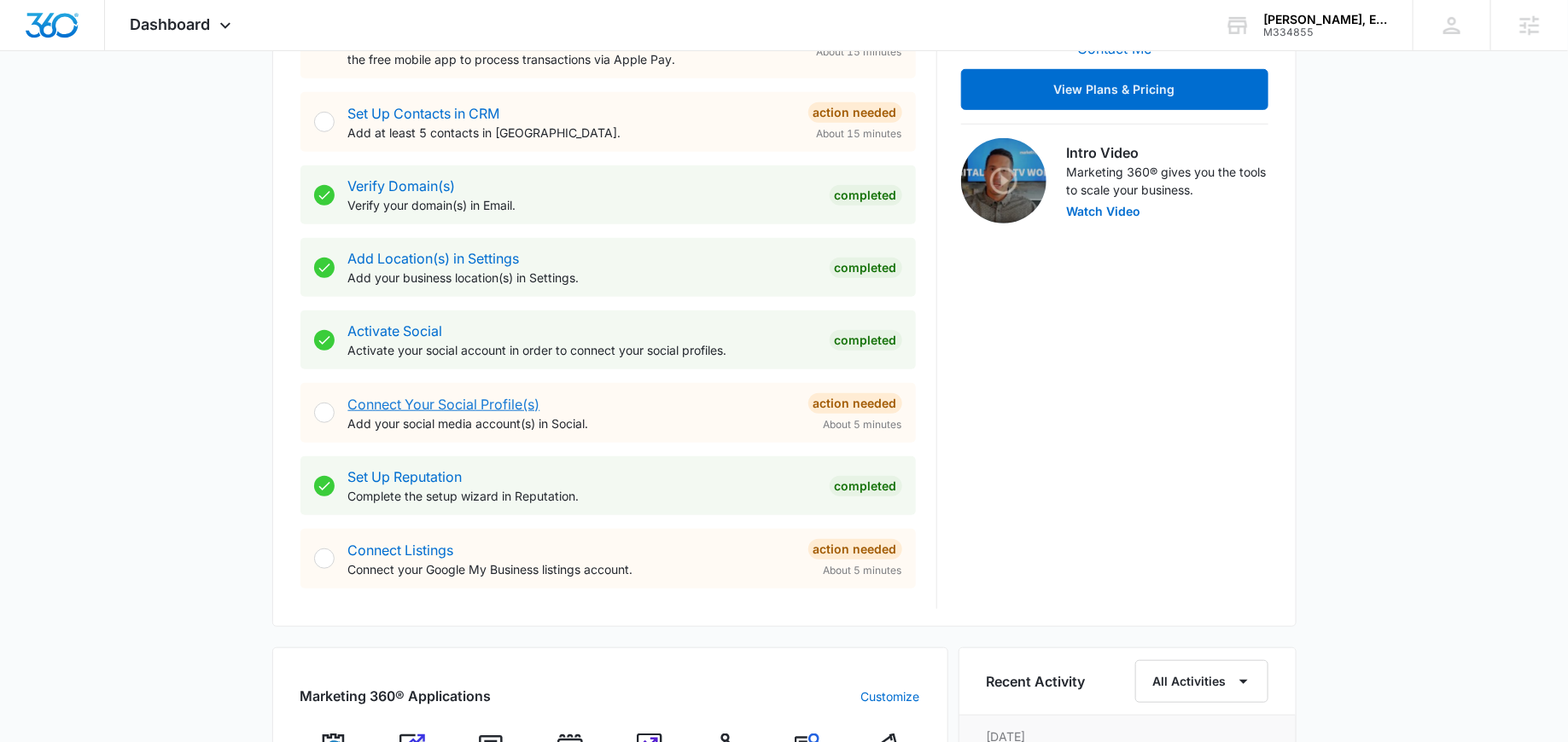
click at [465, 402] on link "Connect Your Social Profile(s)" at bounding box center [444, 404] width 192 height 17
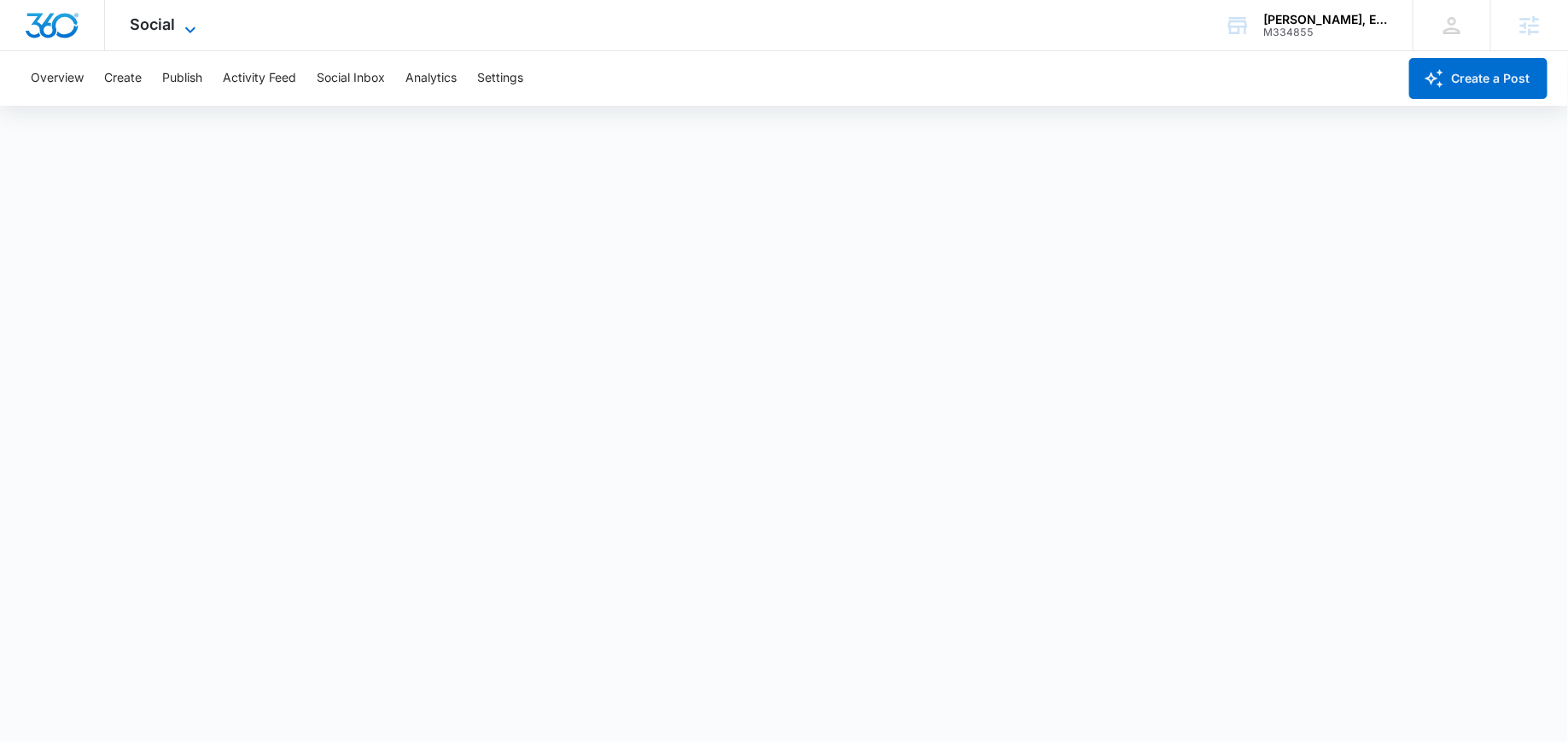
click at [155, 16] on span "Social" at bounding box center [153, 25] width 45 height 18
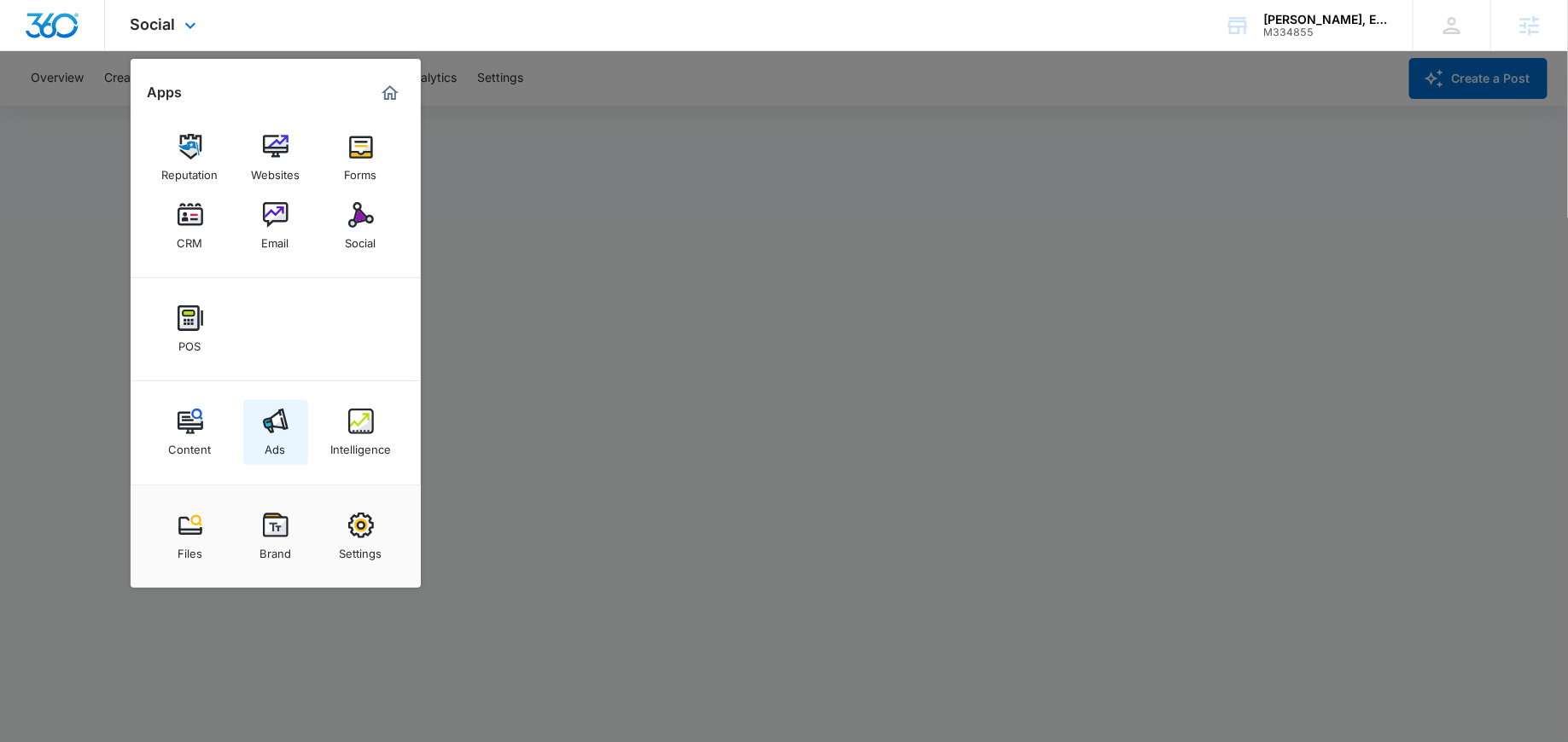
click at [274, 446] on div "Ads" at bounding box center [276, 446] width 20 height 22
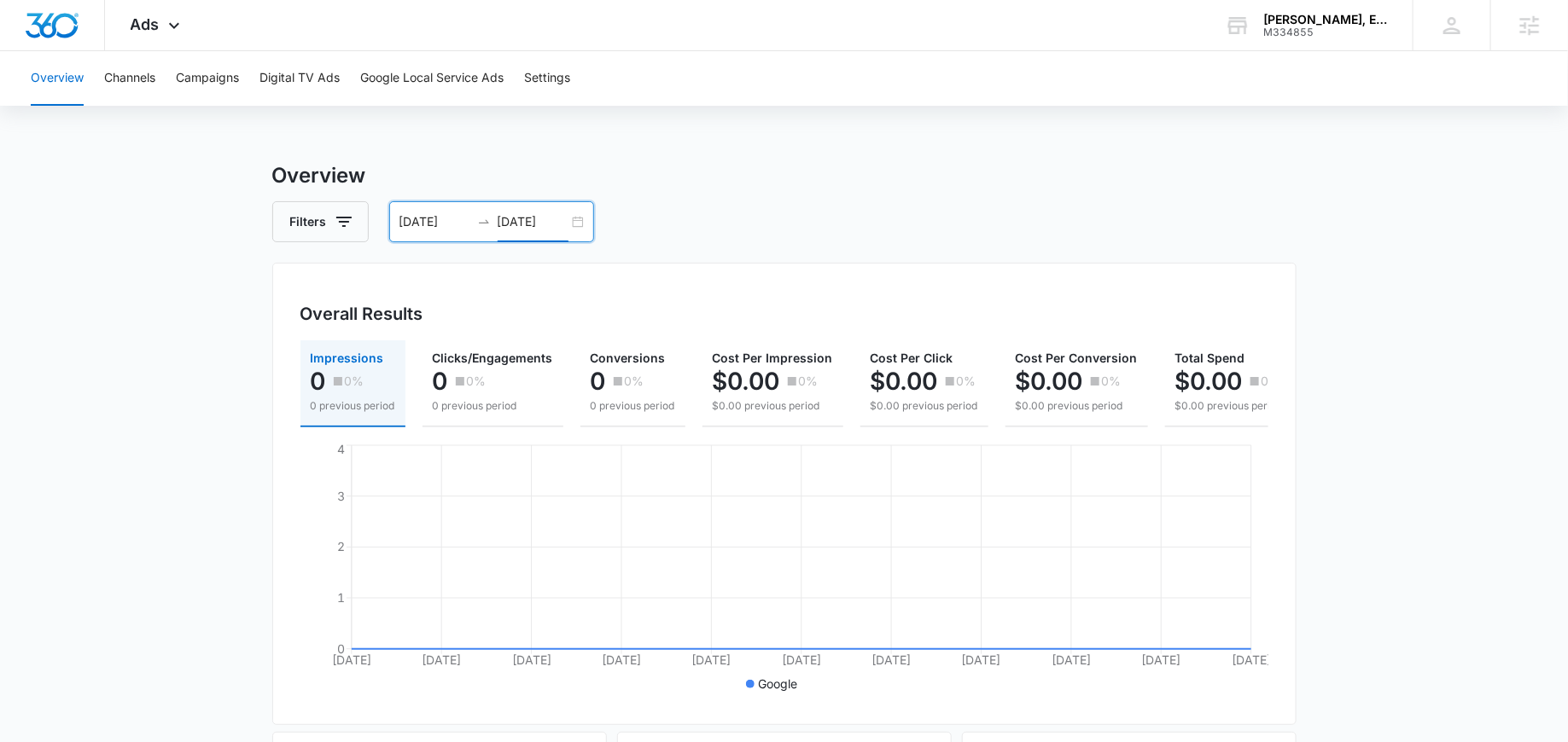
click at [535, 225] on input "[DATE]" at bounding box center [533, 221] width 70 height 19
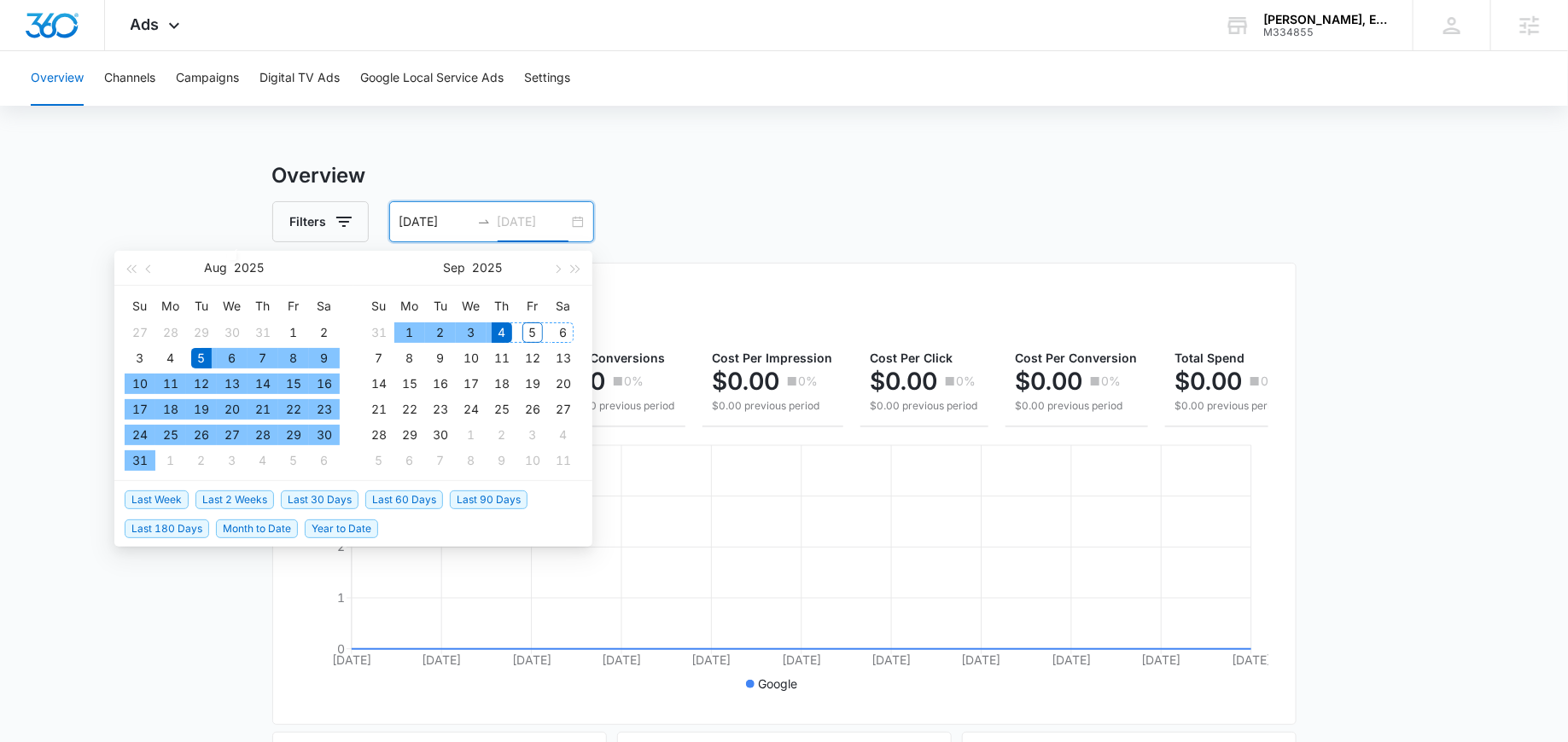
type input "[DATE]"
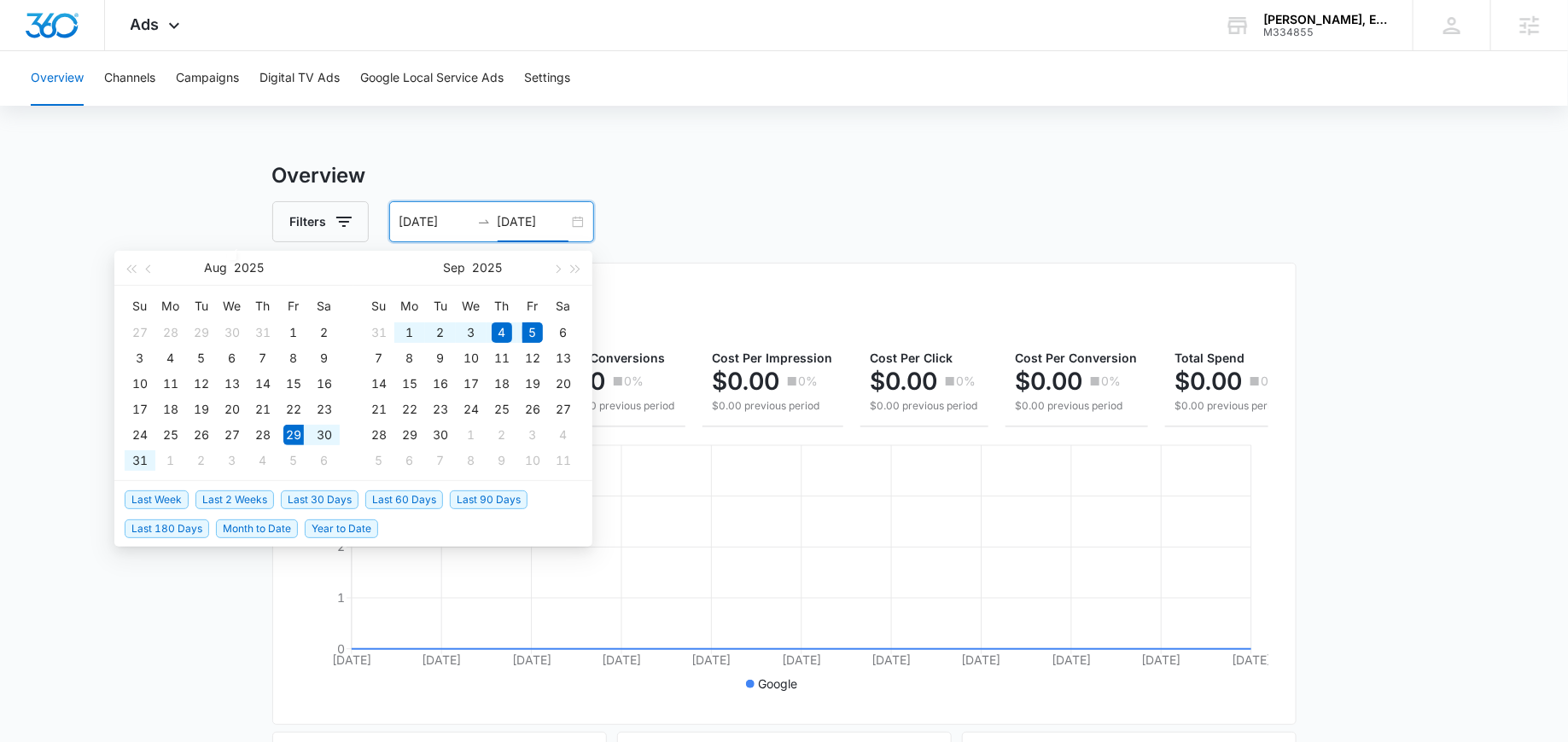
click at [177, 496] on span "Last Week" at bounding box center [157, 500] width 64 height 19
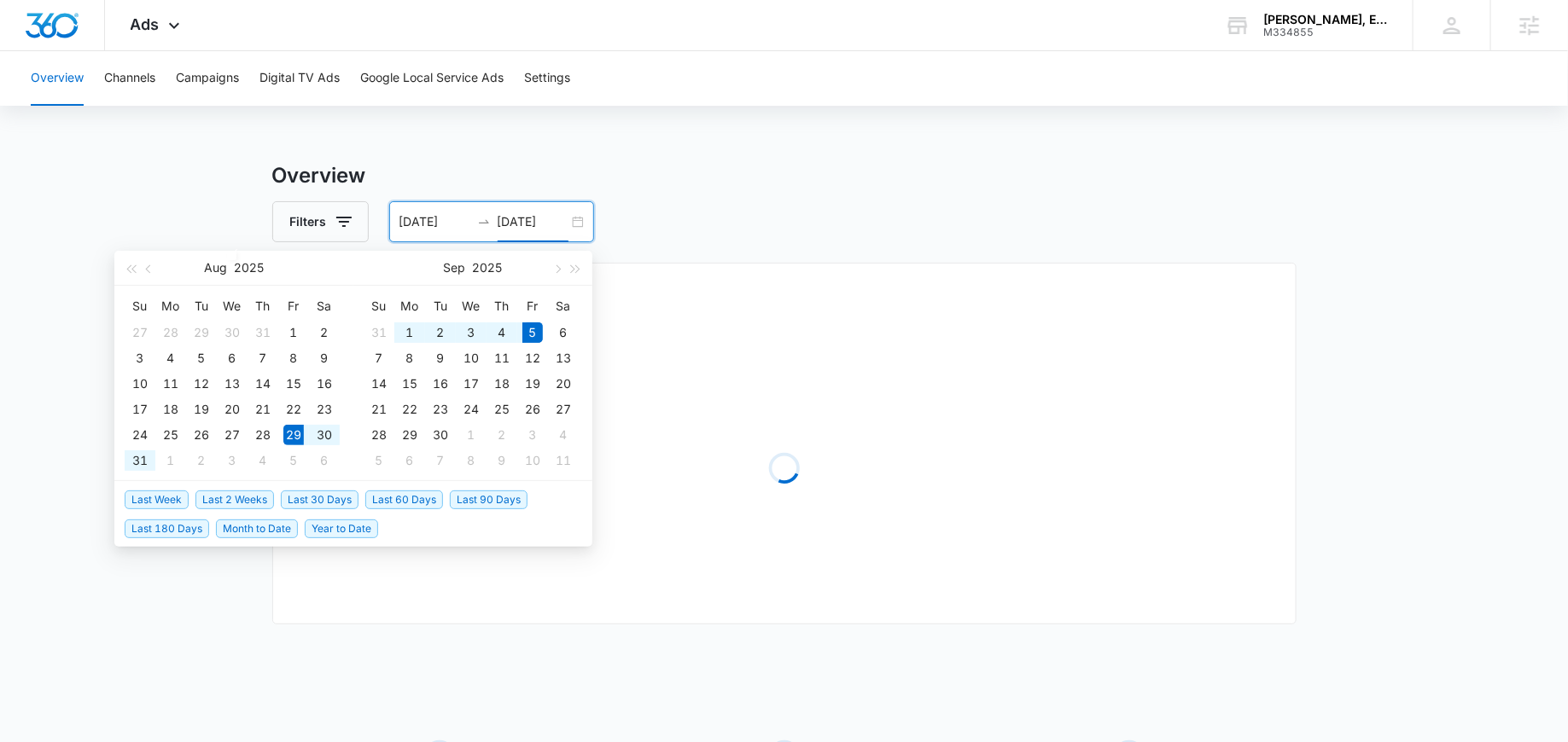
type input "[DATE]"
